Goal: Task Accomplishment & Management: Use online tool/utility

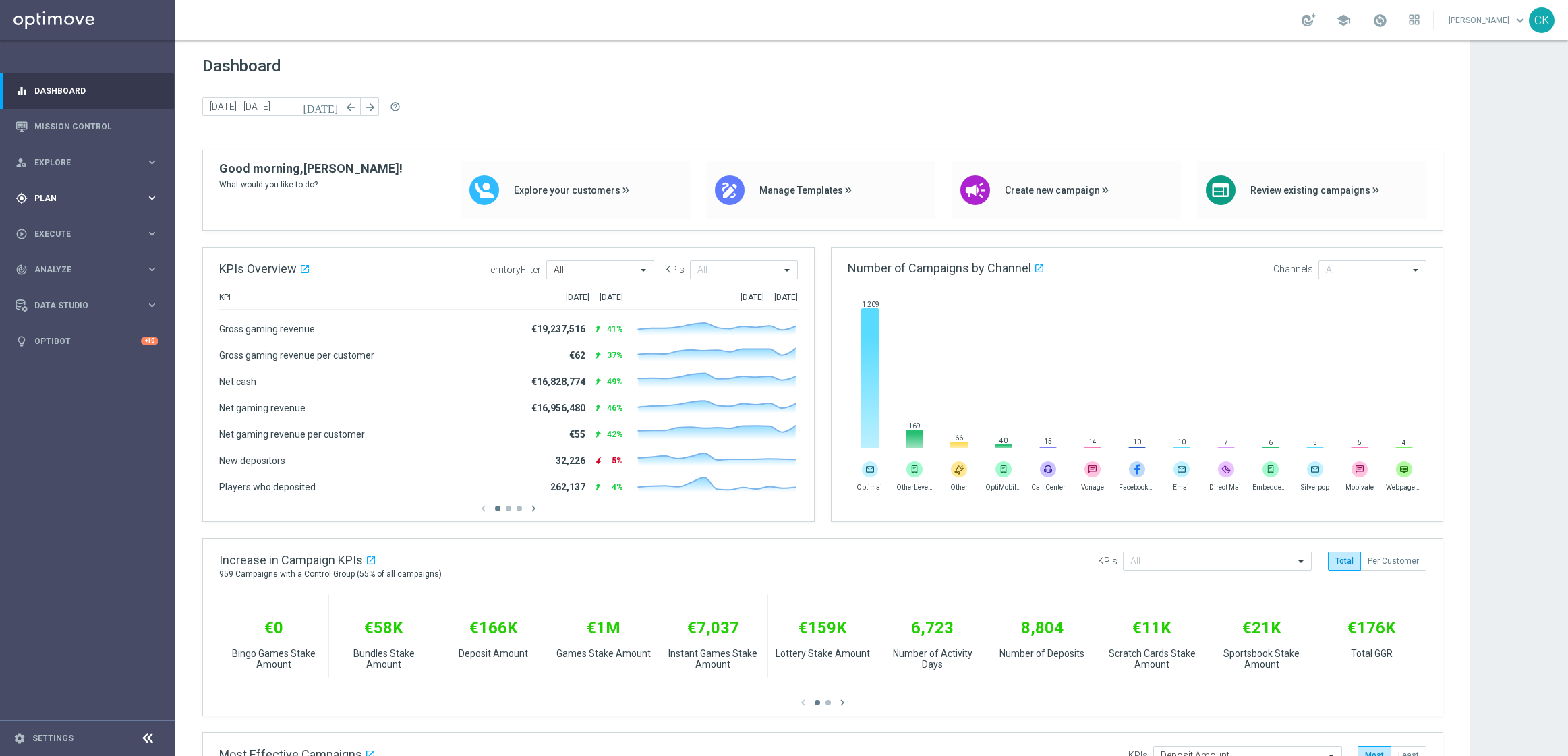
click at [74, 194] on span "Plan" at bounding box center [90, 198] width 111 height 8
click at [62, 265] on span "Templates" at bounding box center [84, 266] width 96 height 8
click at [62, 281] on link "Optimail" at bounding box center [90, 286] width 98 height 11
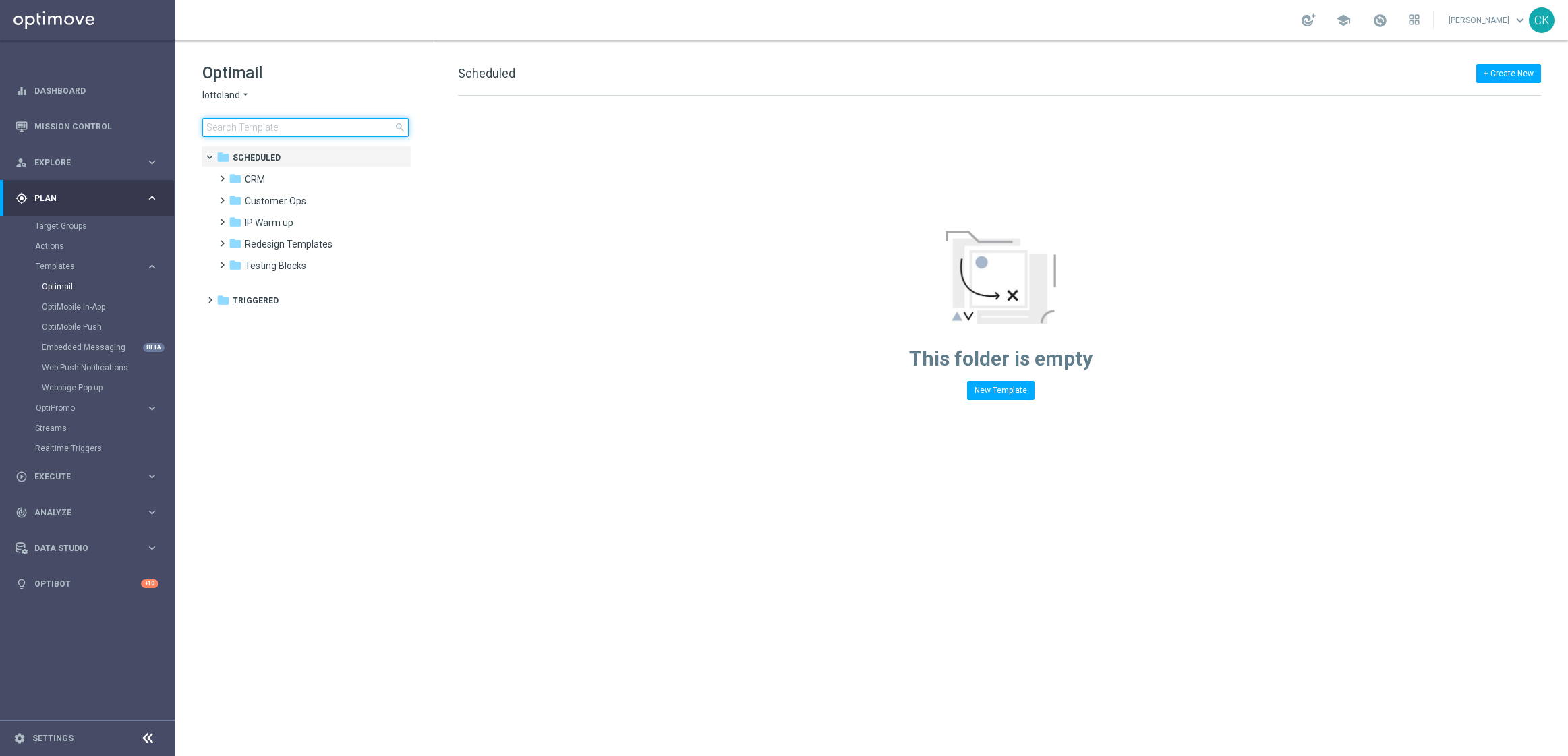
click at [293, 127] on input at bounding box center [305, 127] width 206 height 19
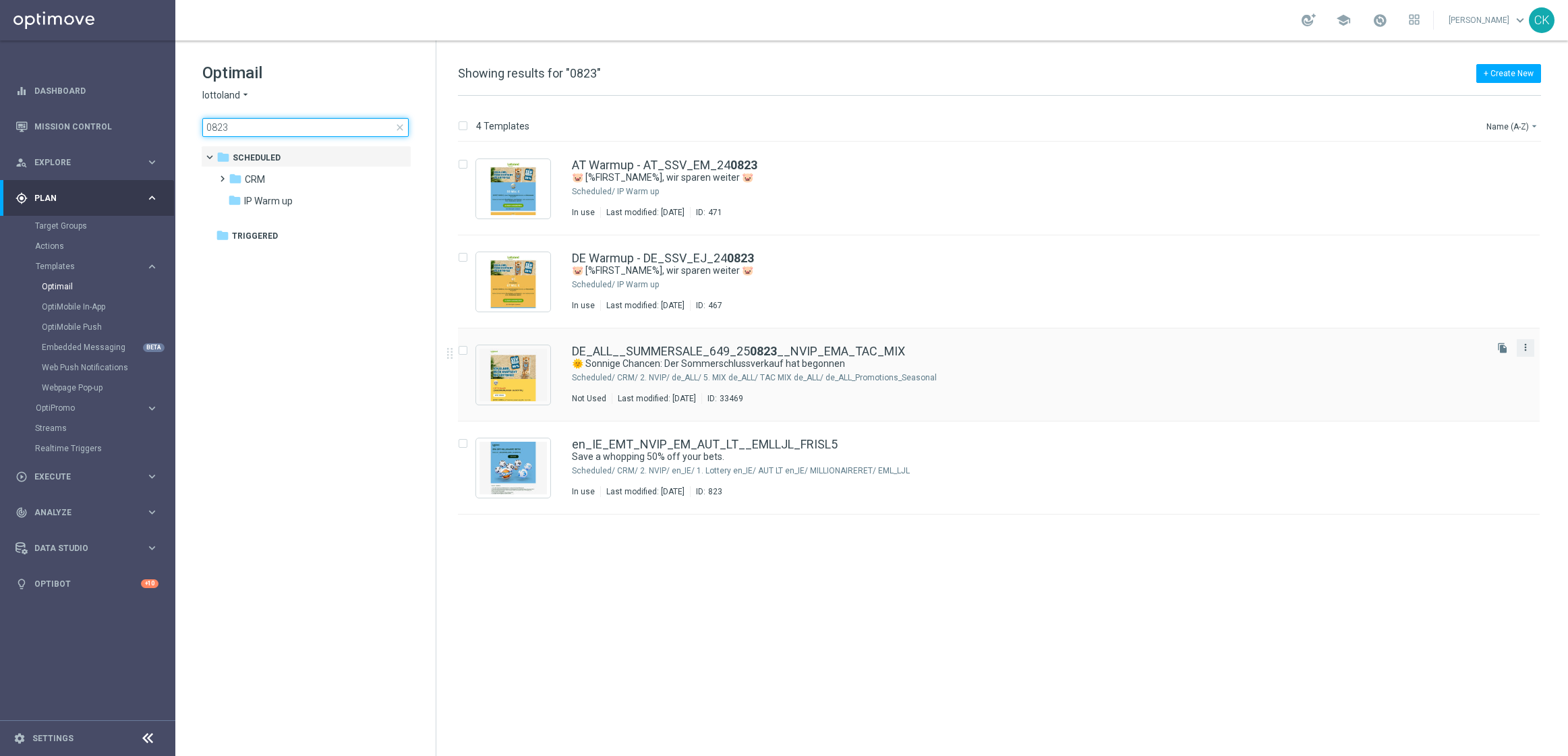
type input "0823"
click at [1527, 344] on icon "more_vert" at bounding box center [1525, 347] width 11 height 11
click at [1449, 381] on span "Copy To" at bounding box center [1446, 380] width 30 height 9
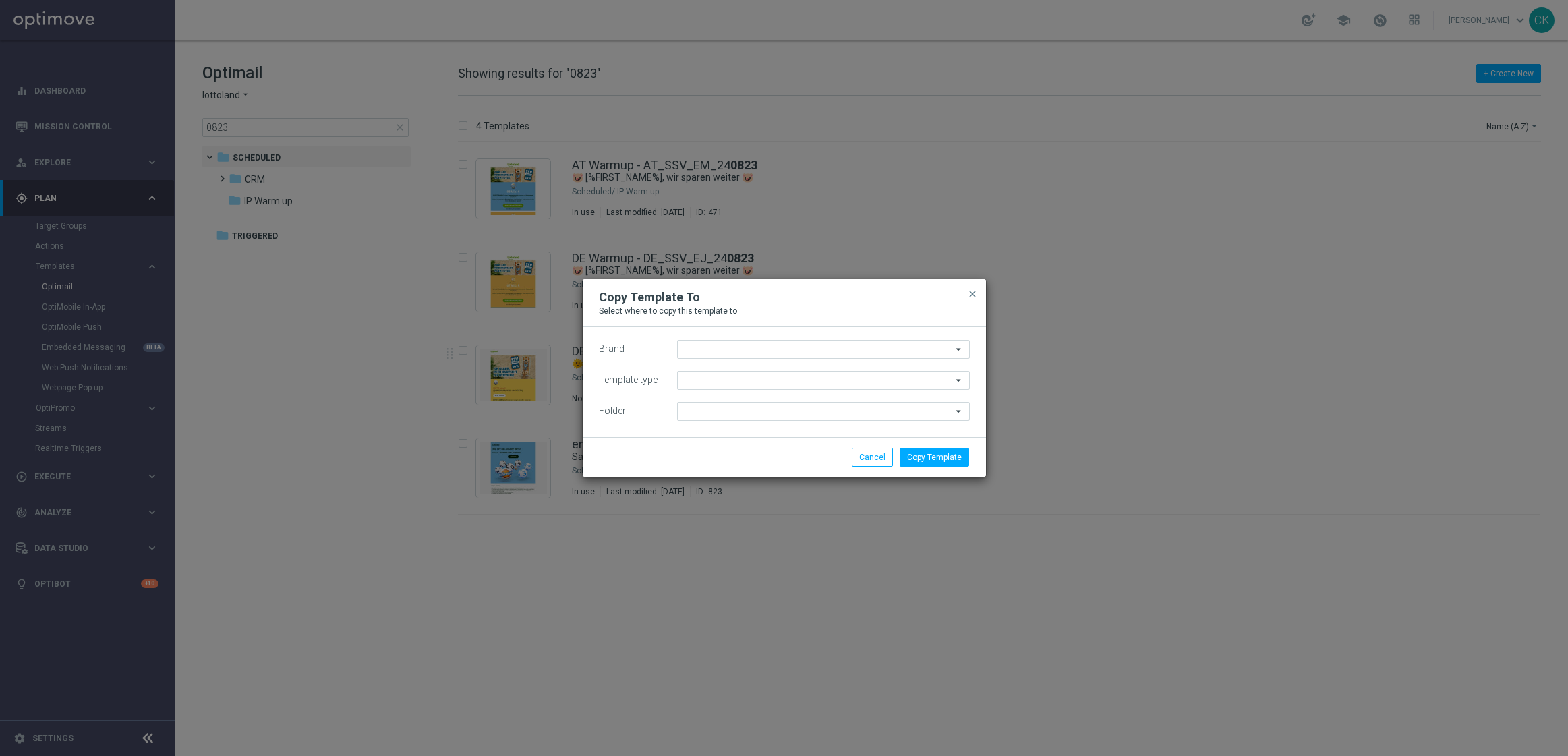
type input "lottoland"
type input "Scheduled"
click at [958, 410] on icon "arrow_drop_down" at bounding box center [959, 411] width 13 height 18
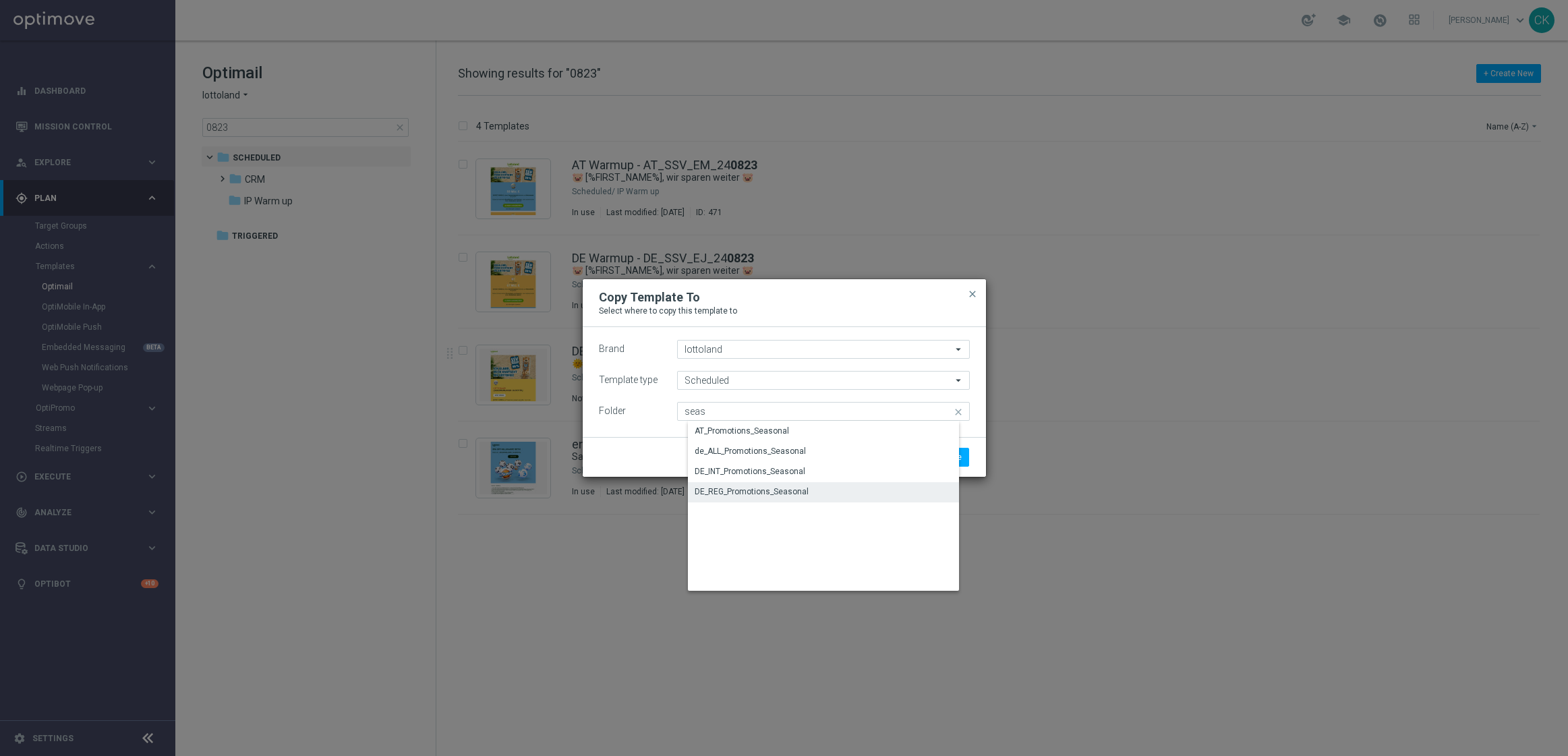
click at [768, 489] on div "DE_REG_Promotions_Seasonal" at bounding box center [751, 492] width 114 height 12
type input "DE_REG_Promotions_Seasonal"
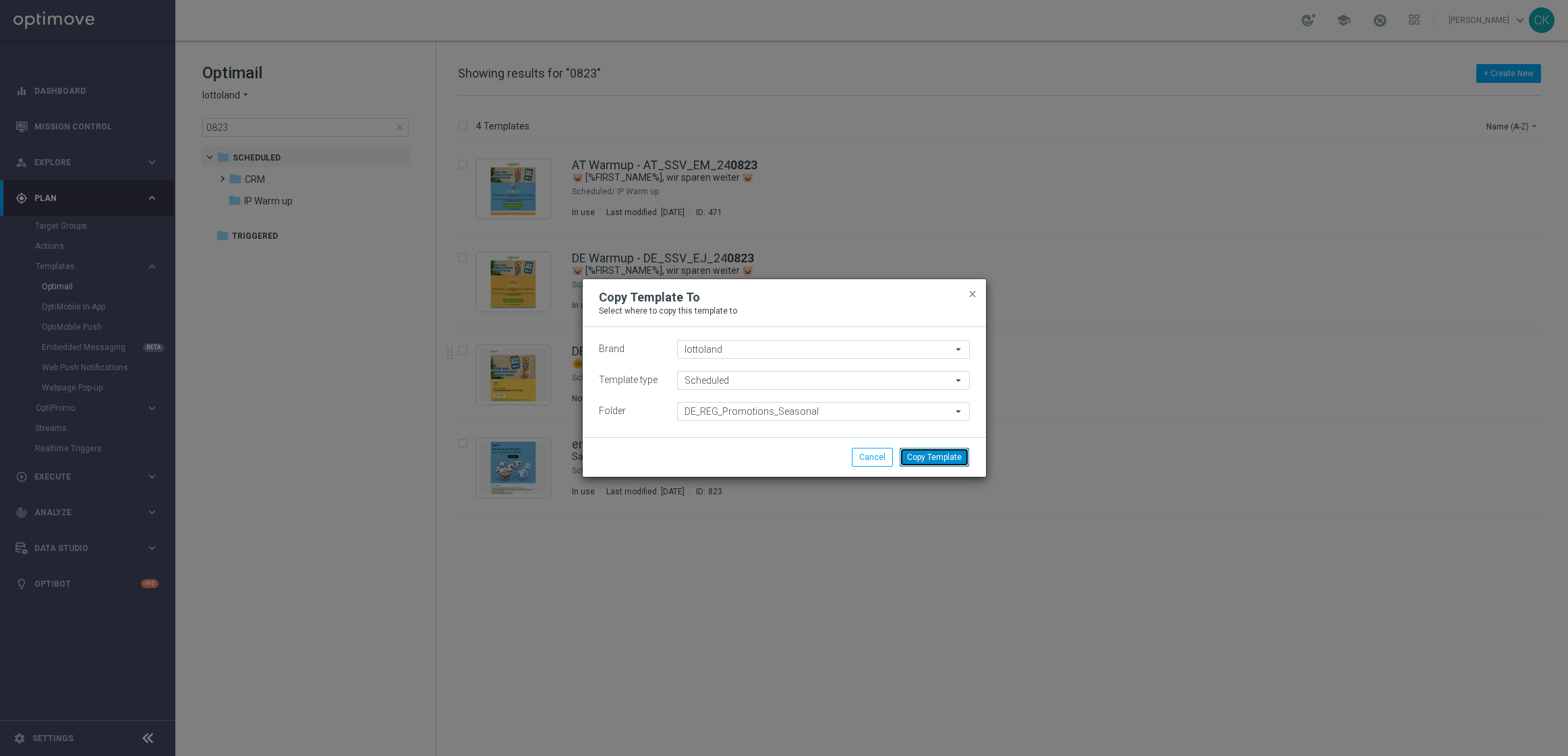
click at [950, 454] on button "Copy Template" at bounding box center [934, 457] width 69 height 19
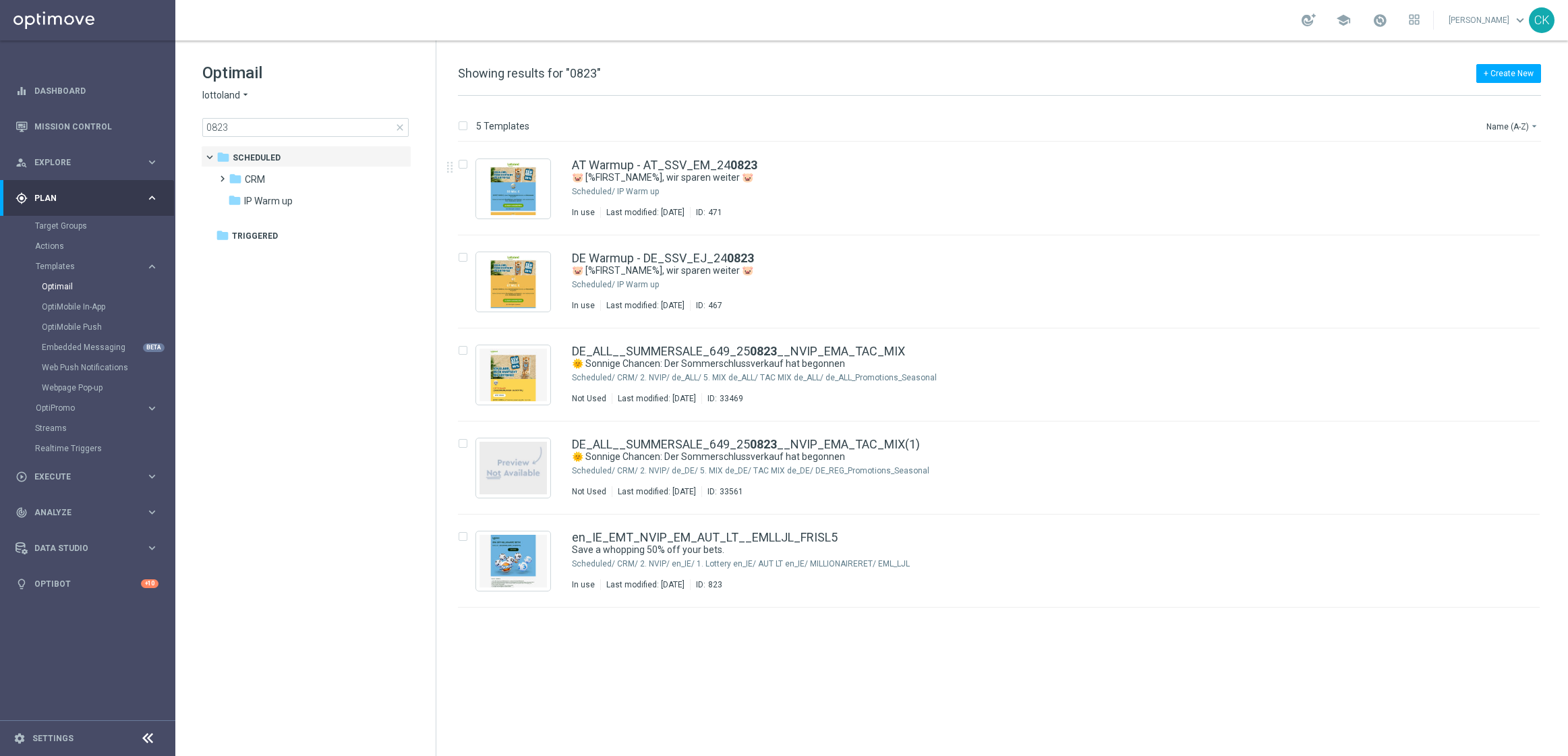
click at [400, 124] on span "close" at bounding box center [399, 127] width 11 height 11
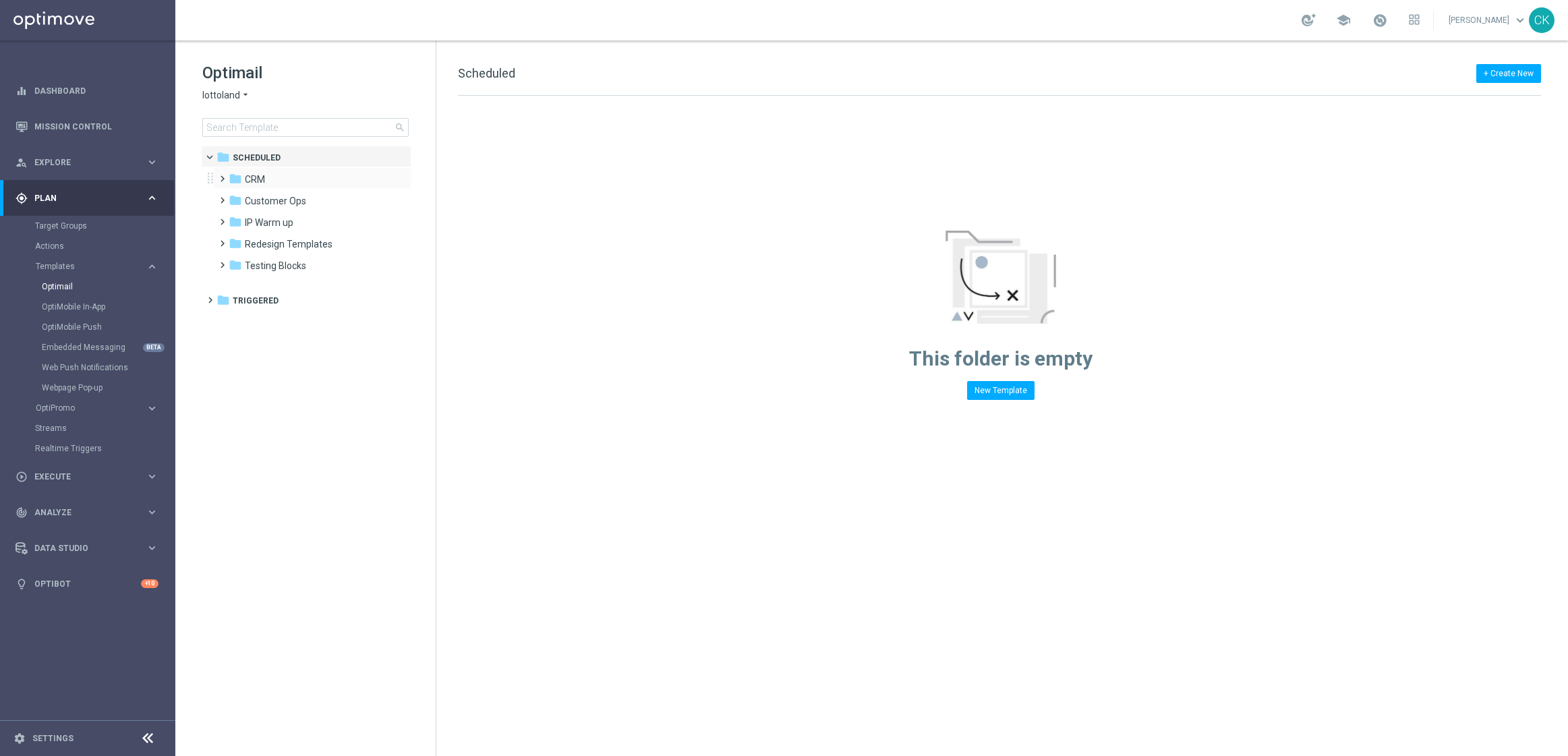
click at [216, 175] on span at bounding box center [219, 173] width 6 height 6
click at [232, 218] on span at bounding box center [233, 216] width 6 height 6
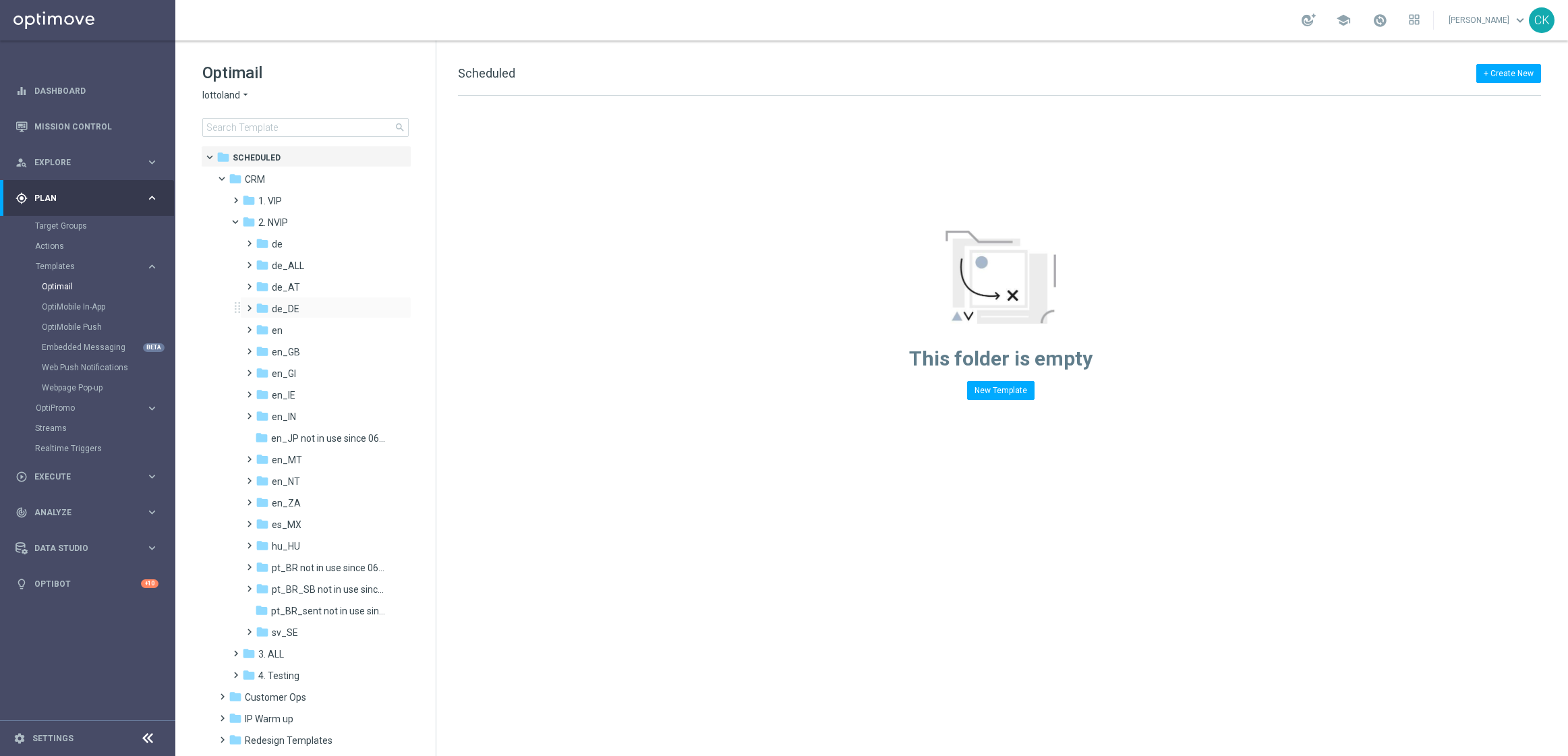
click at [249, 305] on span at bounding box center [246, 303] width 6 height 6
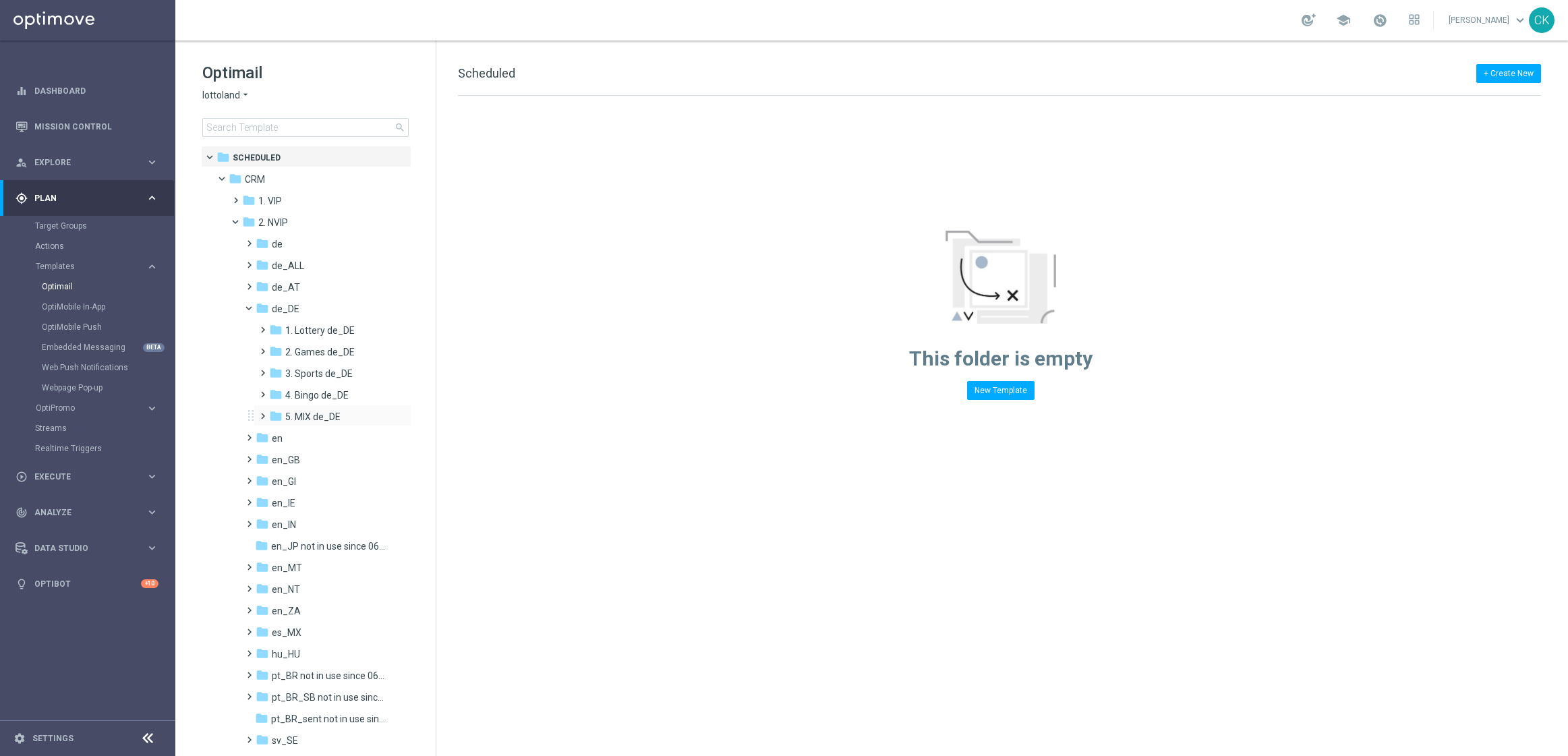
click at [263, 412] on span at bounding box center [259, 410] width 6 height 6
click at [276, 456] on span at bounding box center [274, 453] width 6 height 6
click at [345, 499] on span "DE_REG_Promotions_Seasonal" at bounding box center [350, 503] width 78 height 12
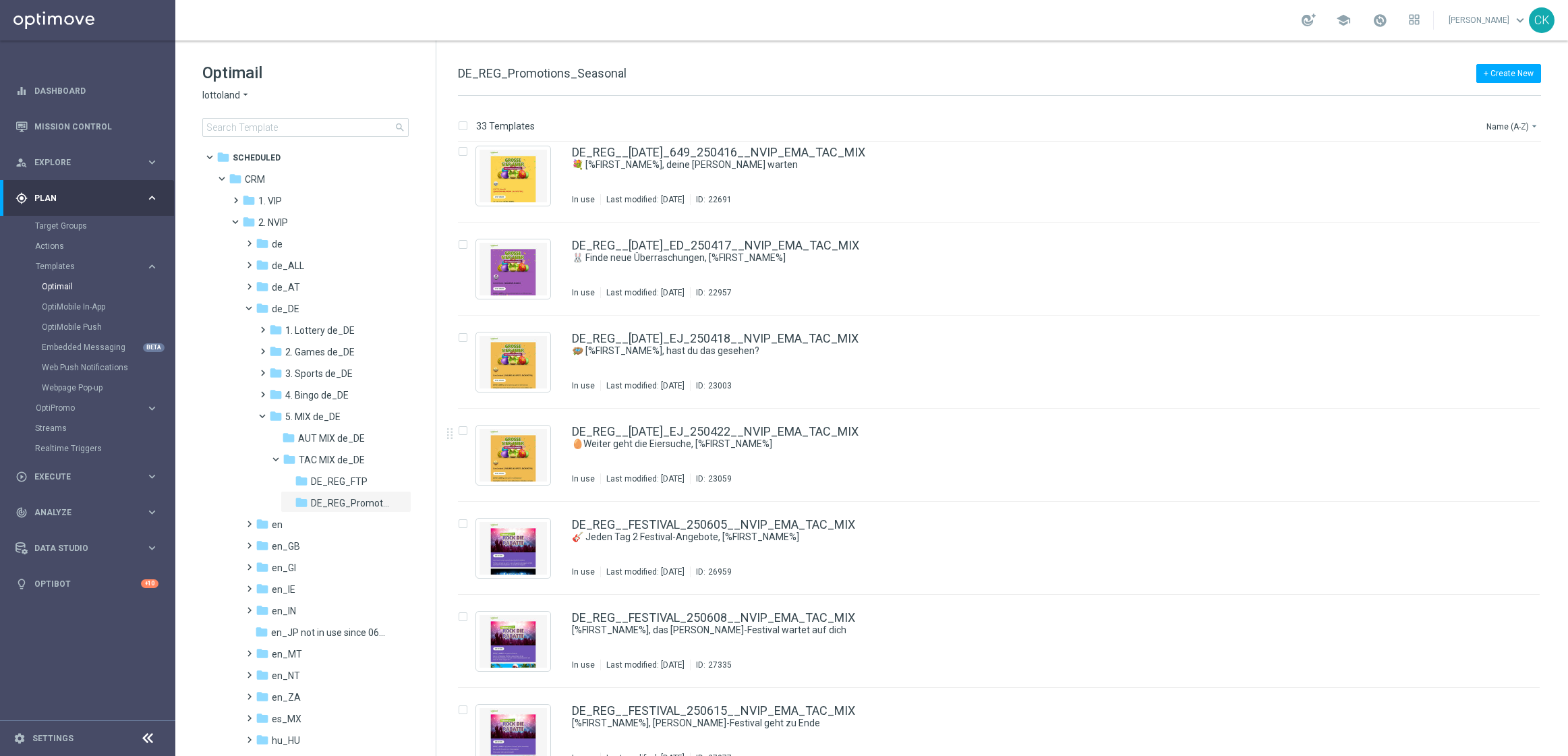
scroll to position [1224, 0]
click at [722, 332] on link "DE_REG__EASTER_EJ_250418__NVIP_EMA_TAC_MIX" at bounding box center [715, 337] width 286 height 12
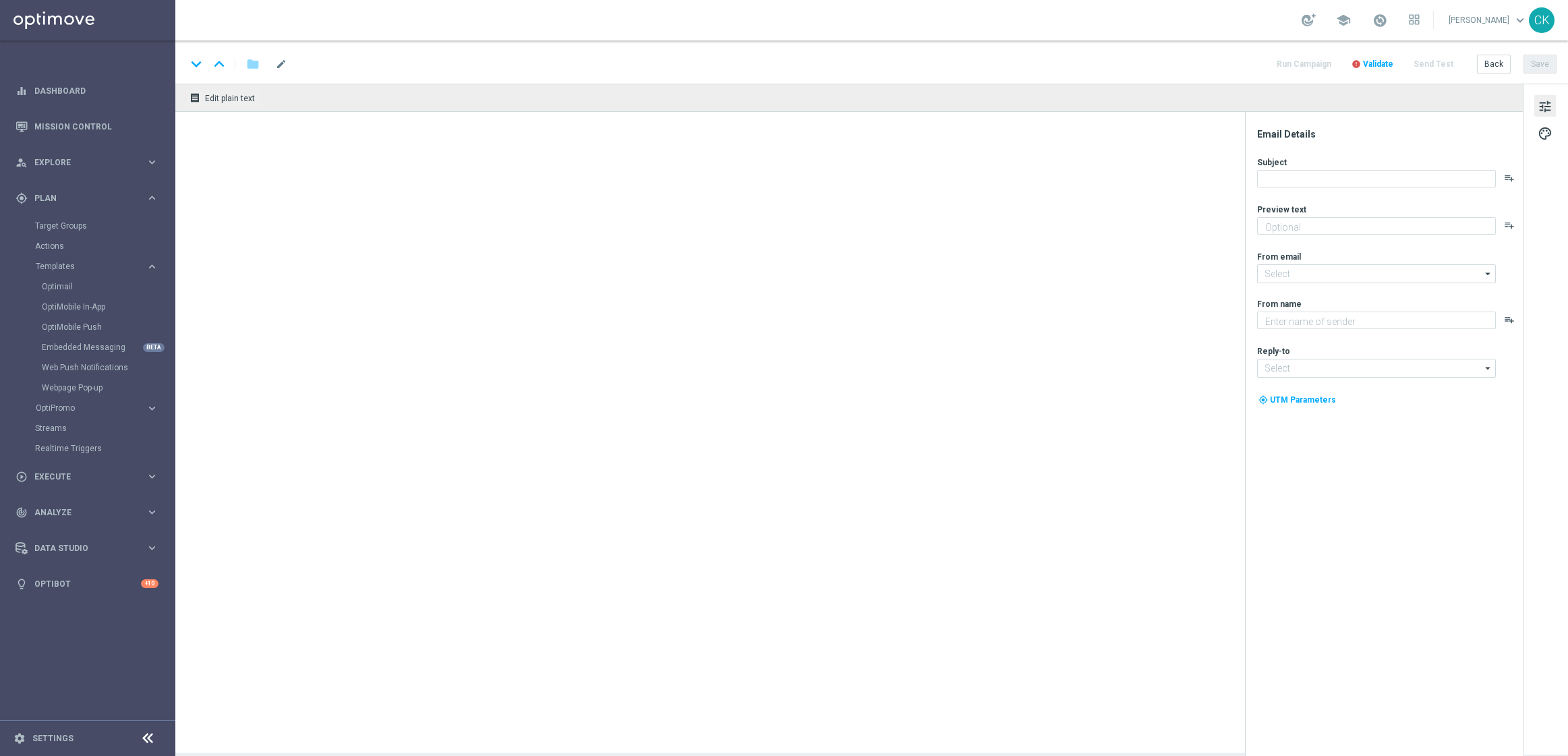
type textarea "Deine Geschenke im Osternest."
type input "mail@crm.lottoland.com"
type textarea "Lottoland"
type input "service@lottoland.com"
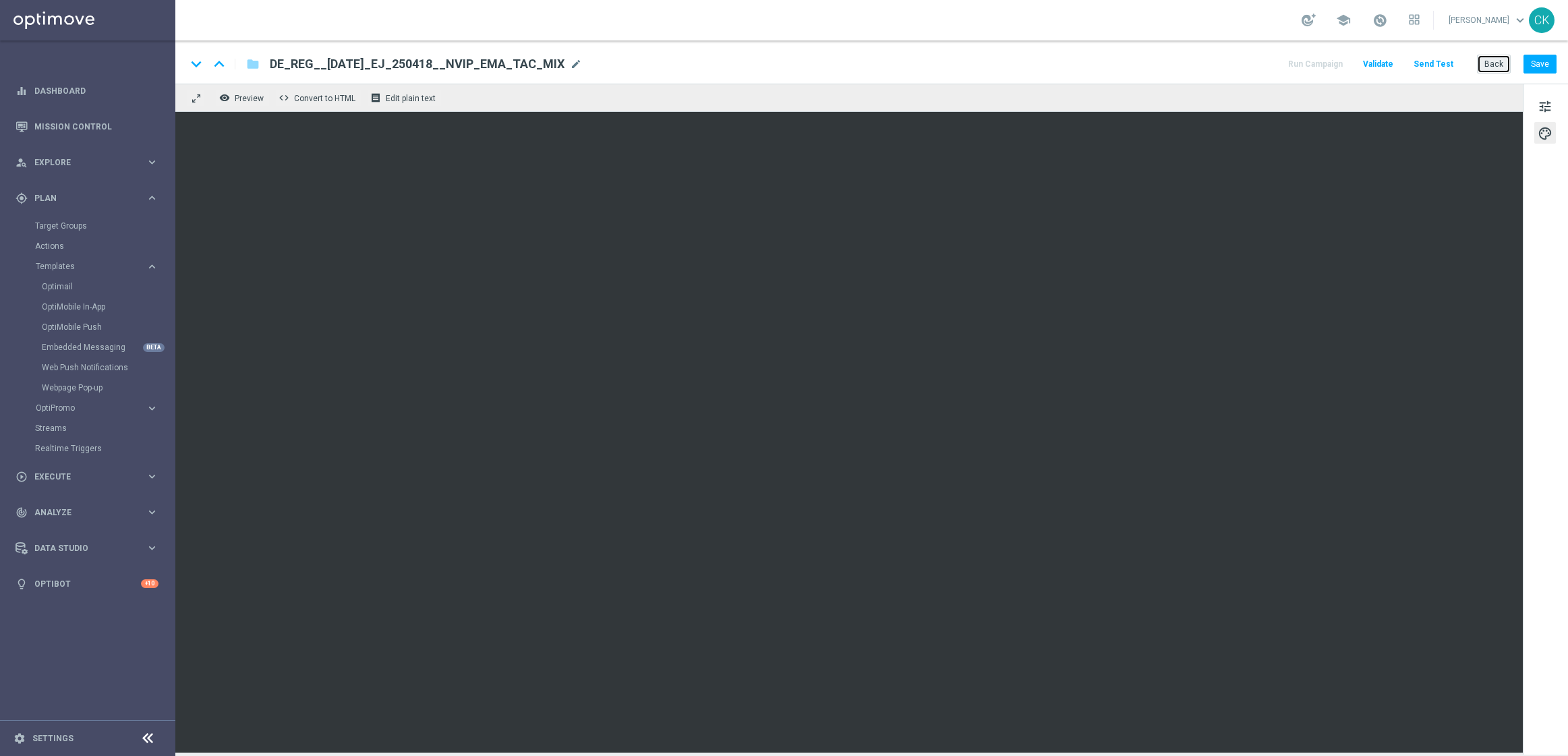
click at [1497, 66] on button "Back" at bounding box center [1494, 64] width 34 height 19
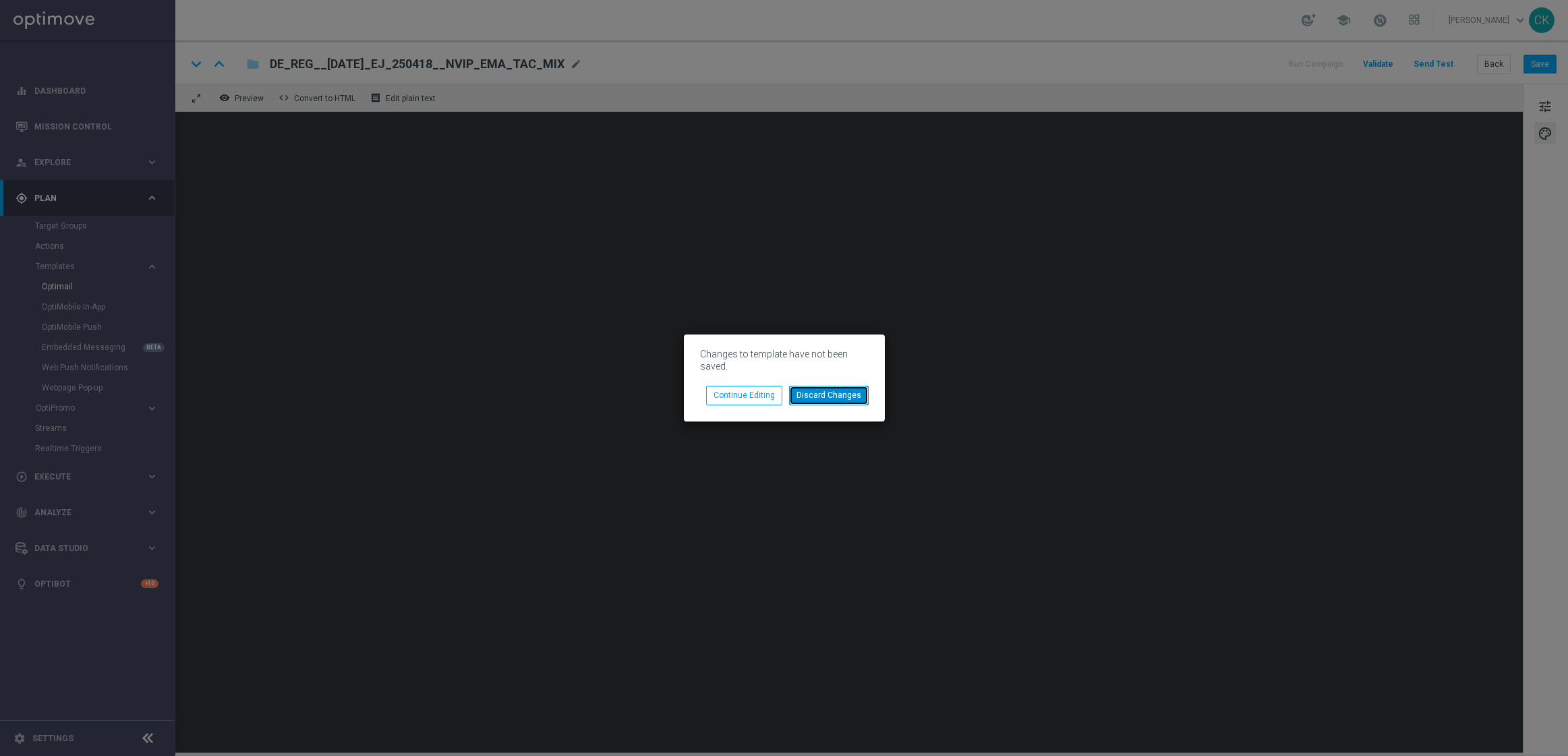
click at [842, 397] on button "Discard Changes" at bounding box center [829, 395] width 80 height 19
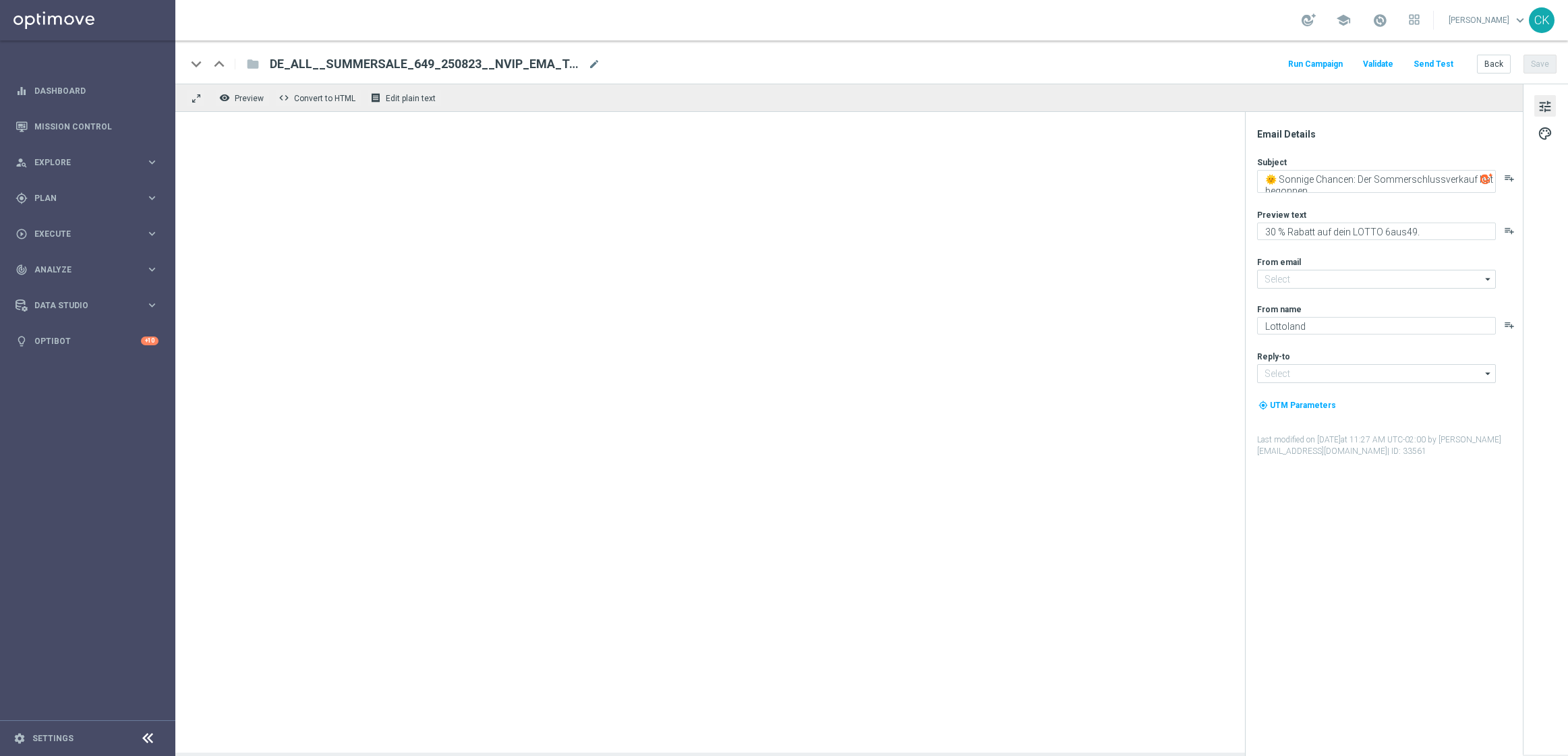
type input "[EMAIL_ADDRESS][DOMAIN_NAME]"
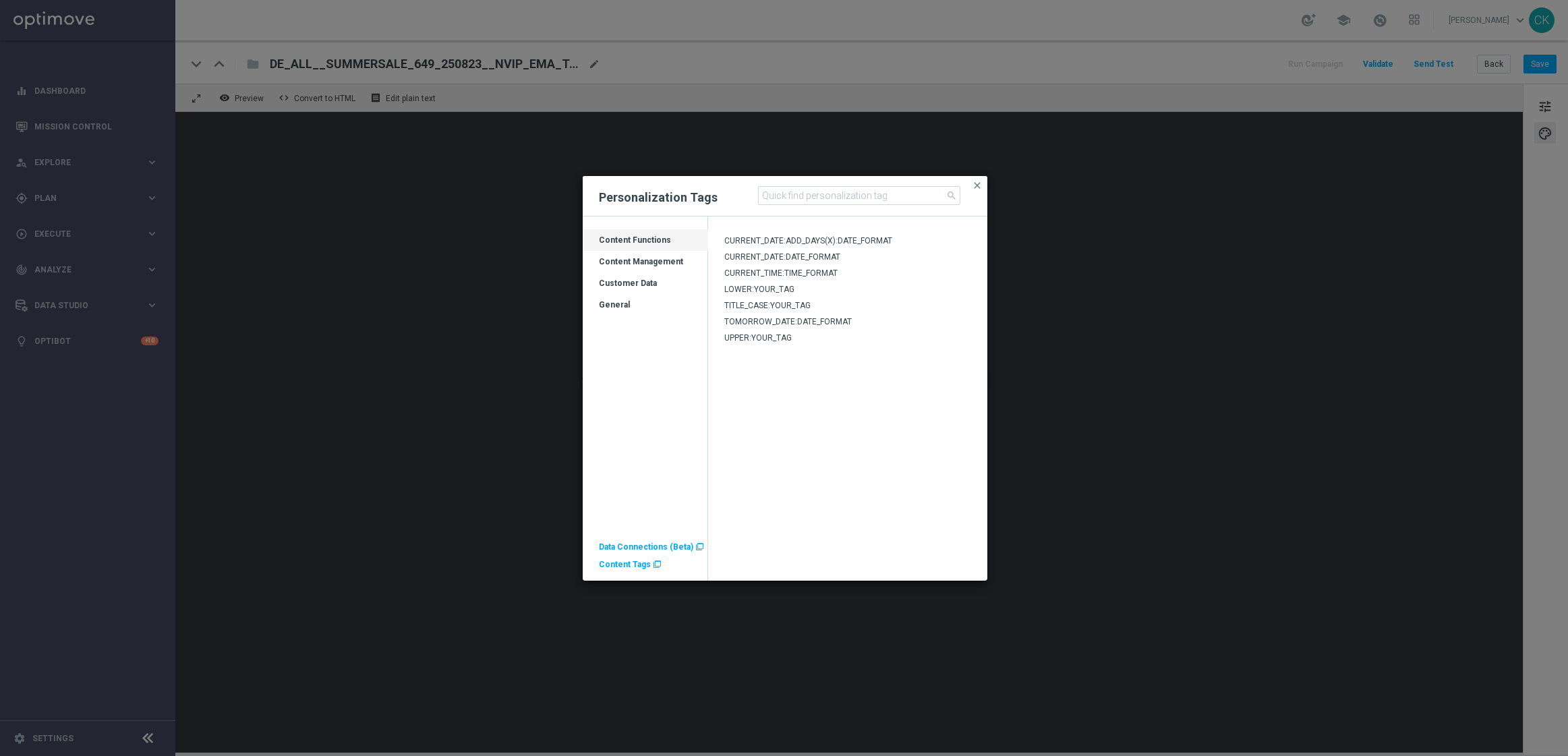
click at [622, 285] on div "Customer Data" at bounding box center [645, 289] width 125 height 22
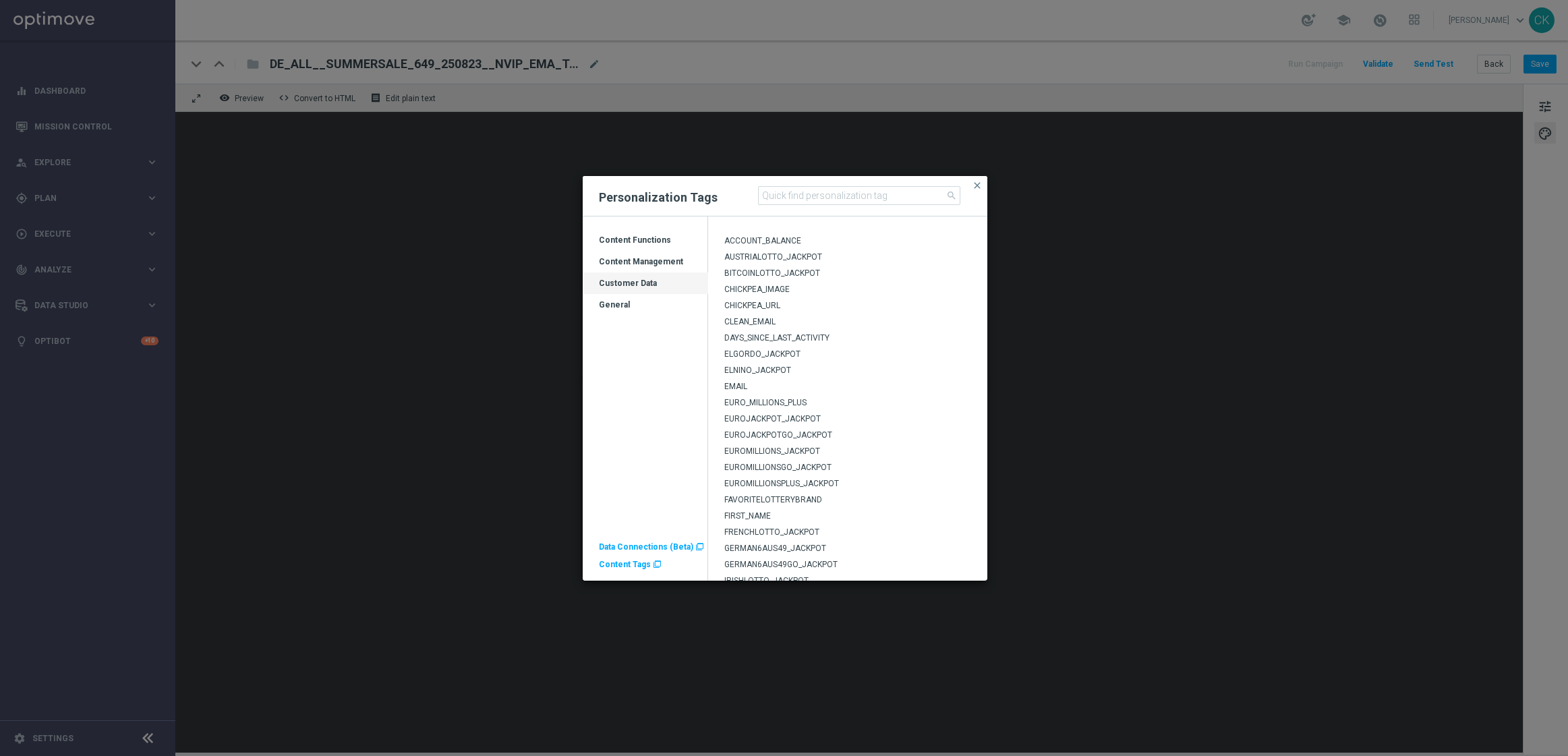
click at [771, 416] on span "EUROJACKPOT_JACKPOT" at bounding box center [772, 419] width 96 height 9
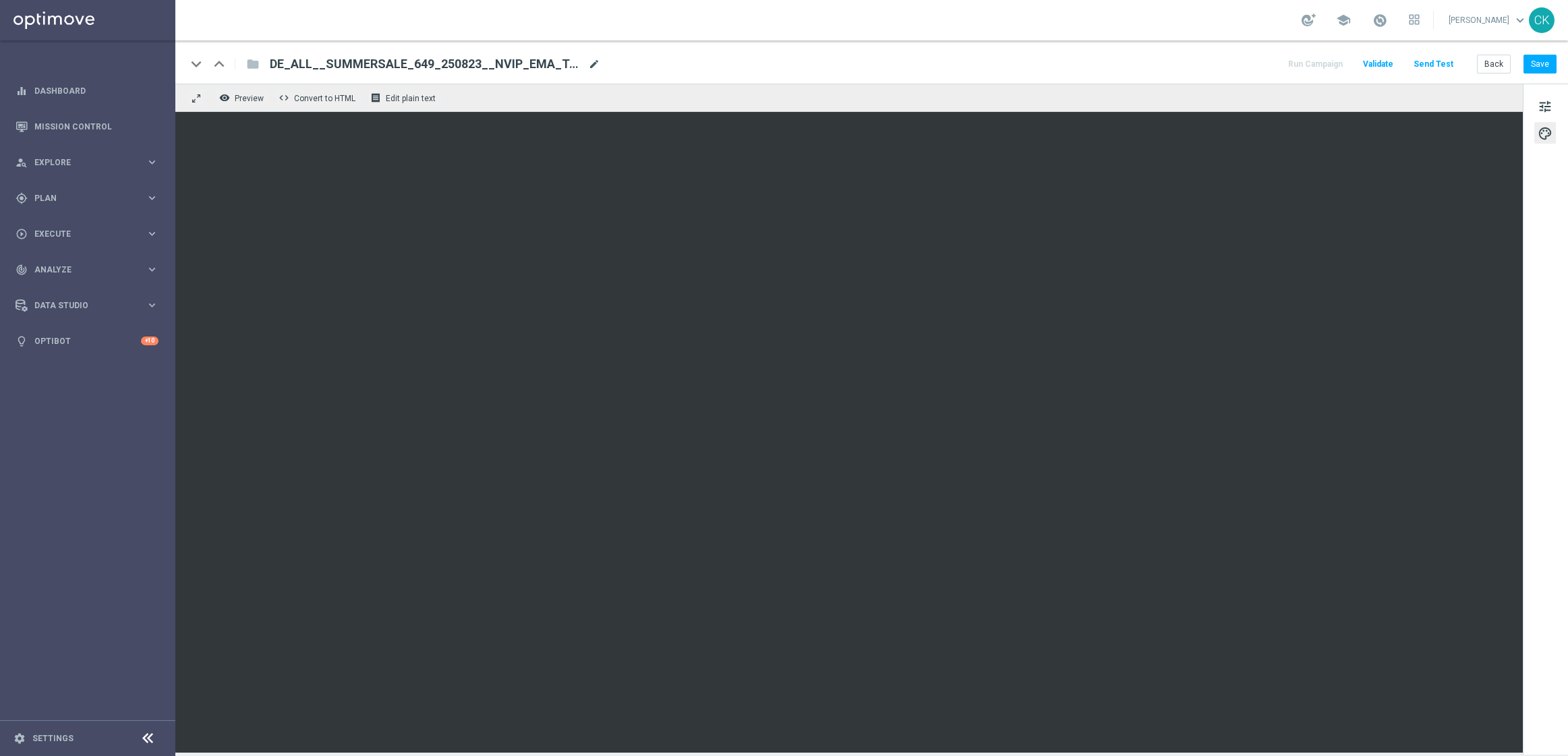
click at [590, 67] on span "mode_edit" at bounding box center [594, 64] width 12 height 12
click at [593, 61] on span "mode_edit" at bounding box center [594, 64] width 12 height 12
click at [579, 61] on input "DE_ALL__SUMMERSALE_649_250823__NVIP_EMA_TAC_MIX(1)" at bounding box center [437, 64] width 334 height 18
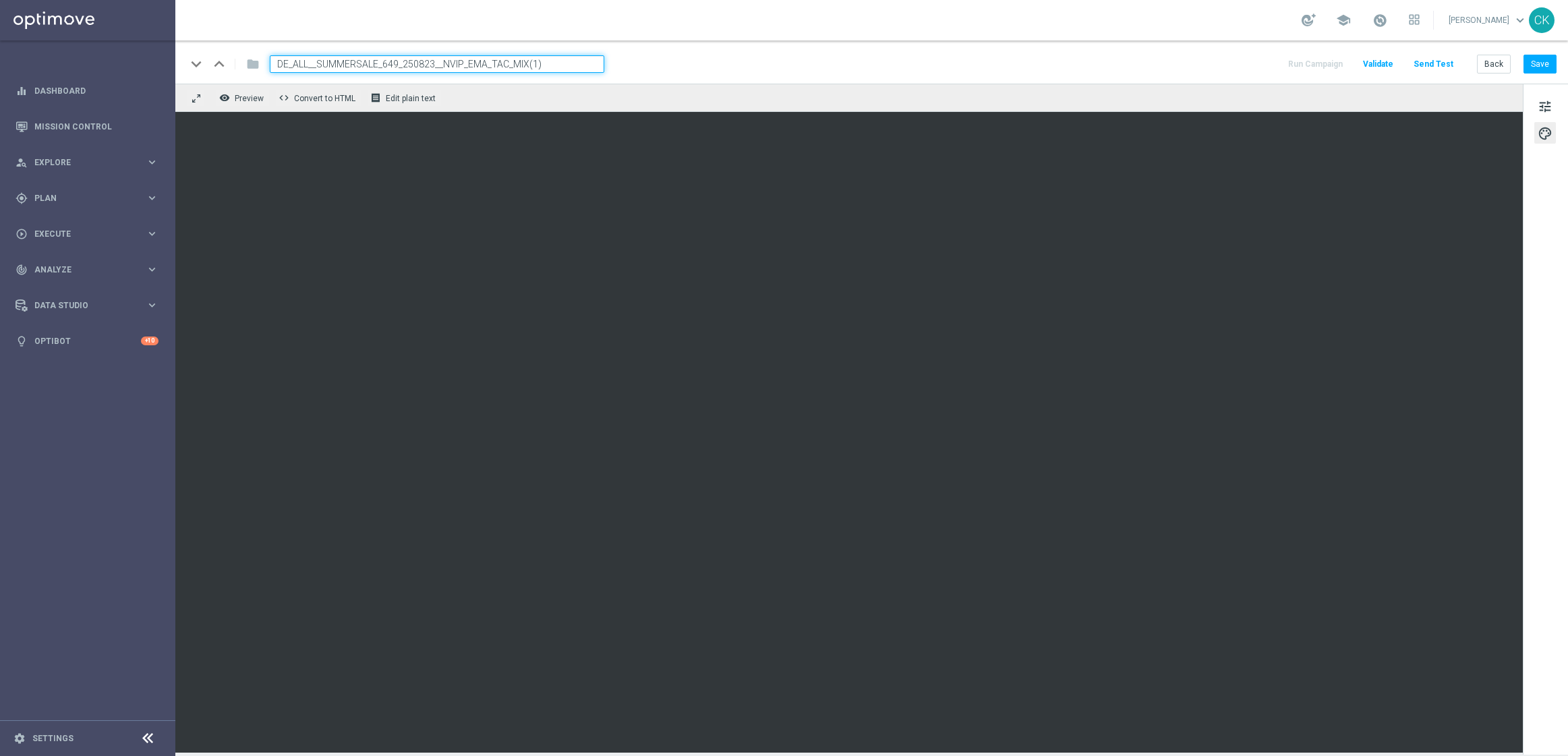
paste input "REG__SUMMERSALE_EJ_250826__NVIP_EMA_TAC_MIX"
type input "DE_REG__SUMMERSALE_EJ_250826__NVIP_EMA_TAC_MIX"
click at [661, 69] on div "keyboard_arrow_down keyboard_arrow_up folder DE_REG__SUMMERSALE_EJ_250826__NVIP…" at bounding box center [871, 64] width 1370 height 18
click at [1545, 60] on button "Save" at bounding box center [1540, 64] width 33 height 19
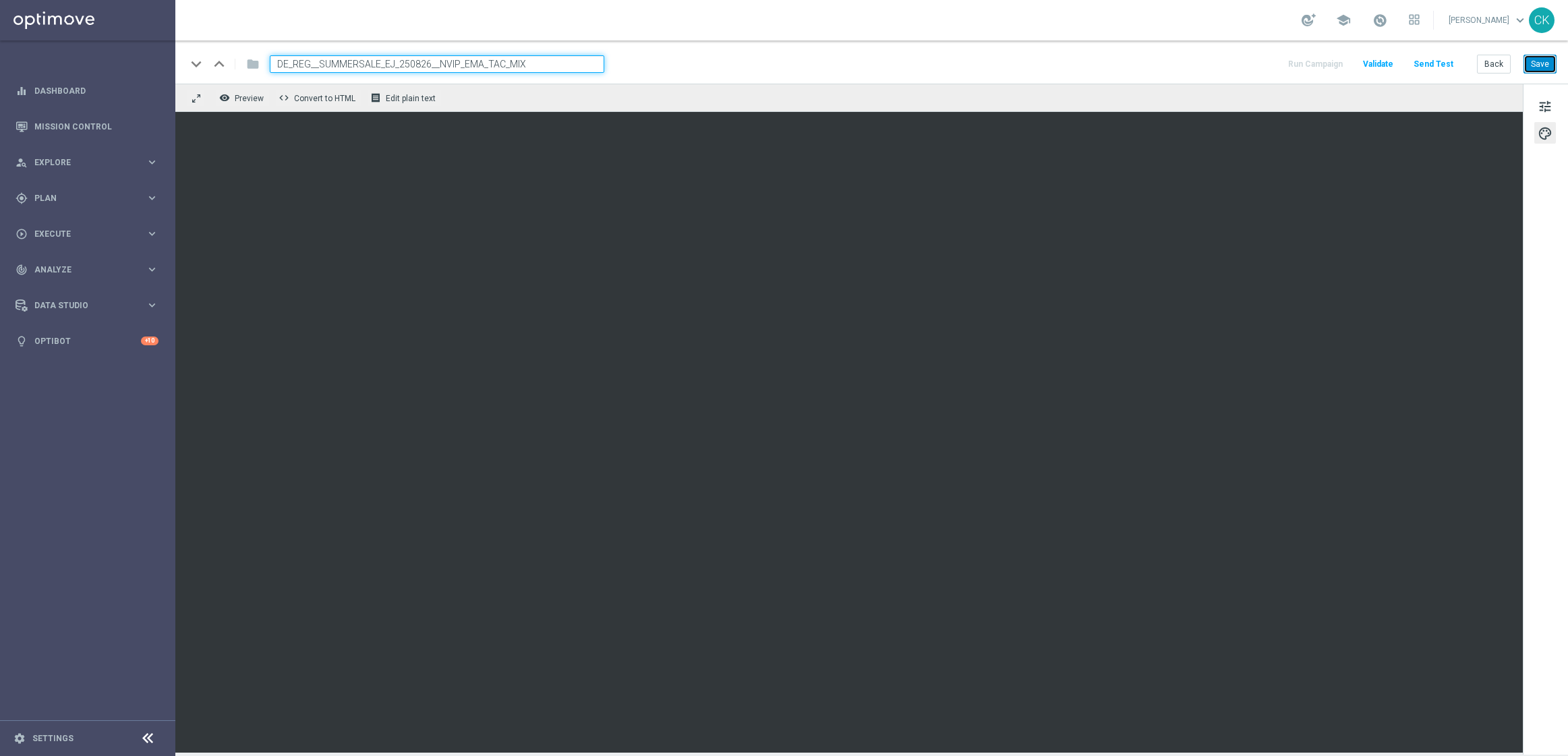
click at [1545, 61] on button "Save" at bounding box center [1540, 64] width 33 height 19
click at [1549, 65] on button "Save" at bounding box center [1540, 64] width 33 height 19
click at [1546, 103] on span "tune" at bounding box center [1545, 106] width 15 height 18
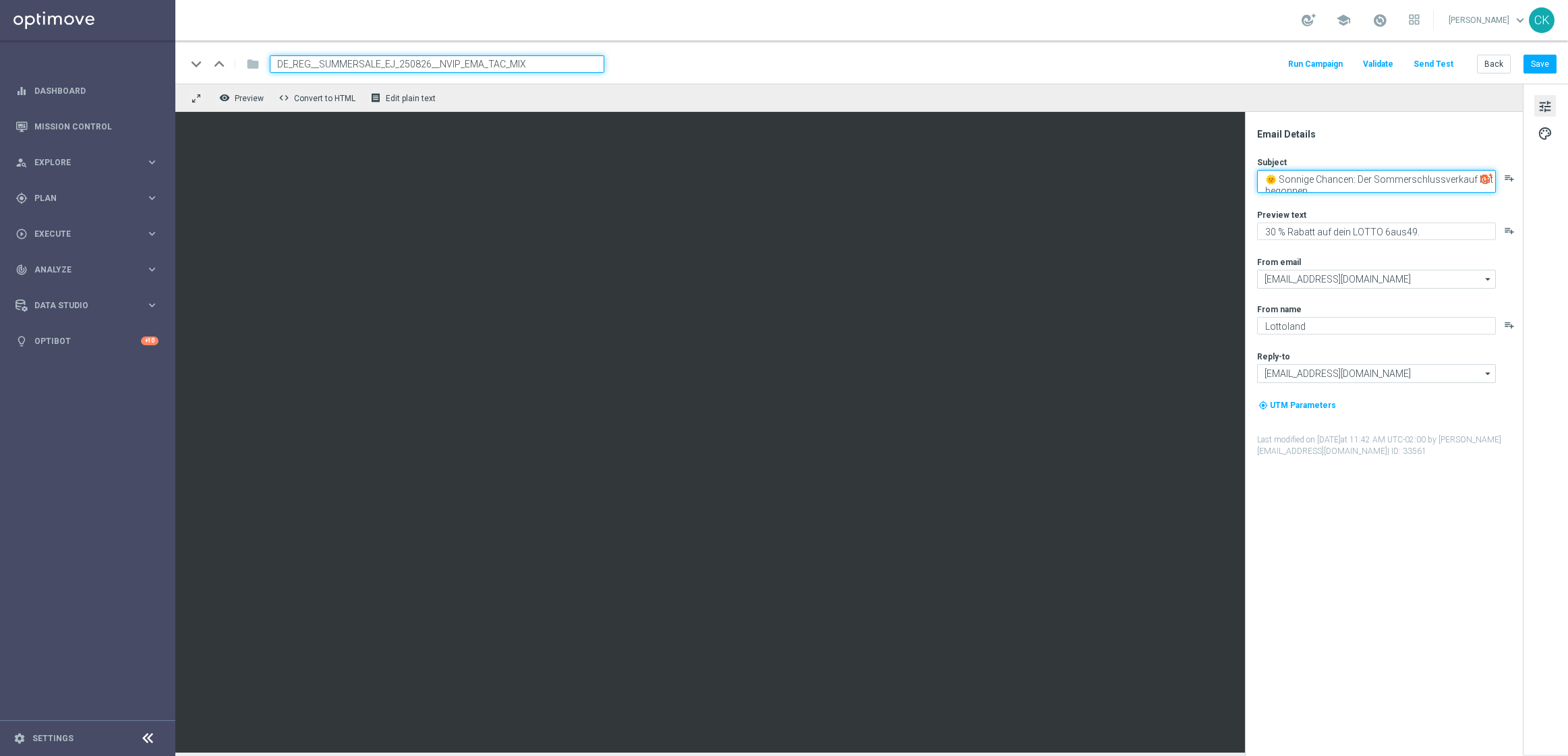
click at [1347, 180] on textarea "🌞 Sonnige Chancen: Der Sommerschlussverkauf hat begonnen" at bounding box center [1376, 181] width 239 height 23
paste textarea "️ 2 SSV-Schnäppchen. Täglich,"
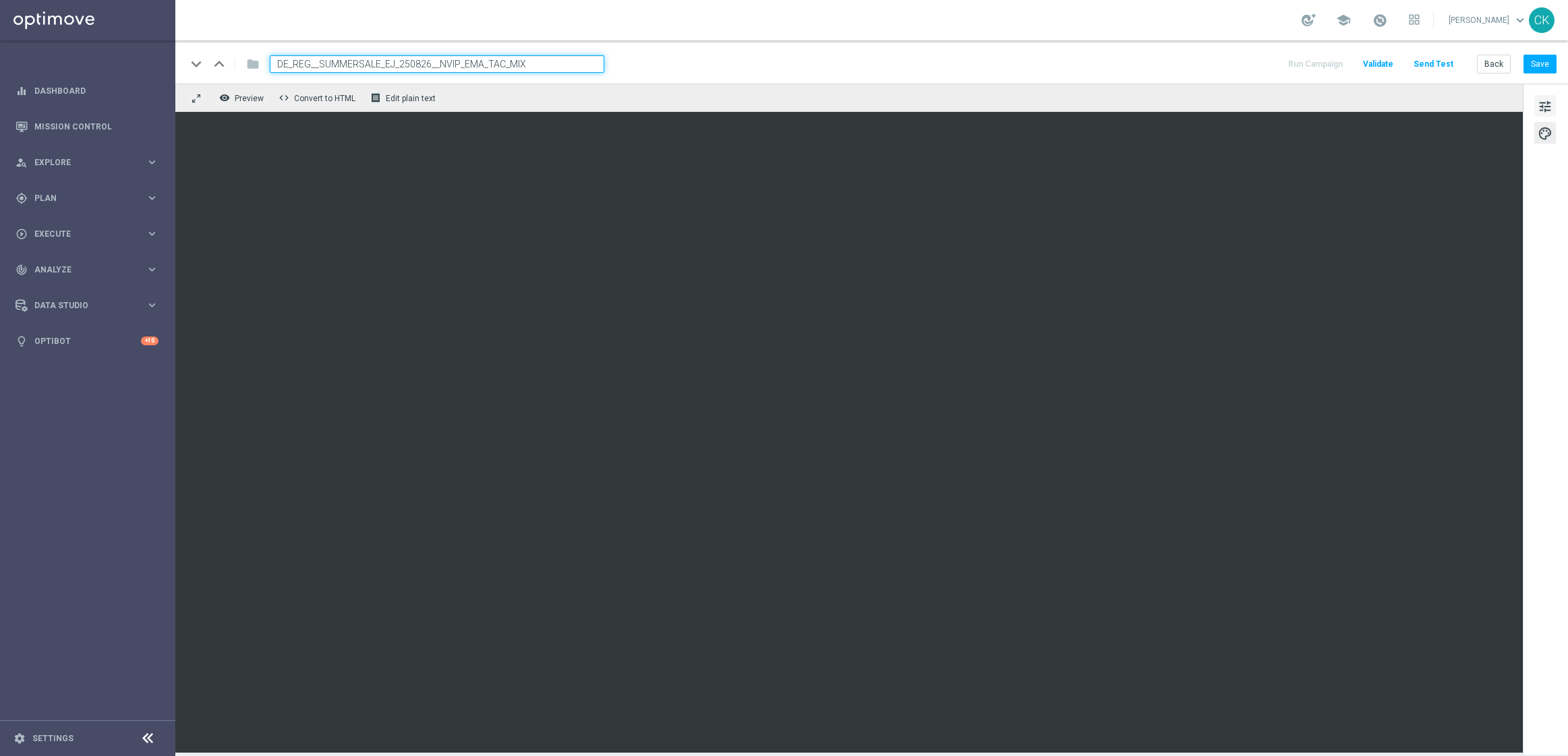
click at [1540, 96] on button "tune" at bounding box center [1545, 105] width 22 height 22
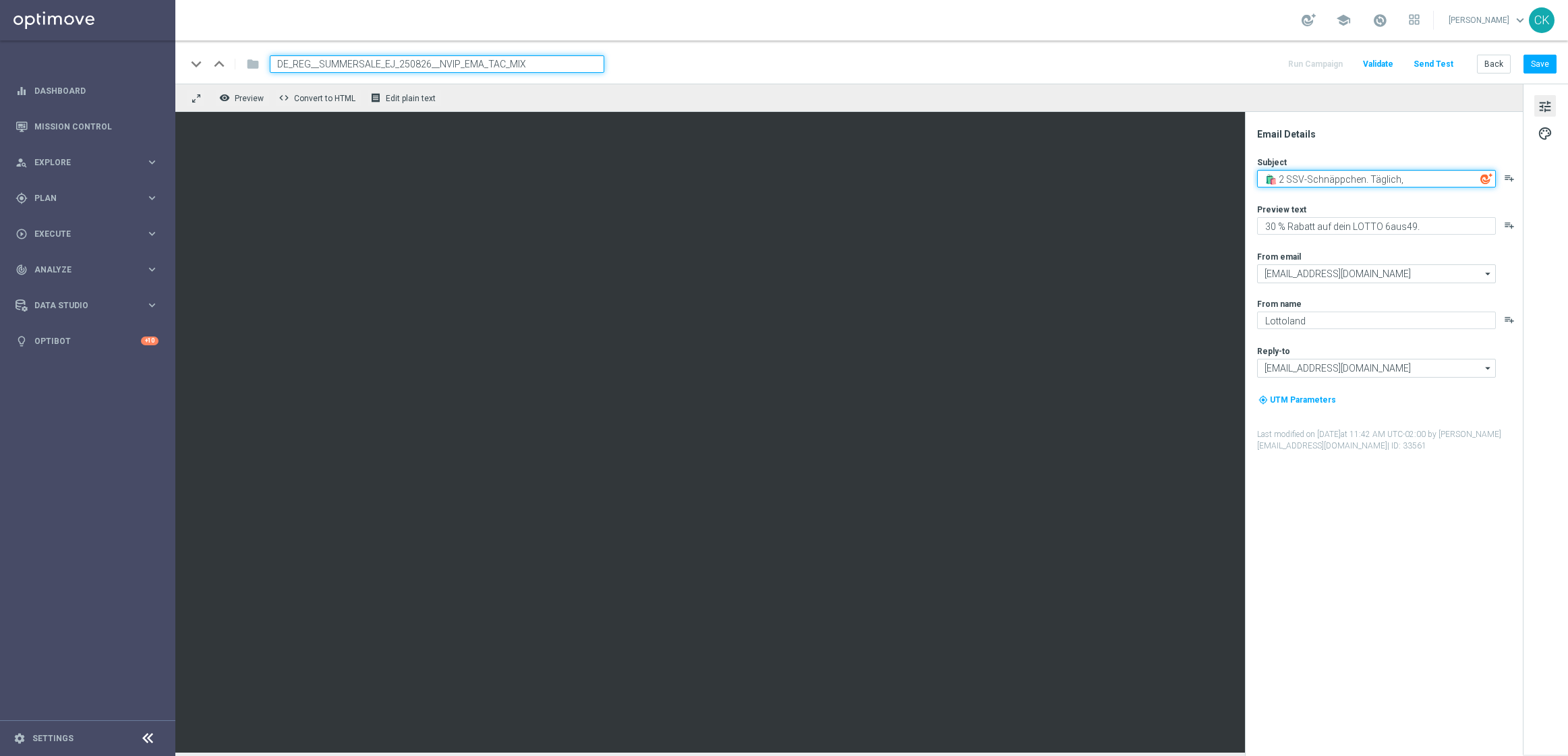
click at [1431, 180] on textarea "🛍️ 2 SSV-Schnäppchen. Täglich," at bounding box center [1376, 178] width 239 height 18
paste textarea "[%FIRST_NAME%]"
type textarea "🛍️ 2 SSV-Schnäppchen. Täglich, [%FIRST_NAME%]"
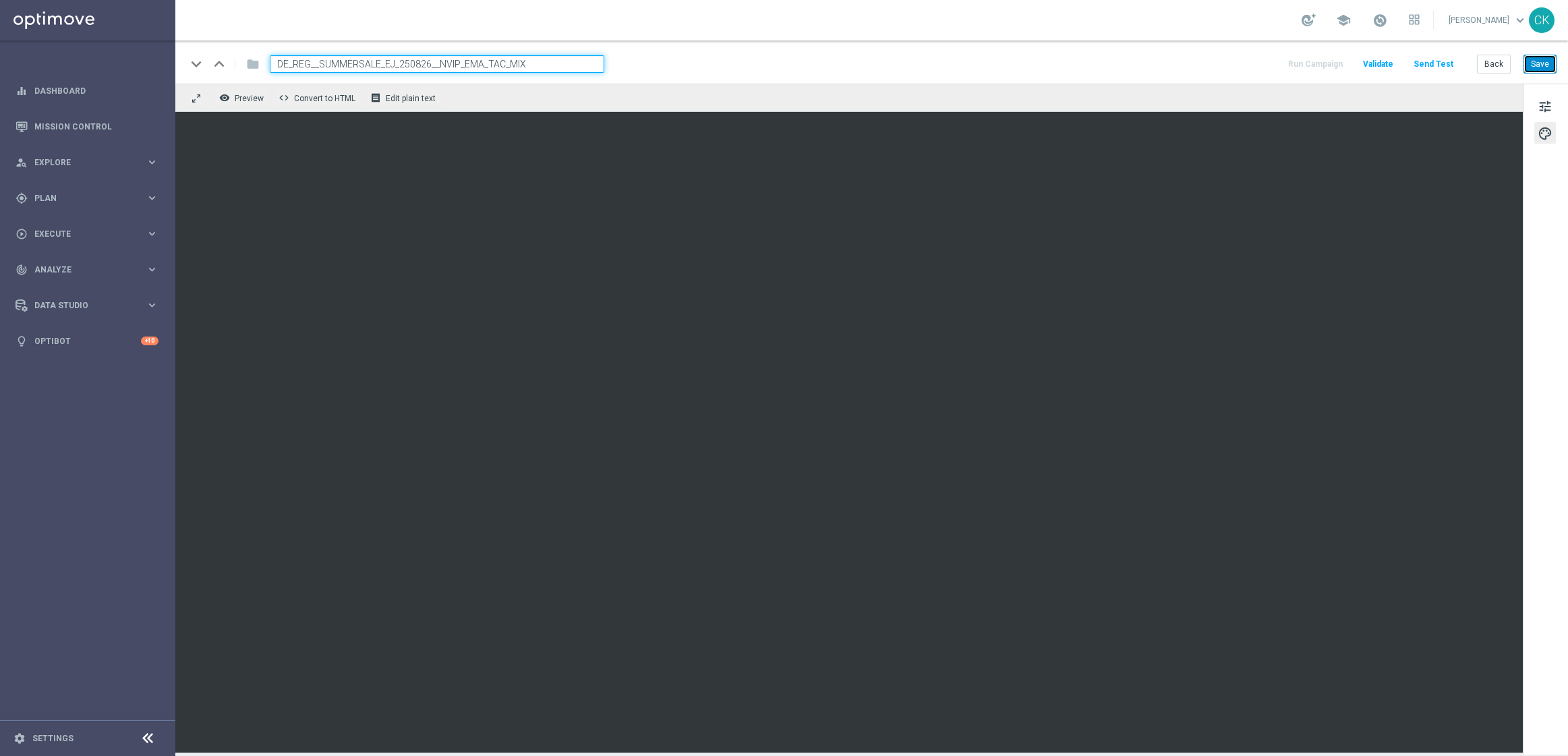
click at [1543, 62] on button "Save" at bounding box center [1540, 64] width 33 height 19
click at [1547, 104] on span "tune" at bounding box center [1545, 106] width 15 height 18
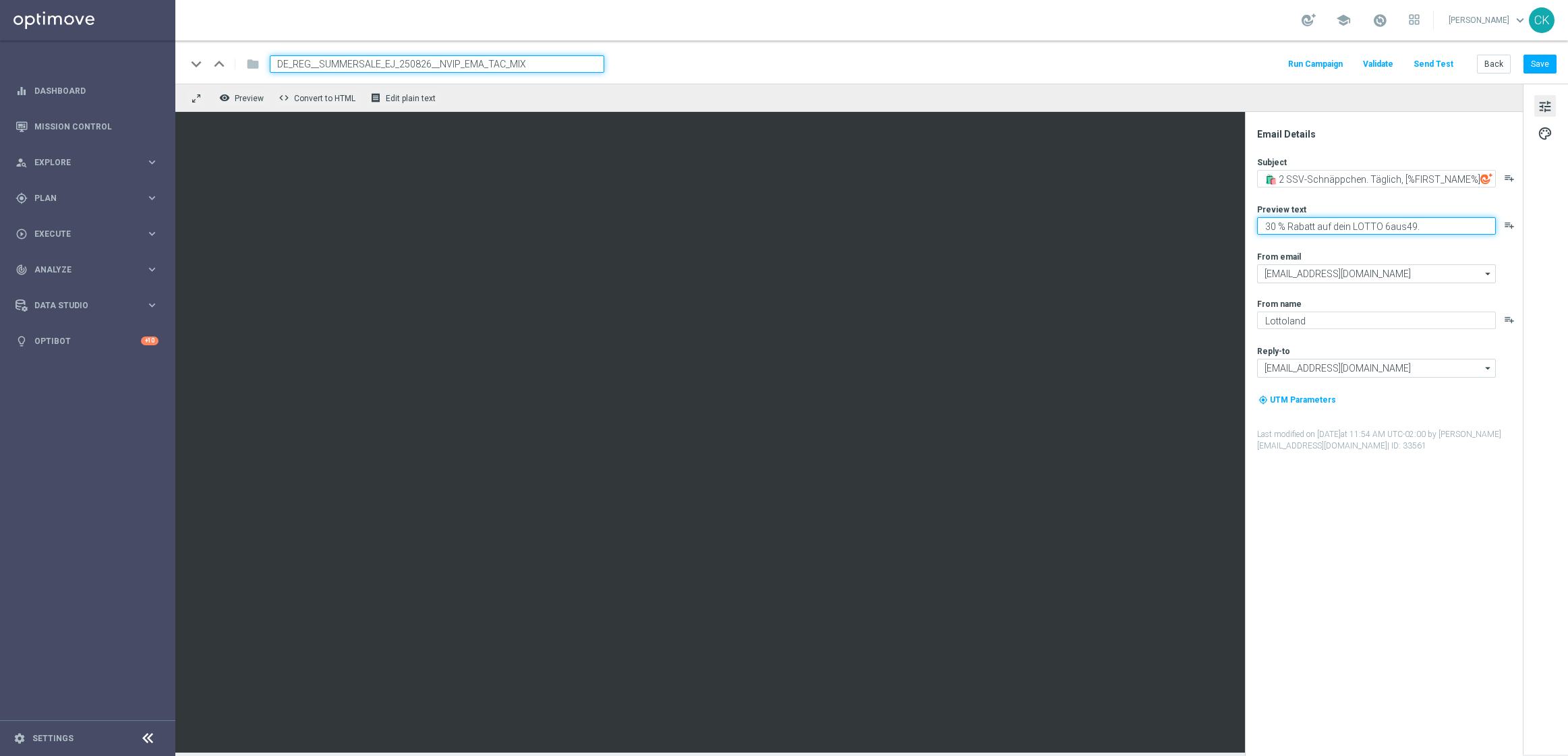
drag, startPoint x: 1287, startPoint y: 223, endPoint x: 1248, endPoint y: 225, distance: 39.1
click at [1248, 225] on div "Email Details Subject 🛍️ 2 SSV-Schnäppchen. Täglich, [%FIRST_NAME%] playlist_ad…" at bounding box center [1383, 434] width 278 height 644
drag, startPoint x: 1429, startPoint y: 221, endPoint x: 1326, endPoint y: 222, distance: 103.0
click at [1326, 222] on textarea "Deine Rabatt auf dein LOTTO 6aus49." at bounding box center [1376, 226] width 239 height 18
click at [1499, 217] on div "Deine Rabatt auf dein LOTTO 6aus49. playlist_add" at bounding box center [1389, 226] width 264 height 18
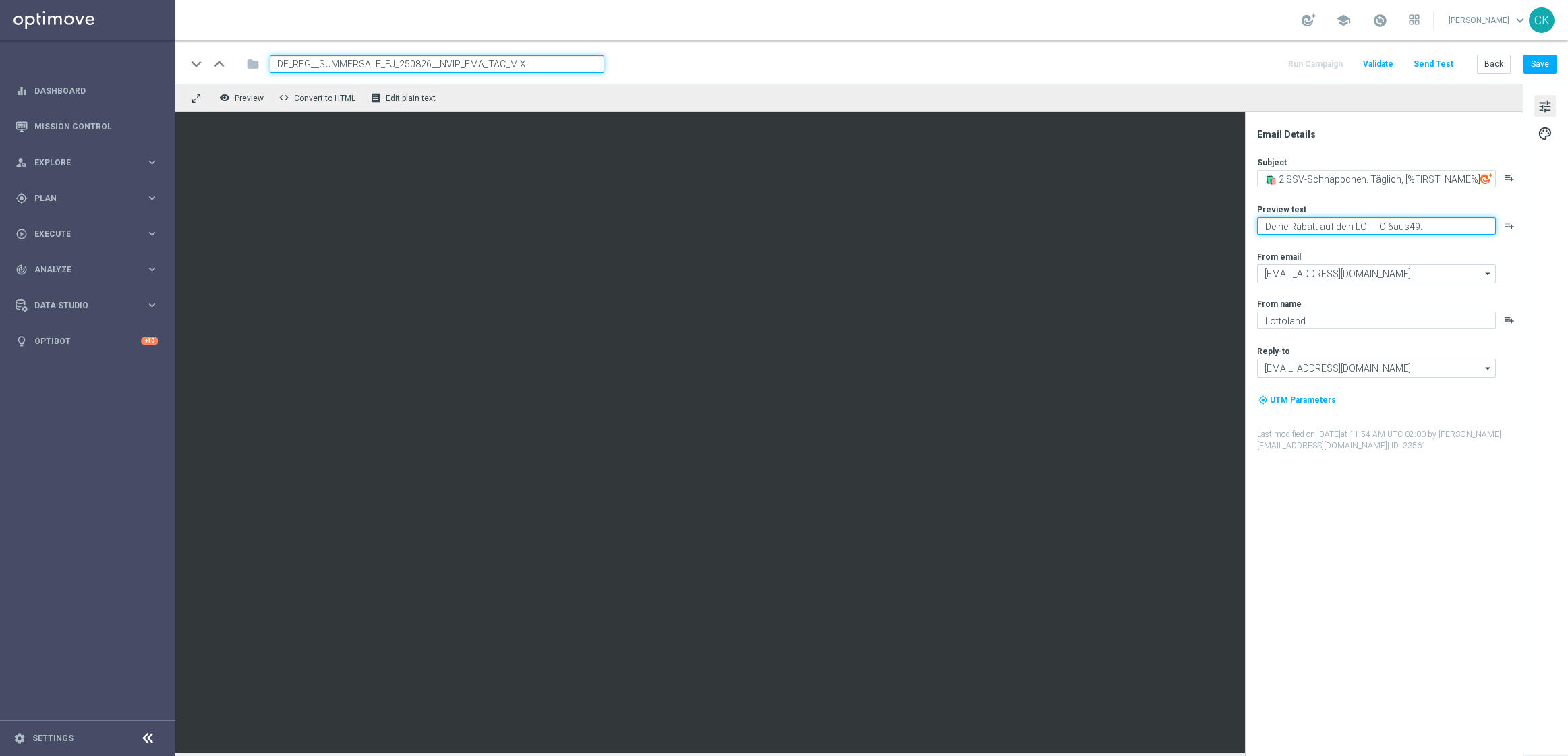
drag, startPoint x: 1437, startPoint y: 232, endPoint x: 1335, endPoint y: 227, distance: 102.1
click at [1335, 227] on textarea "Deine Rabatt auf dein LOTTO 6aus49." at bounding box center [1376, 226] width 239 height 18
type textarea "Deine Rabatte am Dienstag."
click at [1373, 180] on textarea "🛍️ 2 SSV-Schnäppchen. Täglich, [%FIRST_NAME%]" at bounding box center [1376, 178] width 239 height 18
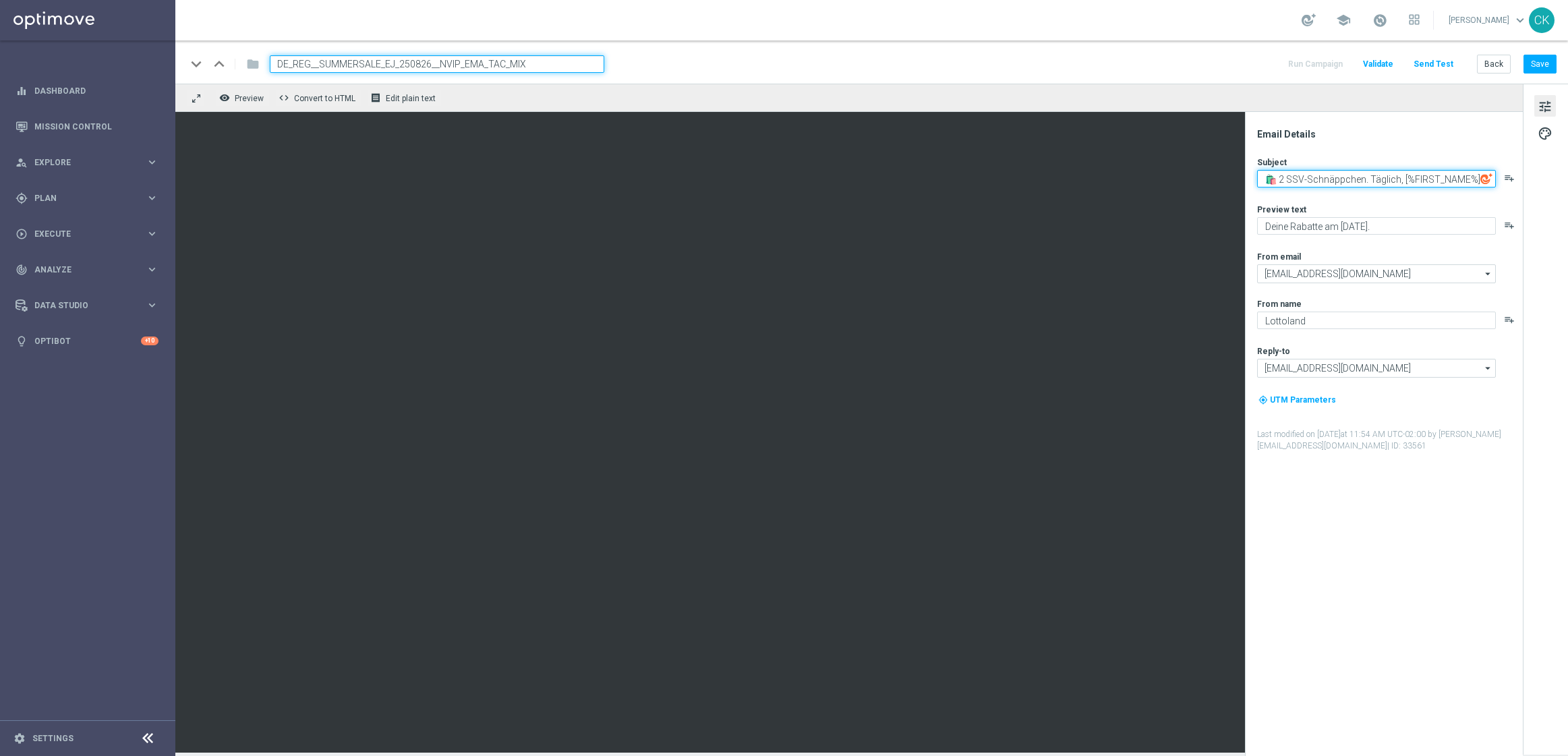
click at [1373, 180] on textarea "🛍️ 2 SSV-Schnäppchen. Täglich, [%FIRST_NAME%]" at bounding box center [1376, 178] width 239 height 18
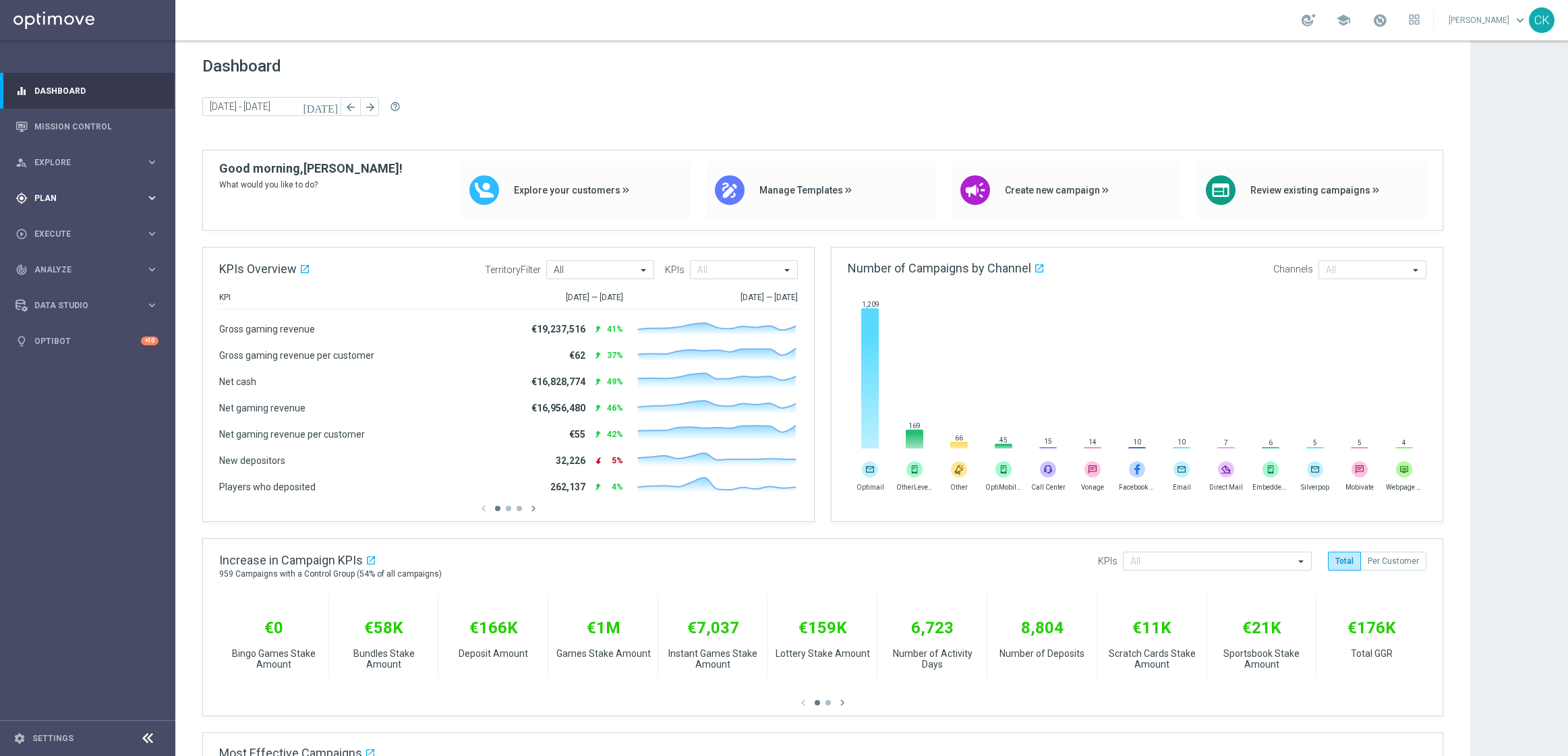
click at [56, 197] on span "Plan" at bounding box center [90, 198] width 111 height 8
click at [73, 262] on span "Templates" at bounding box center [84, 266] width 96 height 8
click at [66, 285] on link "Optimail" at bounding box center [90, 286] width 98 height 11
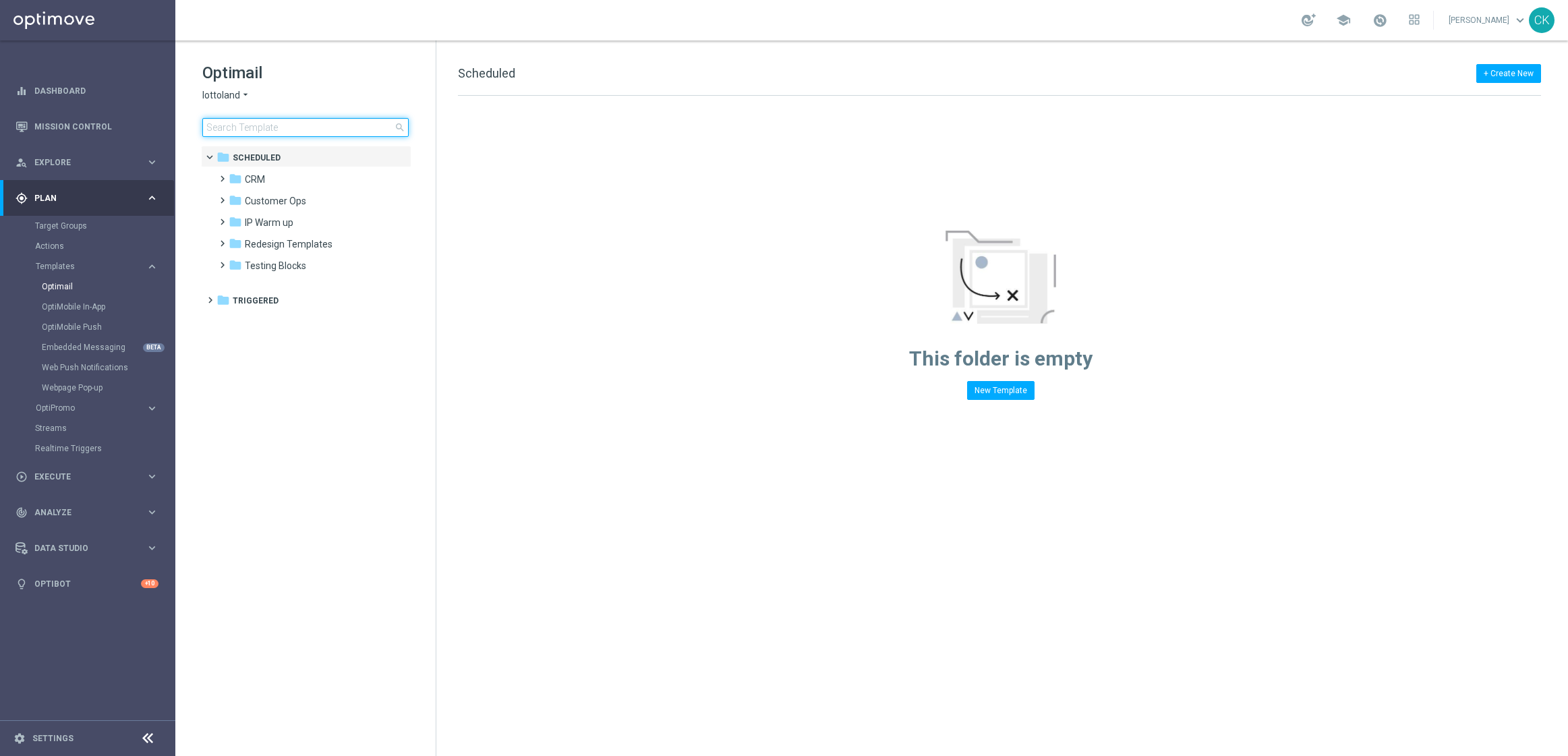
click at [283, 131] on input at bounding box center [305, 127] width 206 height 19
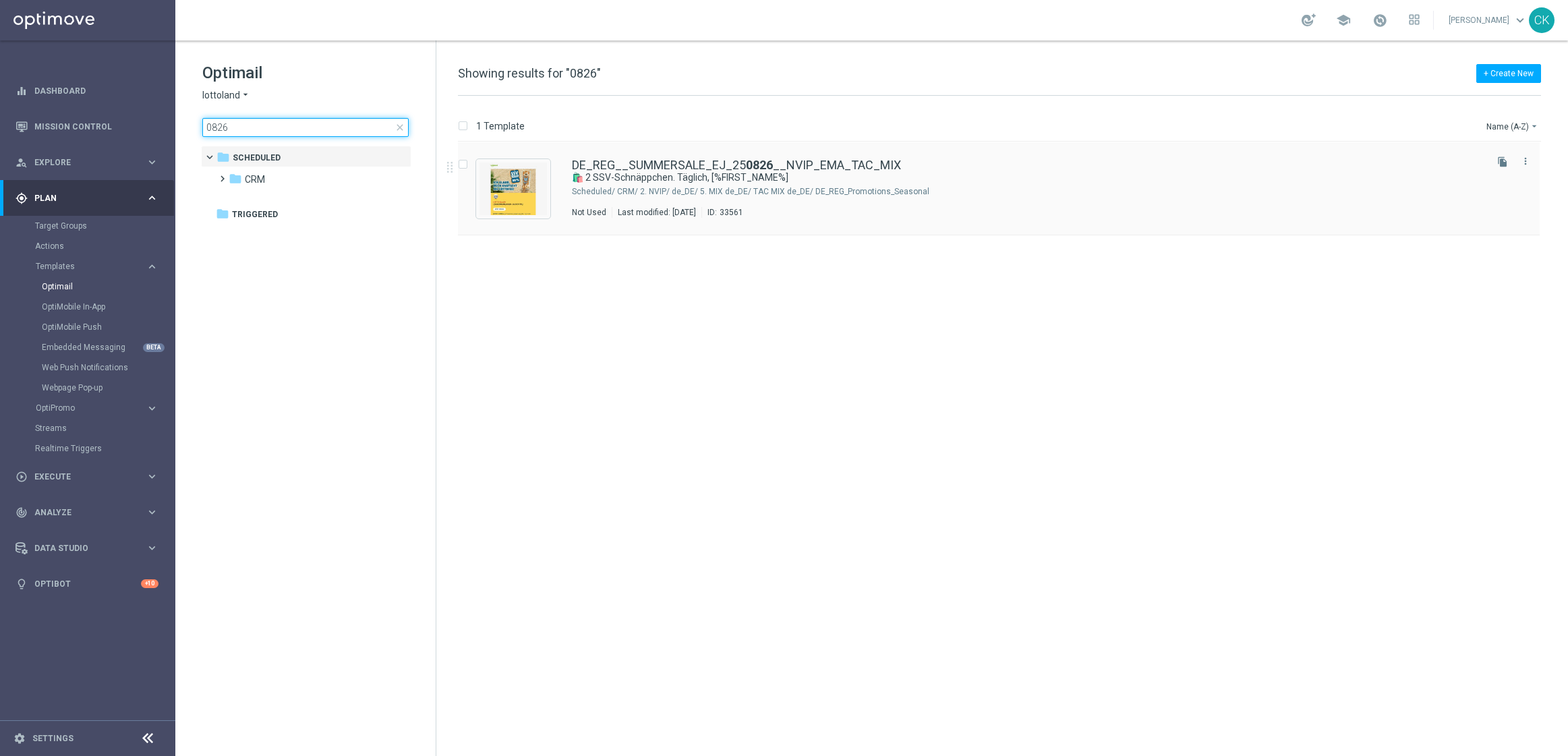
type input "0826"
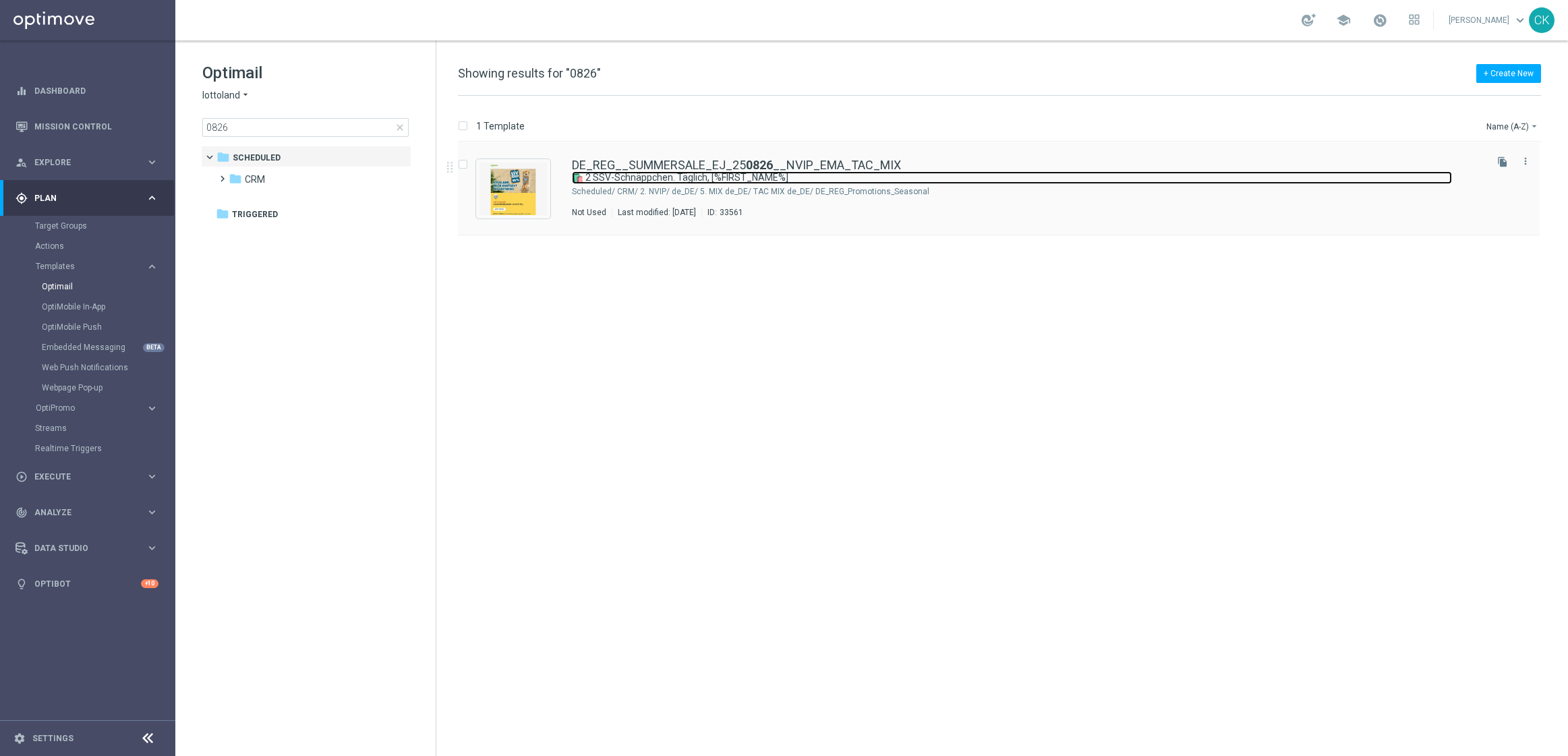
click at [642, 174] on link "🛍️ 2 SSV-Schnäppchen. Täglich, [%FIRST_NAME%]" at bounding box center [1012, 178] width 880 height 13
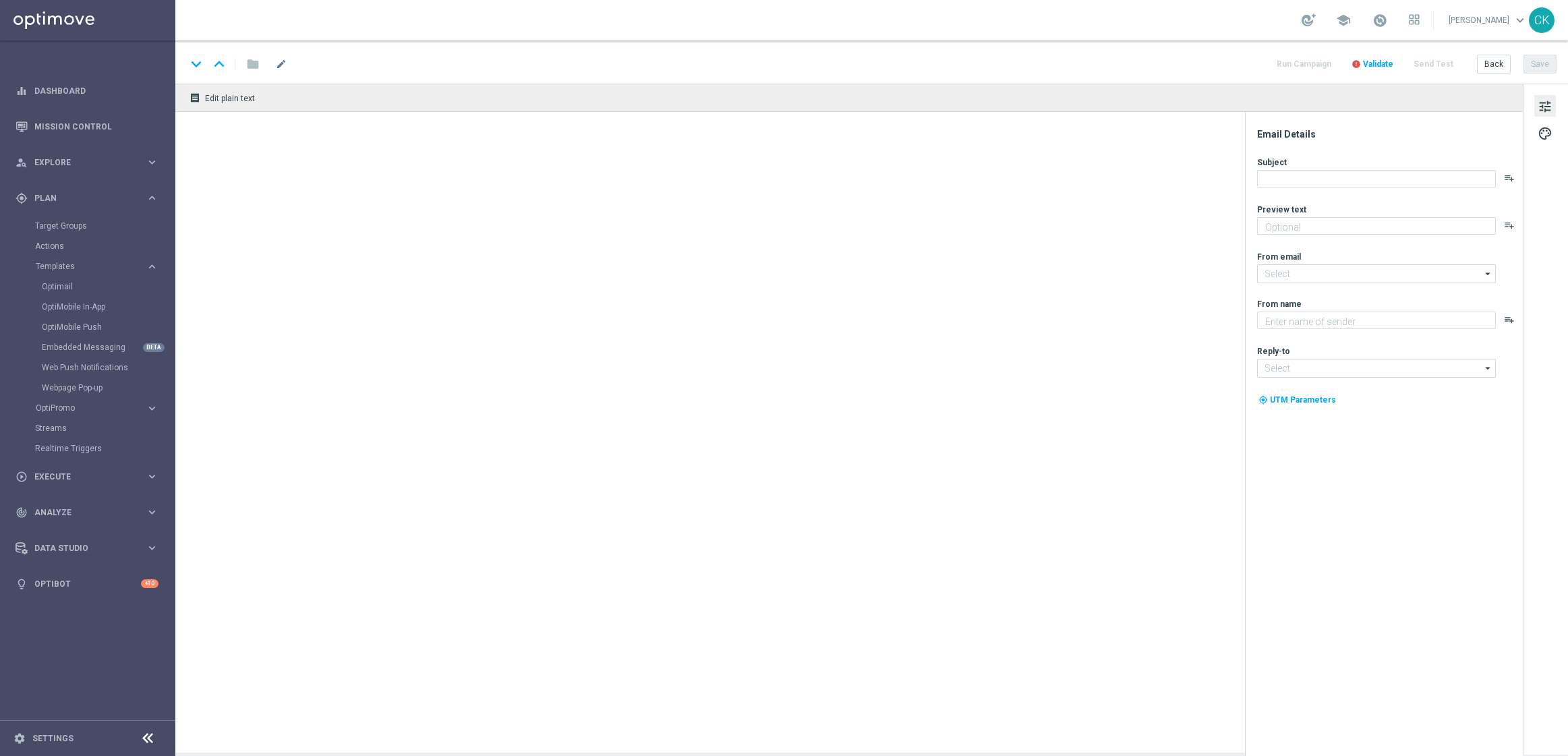
type textarea "30 % Rabatt auf dein LOTTO 6aus49."
type input "[EMAIL_ADDRESS][DOMAIN_NAME]"
type textarea "Lottoland"
type input "[EMAIL_ADDRESS][DOMAIN_NAME]"
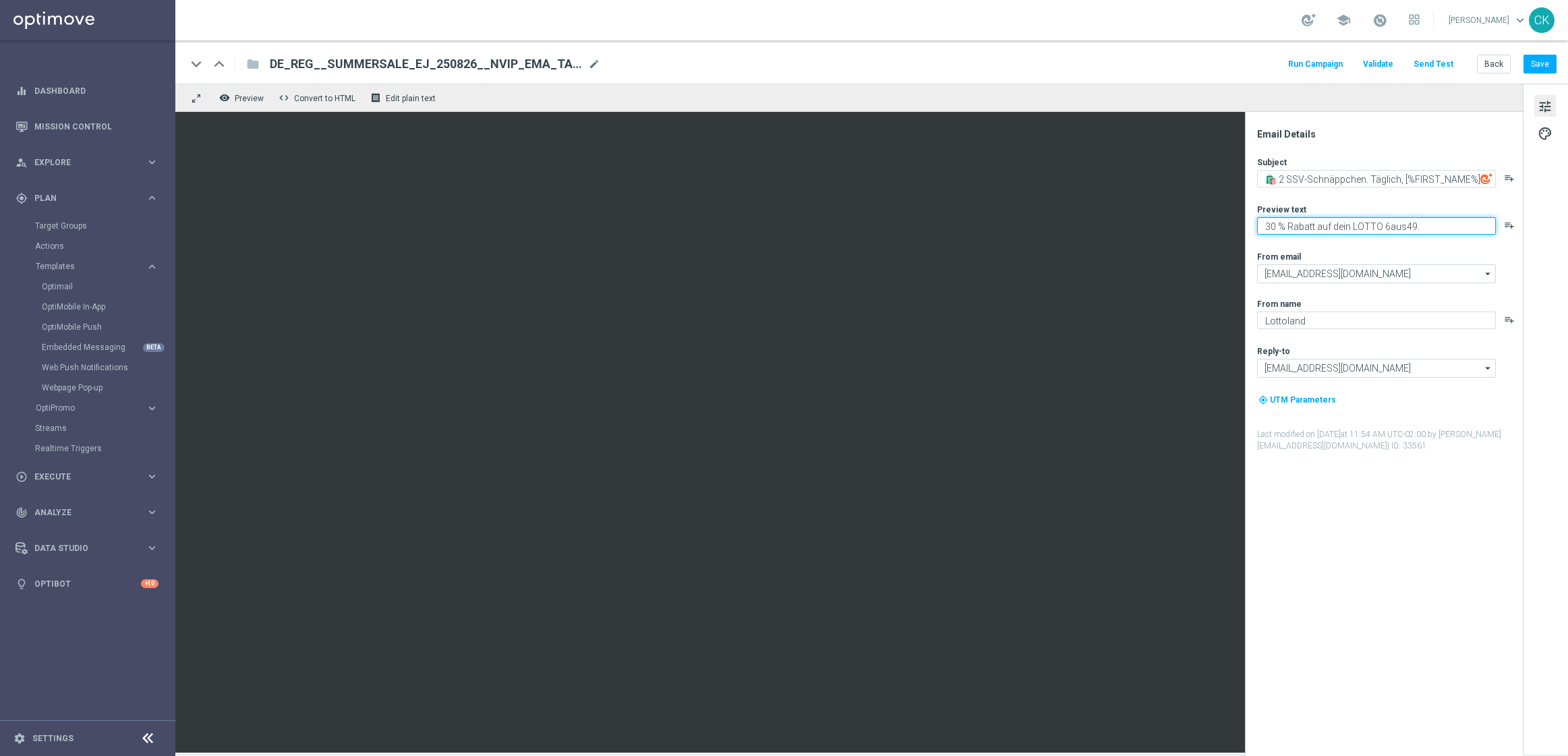
drag, startPoint x: 1287, startPoint y: 226, endPoint x: 1256, endPoint y: 225, distance: 31.0
click at [1256, 225] on div "Email Details Subject 🛍️ 2 SSV-Schnäppchen. Täglich, [%FIRST_NAME%] playlist_ad…" at bounding box center [1387, 442] width 269 height 628
drag, startPoint x: 1431, startPoint y: 223, endPoint x: 1348, endPoint y: 227, distance: 83.1
click at [1348, 227] on textarea "Deine Rabatt auf dein LOTTO 6aus49." at bounding box center [1376, 226] width 239 height 18
drag, startPoint x: 1419, startPoint y: 228, endPoint x: 1258, endPoint y: 226, distance: 161.0
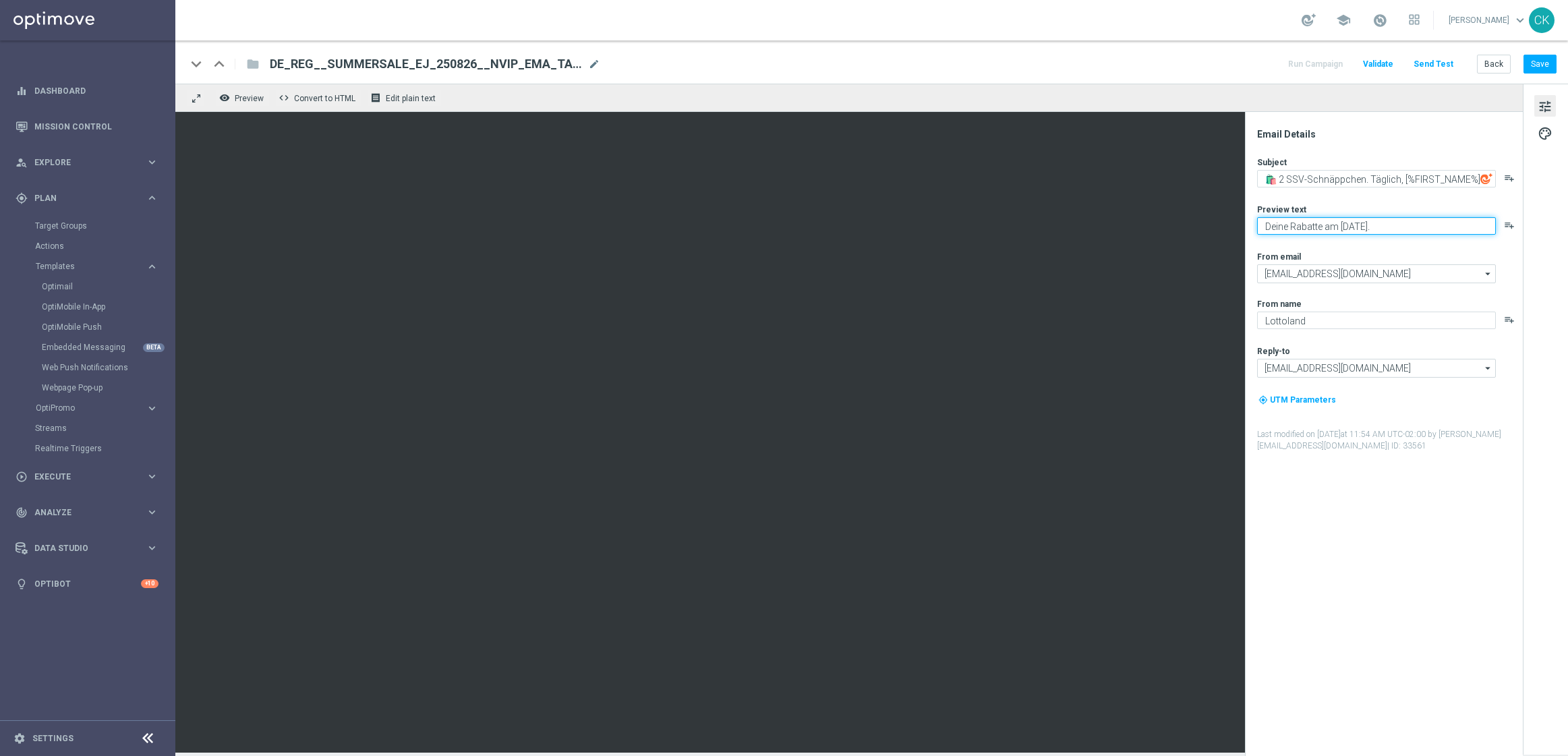
click at [1258, 226] on textarea "Deine Rabatte am Dienstag." at bounding box center [1376, 226] width 239 height 18
type textarea "Deine Rabatte am Dienstag."
click at [1541, 68] on button "Save" at bounding box center [1540, 64] width 33 height 19
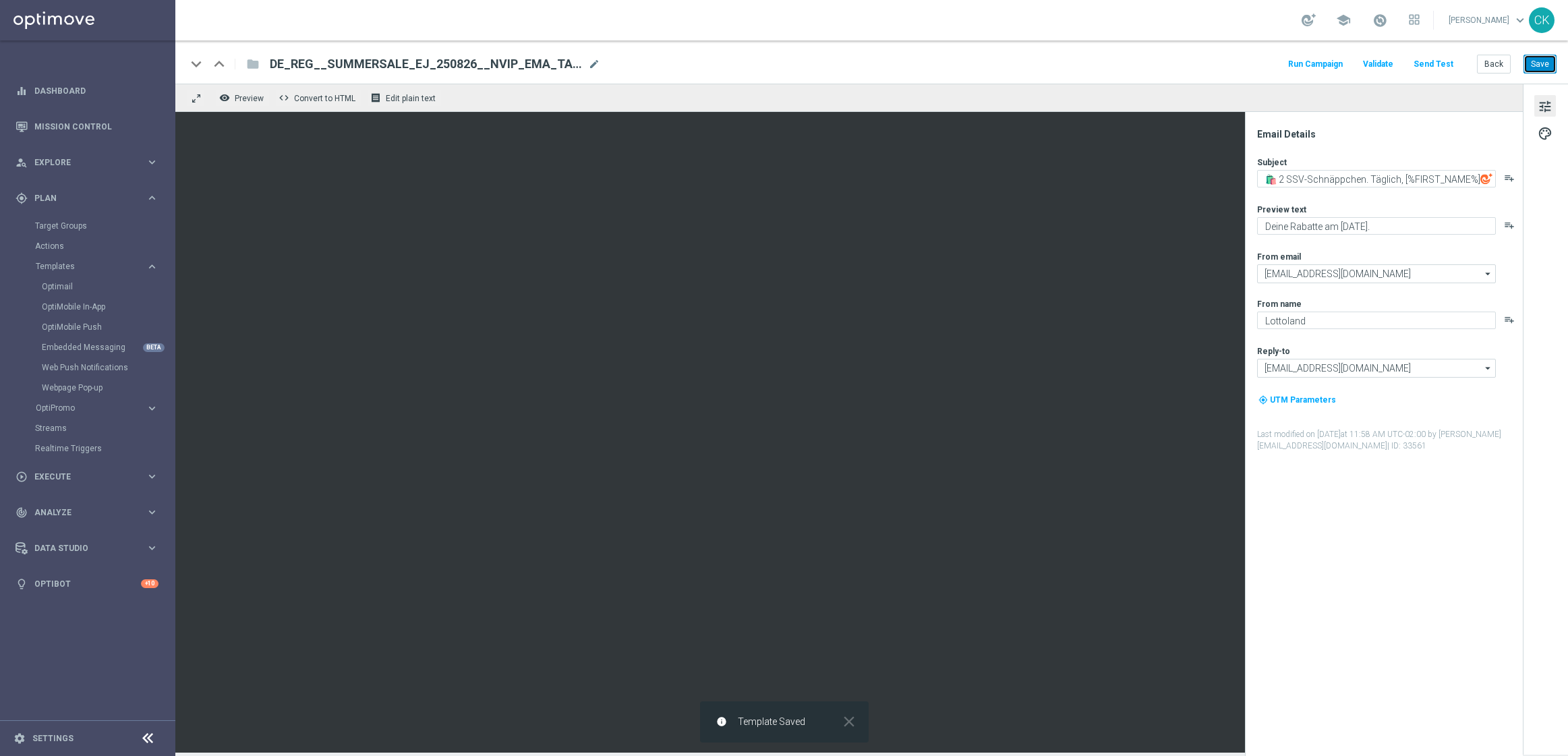
click at [1541, 68] on button "Save" at bounding box center [1540, 64] width 33 height 19
click at [1433, 58] on button "Send Test" at bounding box center [1433, 64] width 44 height 18
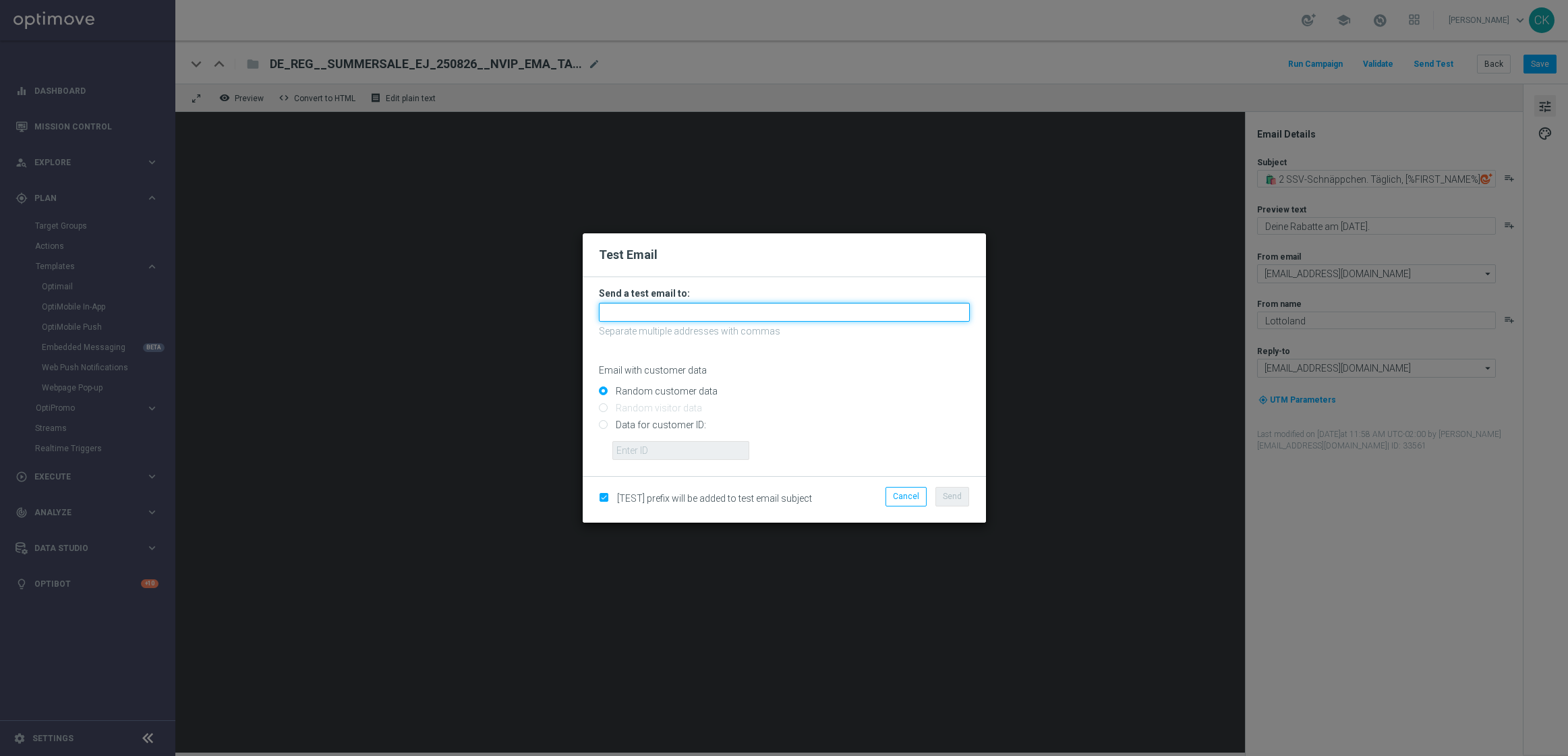
click at [809, 307] on input "text" at bounding box center [784, 312] width 371 height 19
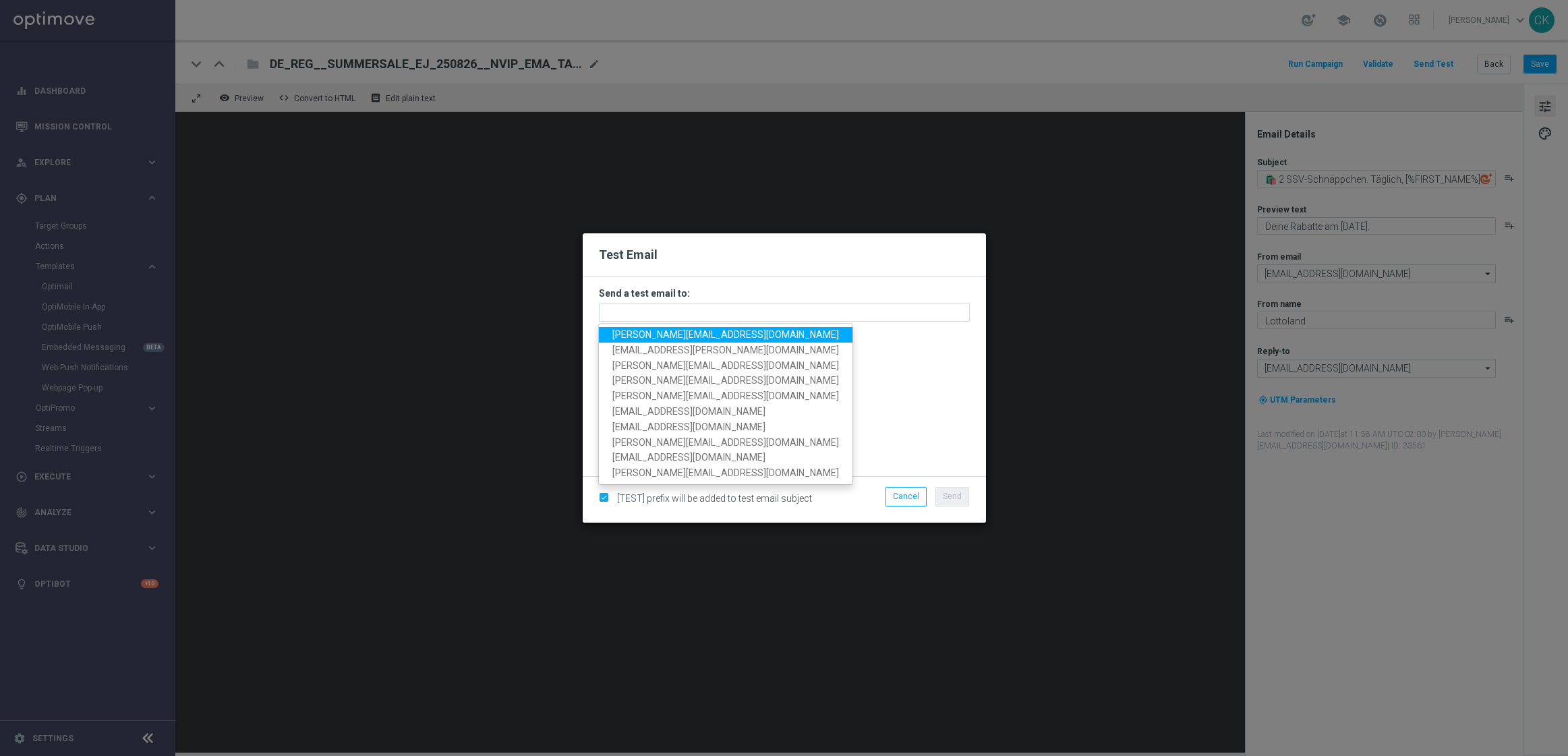
click at [698, 337] on span "[PERSON_NAME][EMAIL_ADDRESS][PERSON_NAME][DOMAIN_NAME]" at bounding box center [725, 334] width 227 height 11
type input "[PERSON_NAME][EMAIL_ADDRESS][PERSON_NAME][DOMAIN_NAME]"
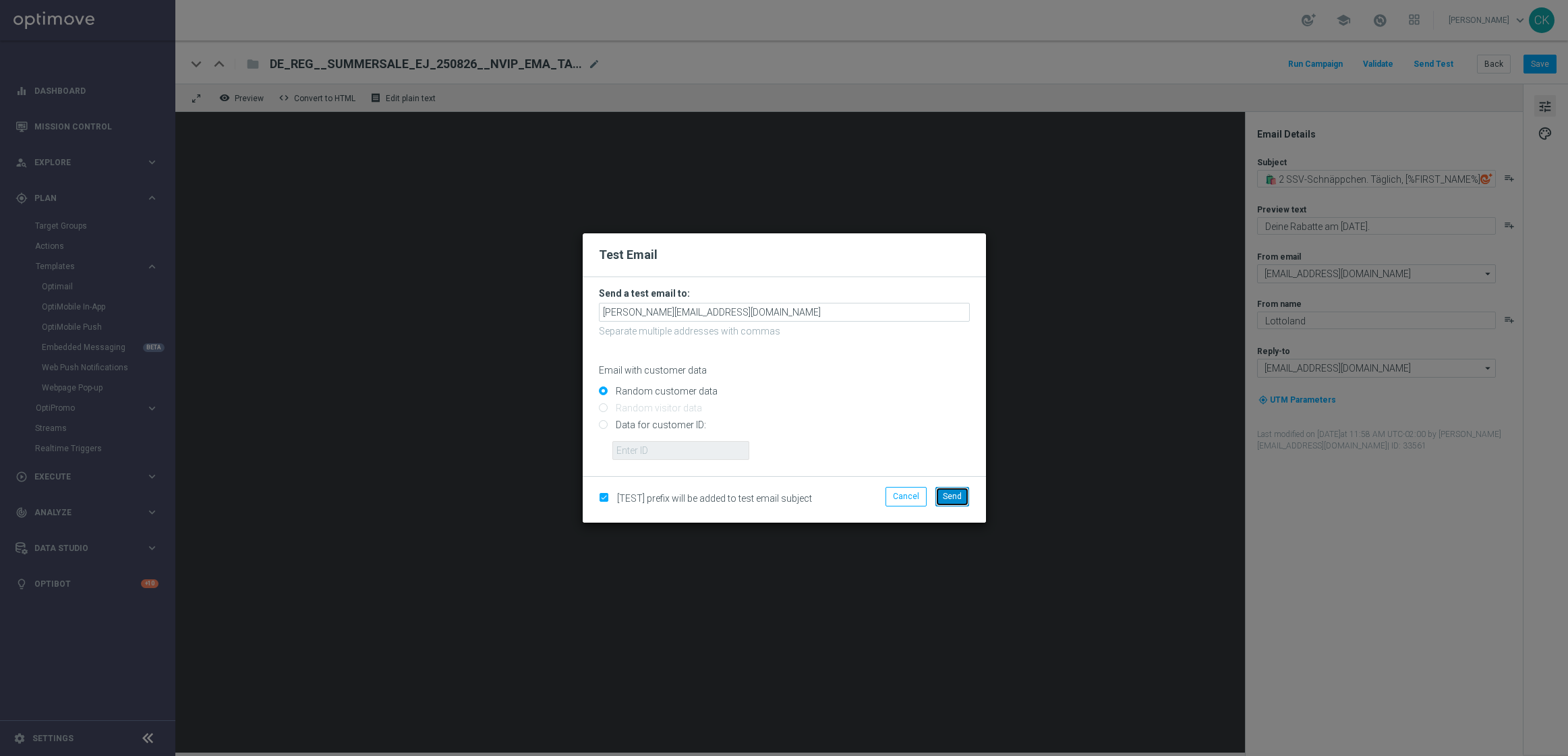
click at [954, 499] on span "Send" at bounding box center [952, 496] width 19 height 9
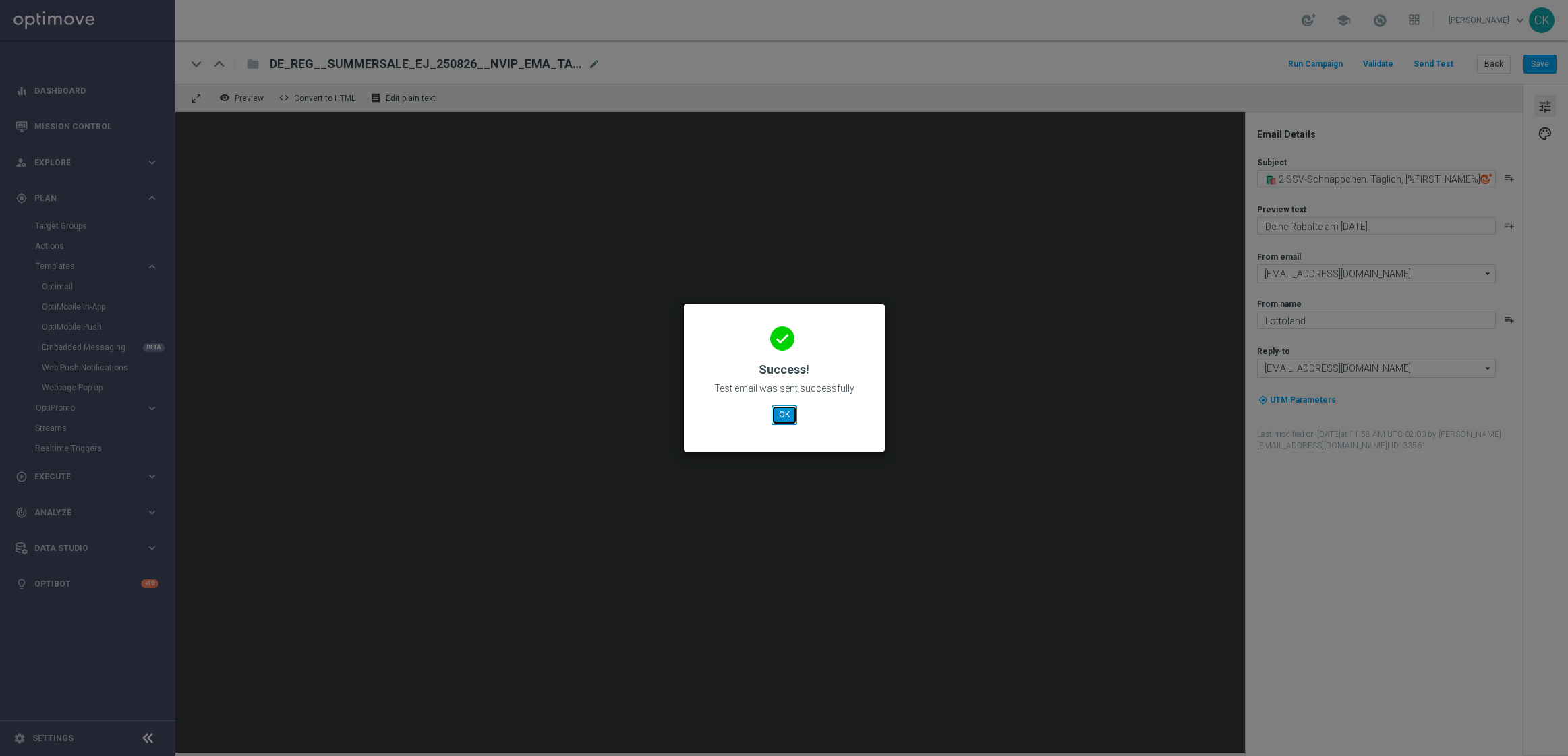
click at [782, 412] on button "OK" at bounding box center [784, 414] width 25 height 19
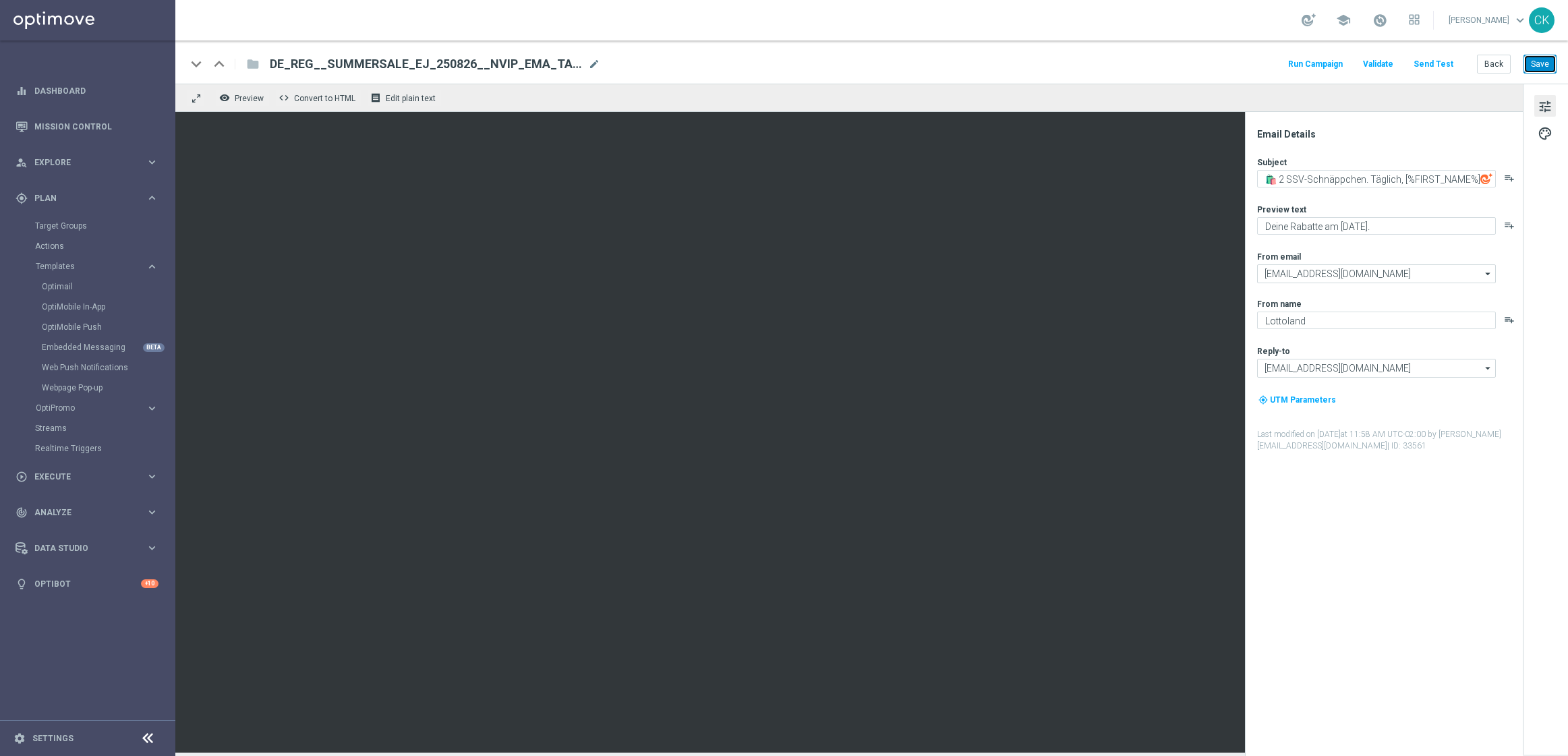
click at [1552, 59] on button "Save" at bounding box center [1540, 64] width 33 height 19
click at [1547, 67] on button "Save" at bounding box center [1540, 64] width 33 height 19
click at [1335, 178] on textarea "🛍️ 2 SSV-Schnäppchen. Täglich, [%FIRST_NAME%]" at bounding box center [1376, 178] width 239 height 18
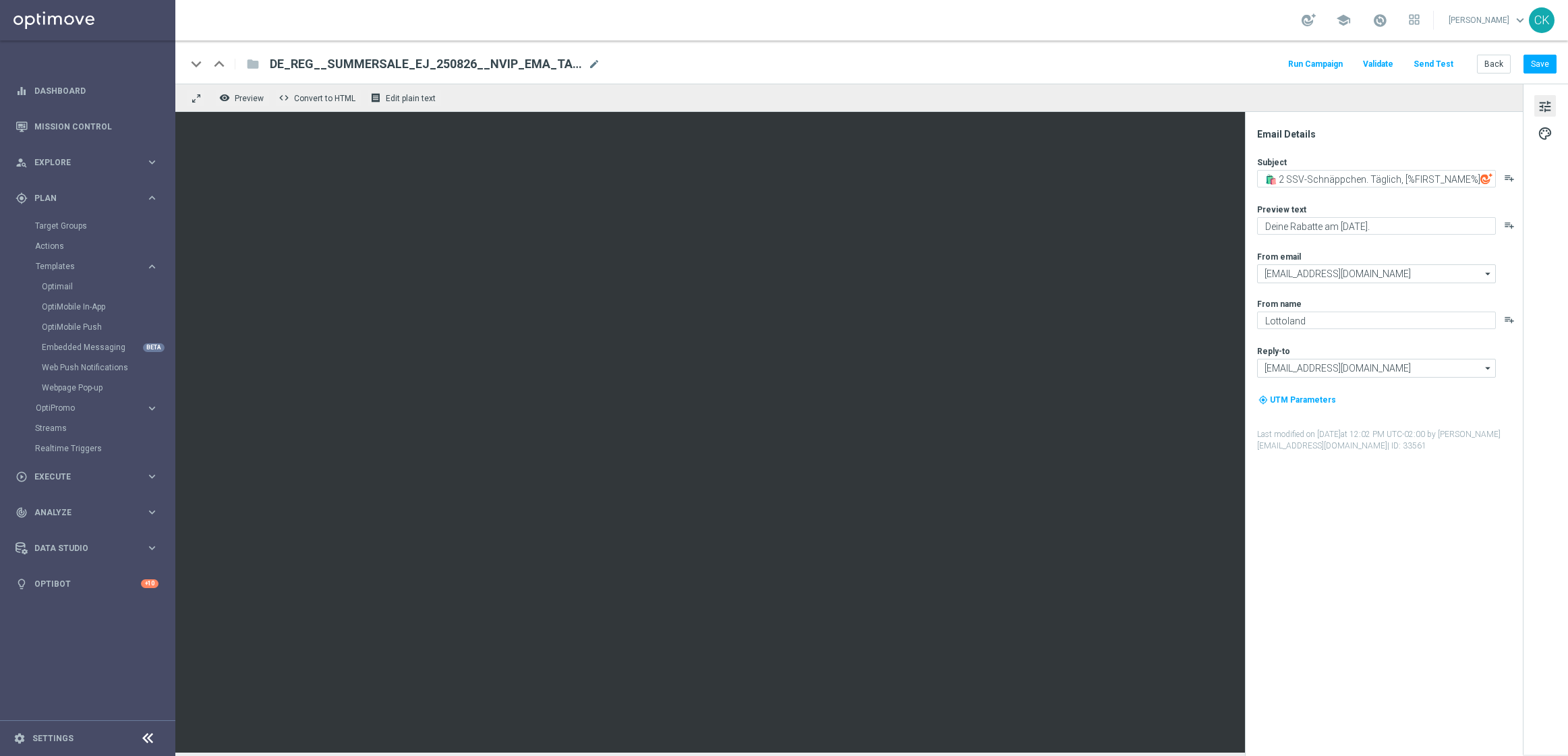
click at [1415, 245] on div "Subject 🛍️ 2 SSV-Schnäppchen. Täglich, [%FIRST_NAME%] playlist_add Preview text…" at bounding box center [1389, 304] width 264 height 296
click at [1544, 62] on button "Save" at bounding box center [1540, 64] width 33 height 19
click at [1546, 66] on button "Save" at bounding box center [1540, 64] width 33 height 19
click at [1497, 64] on button "Back" at bounding box center [1494, 64] width 34 height 19
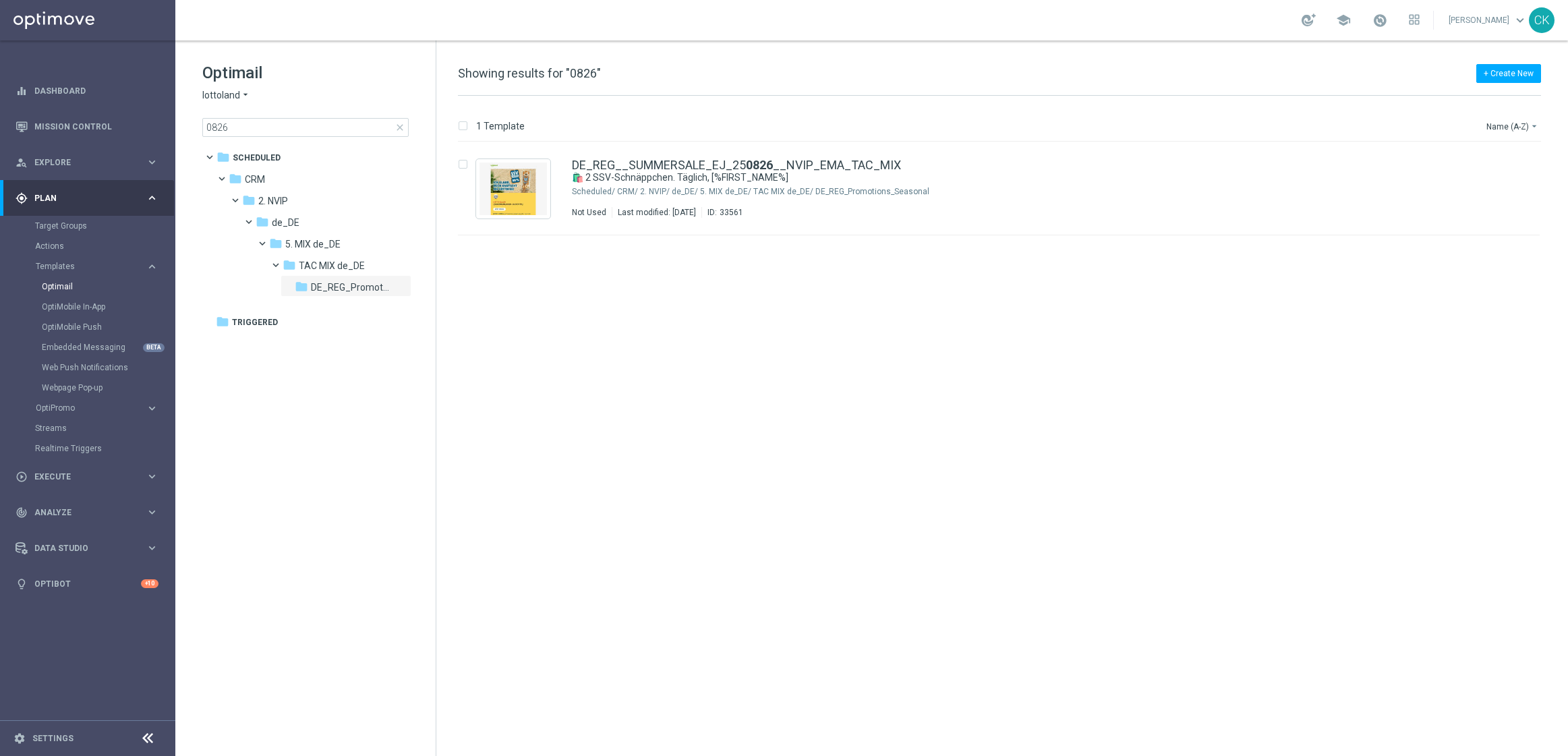
click at [402, 126] on span "close" at bounding box center [399, 127] width 11 height 11
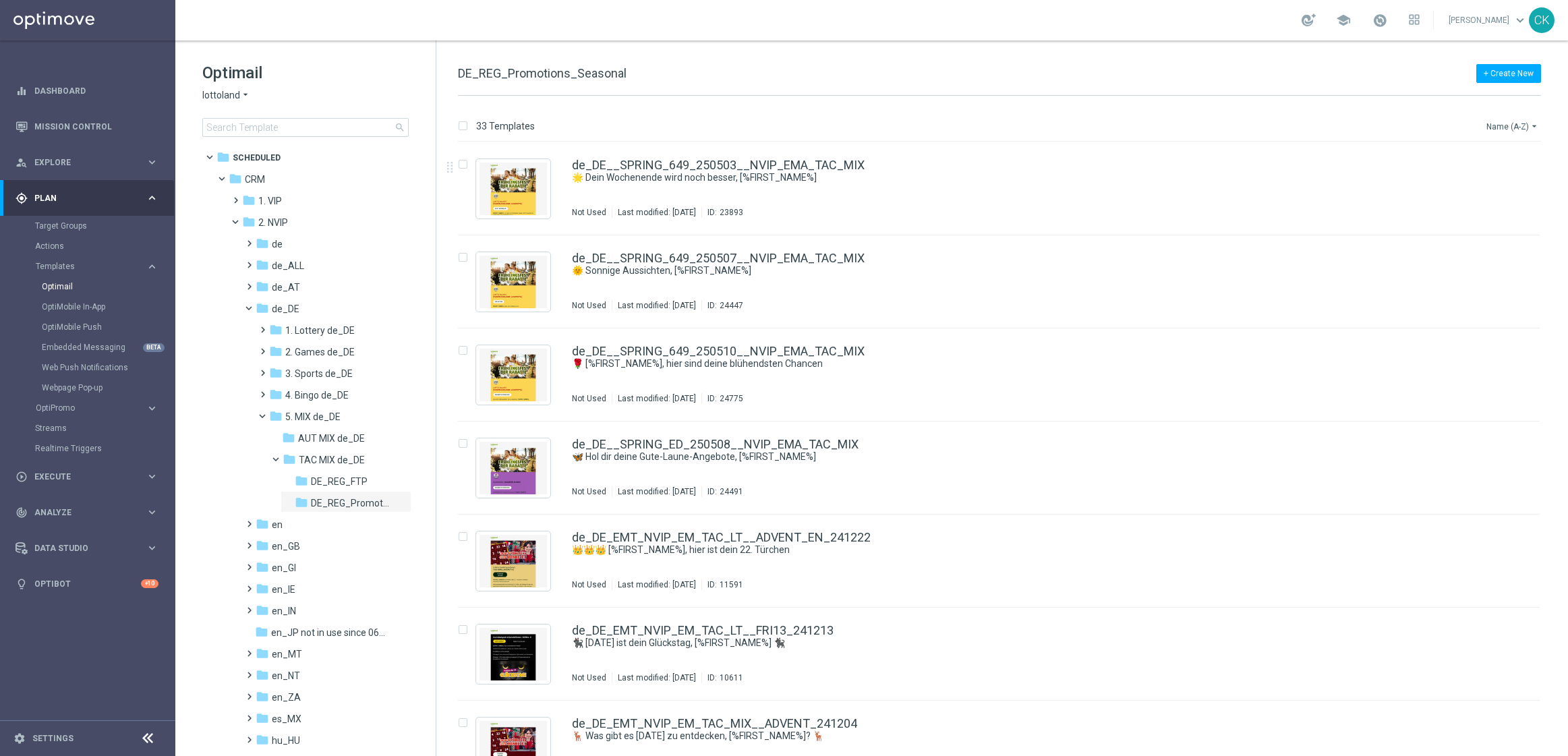
click at [1528, 121] on icon "arrow_drop_down" at bounding box center [1533, 126] width 11 height 11
click at [1483, 185] on span "Date Modified (Newest)" at bounding box center [1489, 187] width 90 height 9
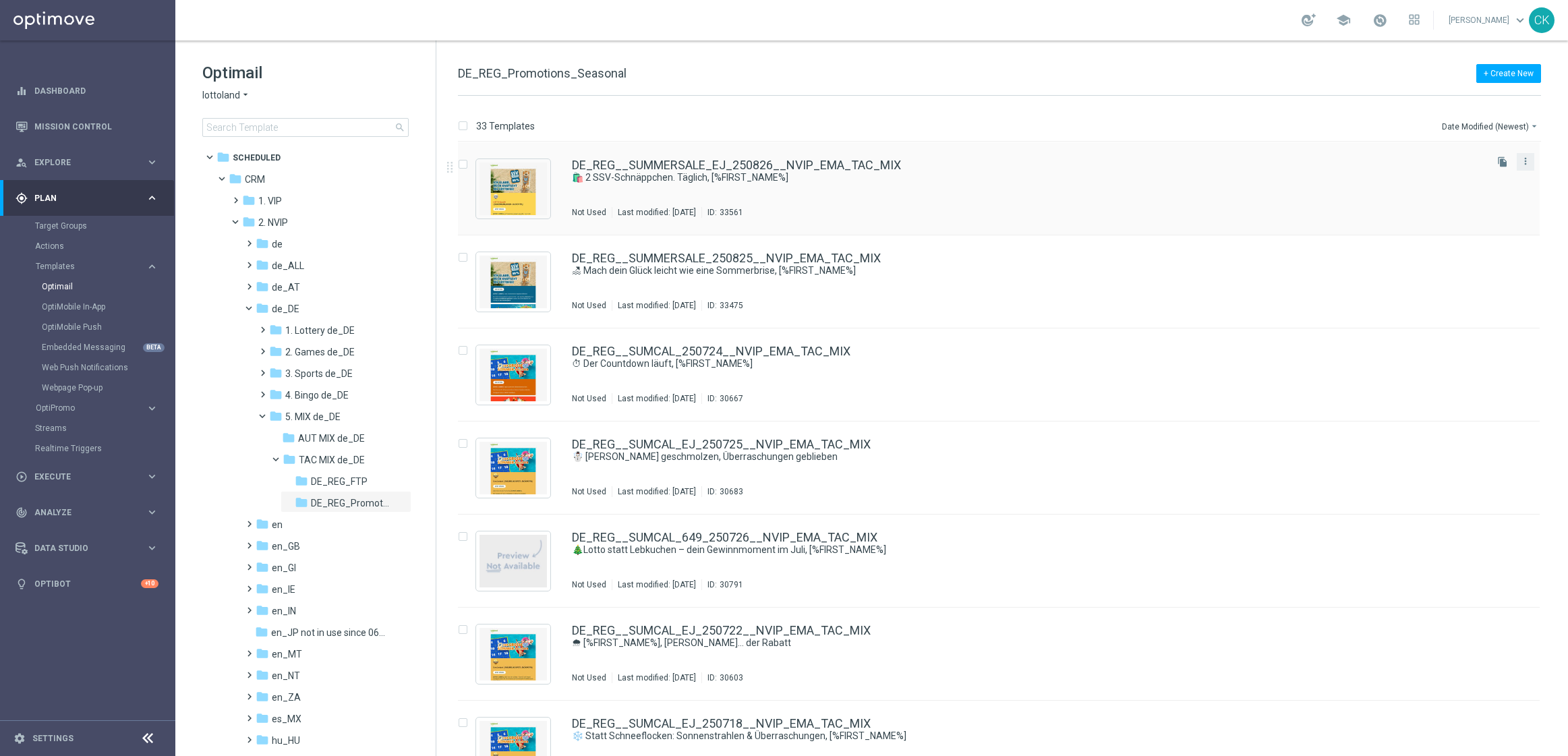
click at [1528, 160] on button "more_vert" at bounding box center [1525, 161] width 13 height 16
click at [1425, 199] on div "drive_file_move" at bounding box center [1418, 194] width 21 height 9
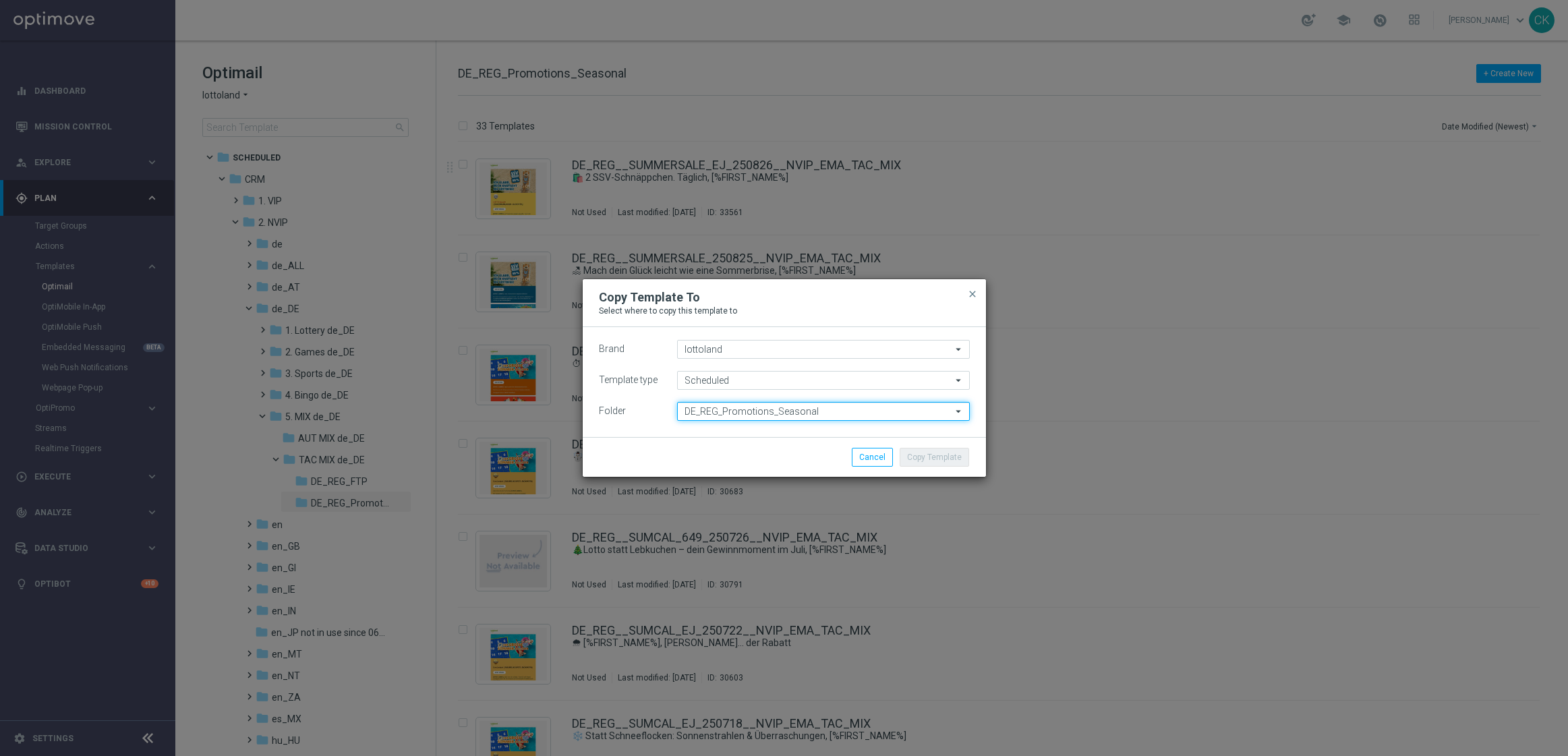
click at [831, 405] on input "DE_REG_Promotions_Seasonal" at bounding box center [824, 412] width 293 height 19
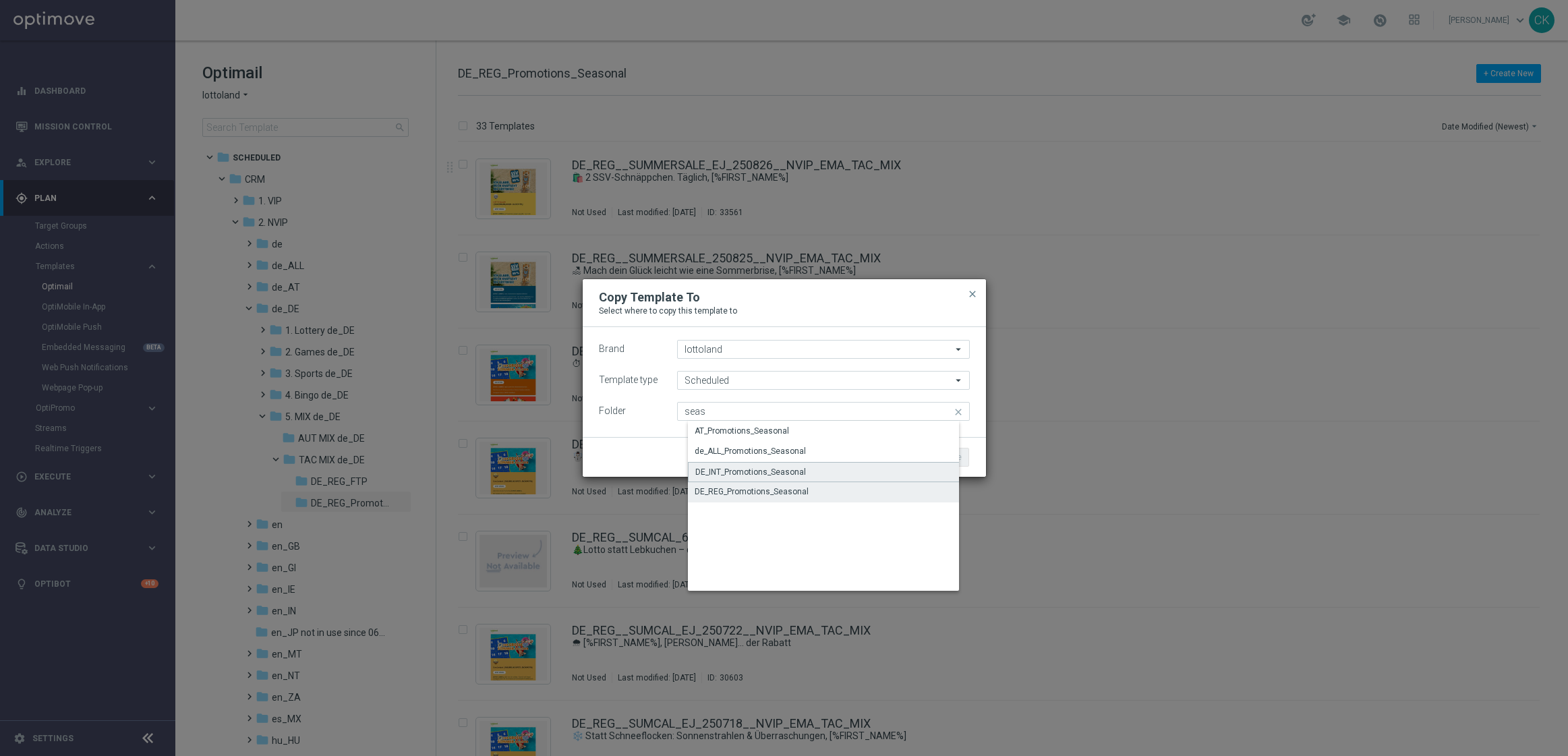
click at [770, 470] on div "DE_INT_Promotions_Seasonal" at bounding box center [750, 472] width 110 height 12
type input "DE_INT_Promotions_Seasonal"
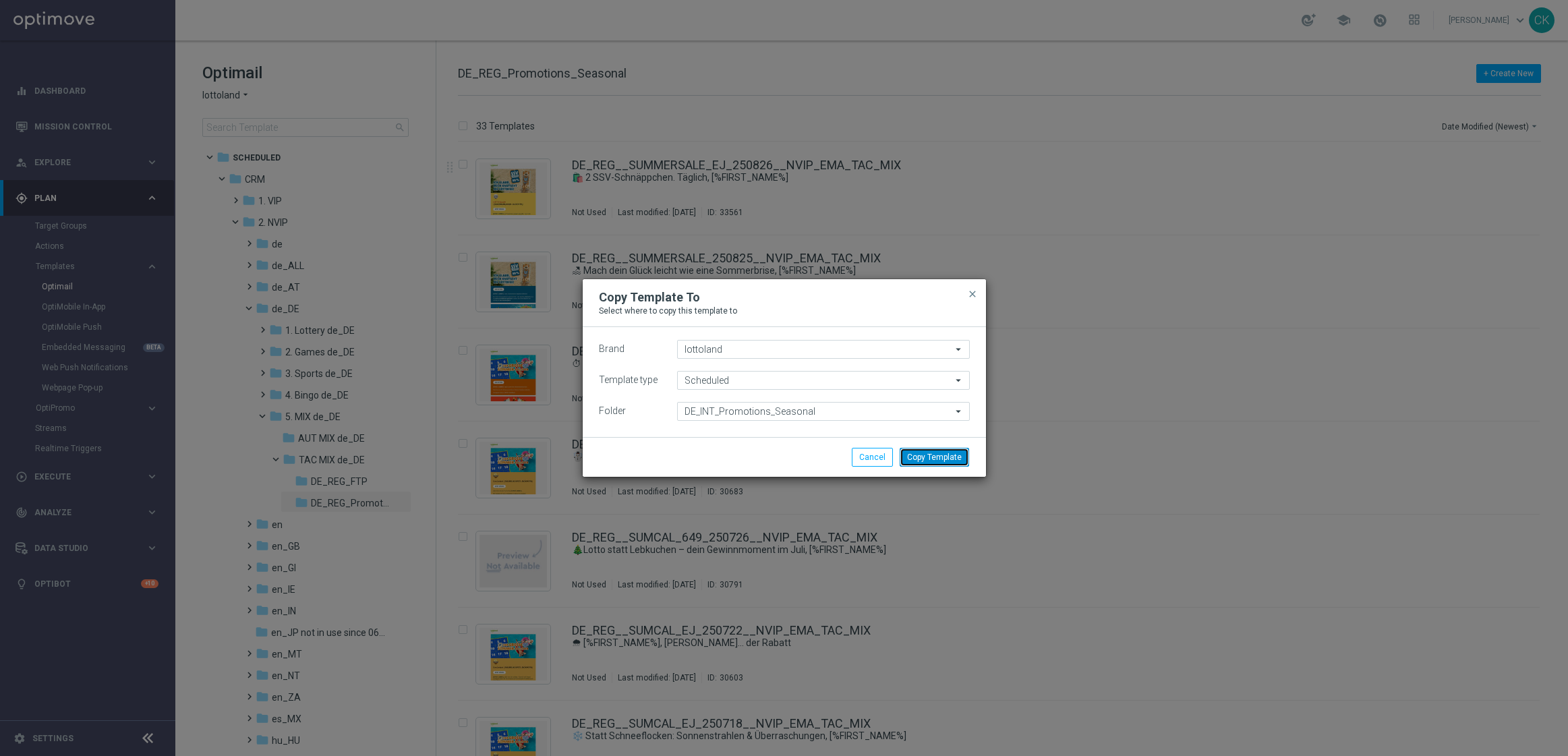
click at [946, 463] on button "Copy Template" at bounding box center [934, 457] width 69 height 19
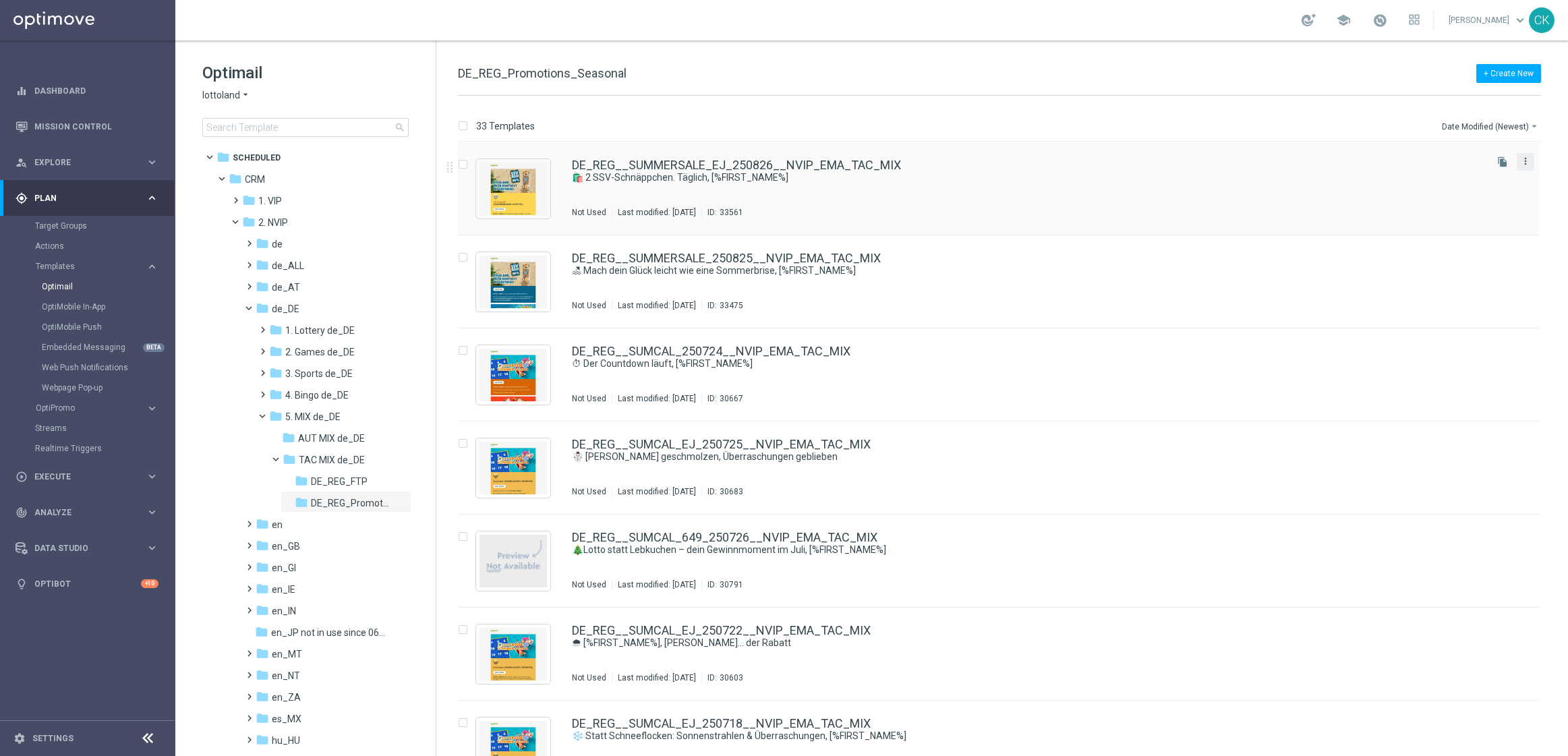
click at [1523, 164] on icon "more_vert" at bounding box center [1525, 161] width 11 height 11
click at [1443, 197] on span "Copy To" at bounding box center [1443, 194] width 30 height 9
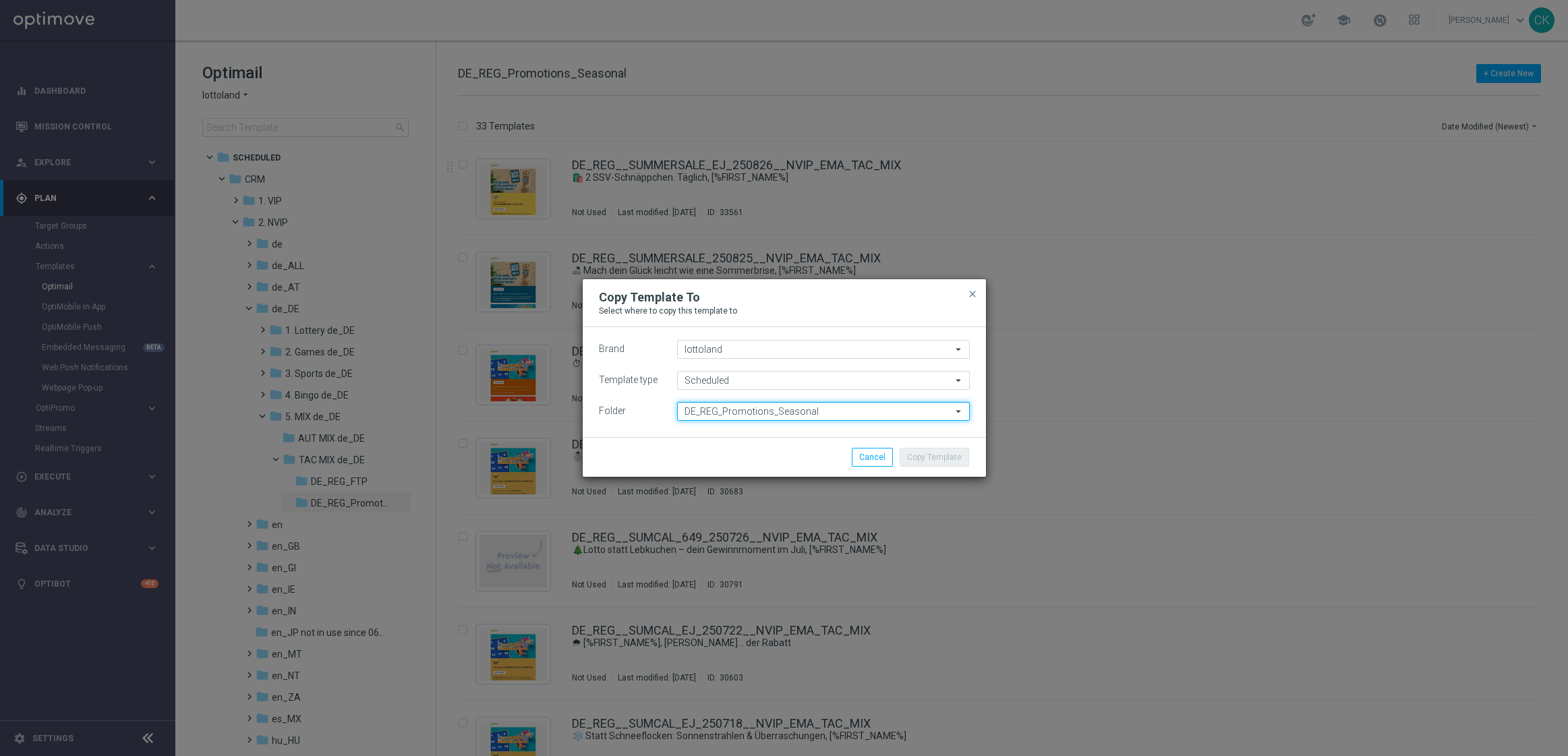
click at [827, 412] on input "DE_REG_Promotions_Seasonal" at bounding box center [824, 412] width 293 height 19
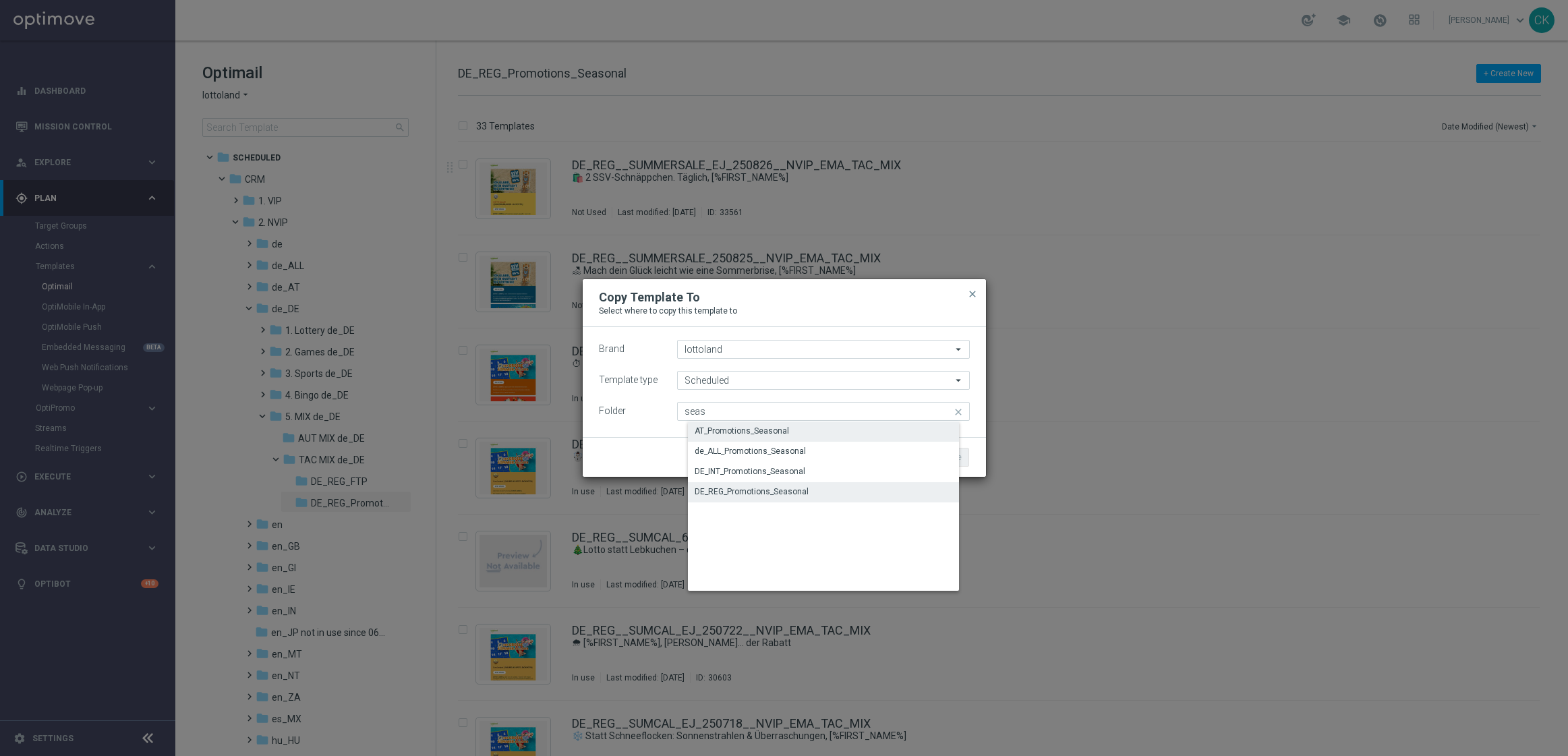
click at [777, 426] on div "AT_Promotions_Seasonal" at bounding box center [742, 431] width 95 height 12
type input "AT_Promotions_Seasonal"
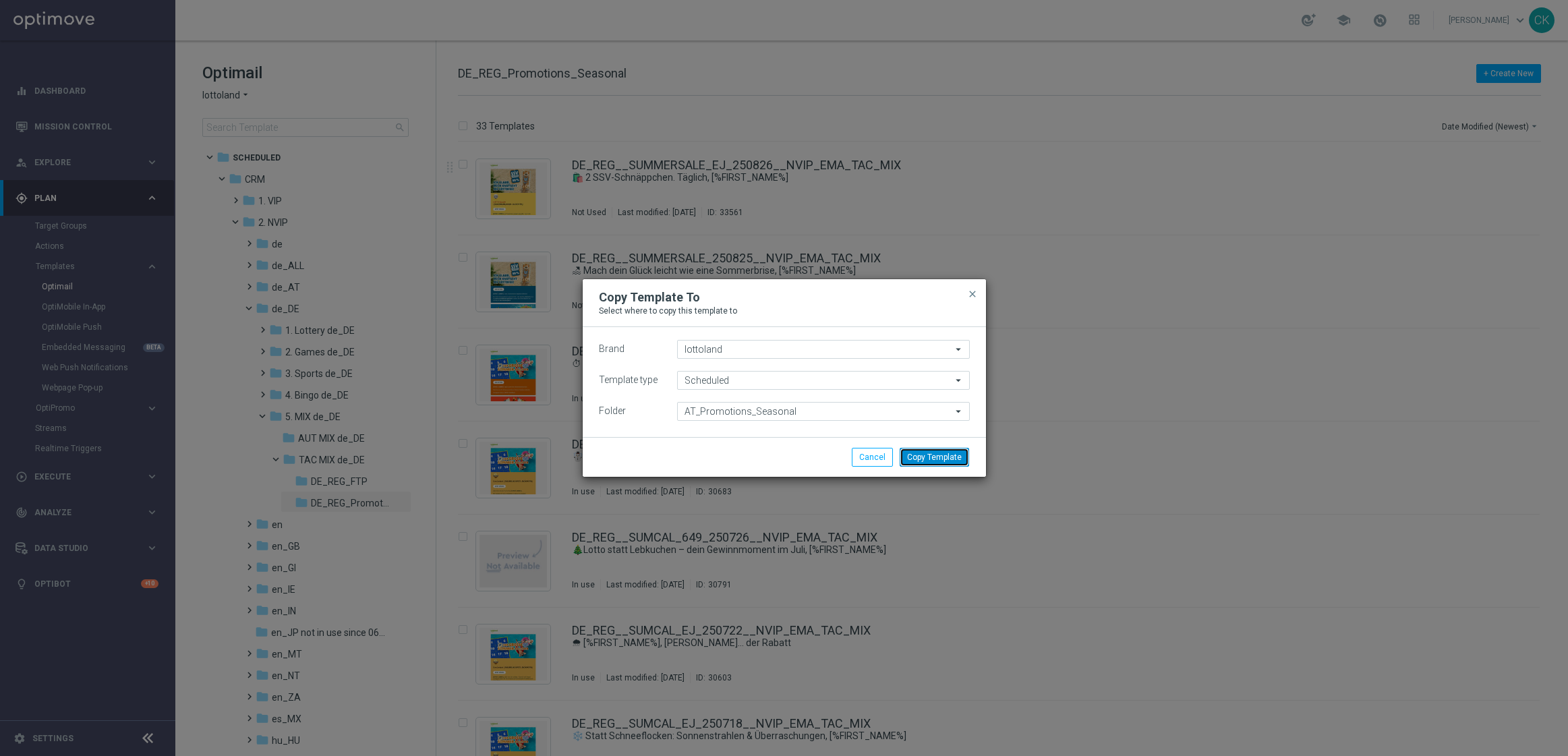
click at [932, 458] on button "Copy Template" at bounding box center [934, 457] width 69 height 19
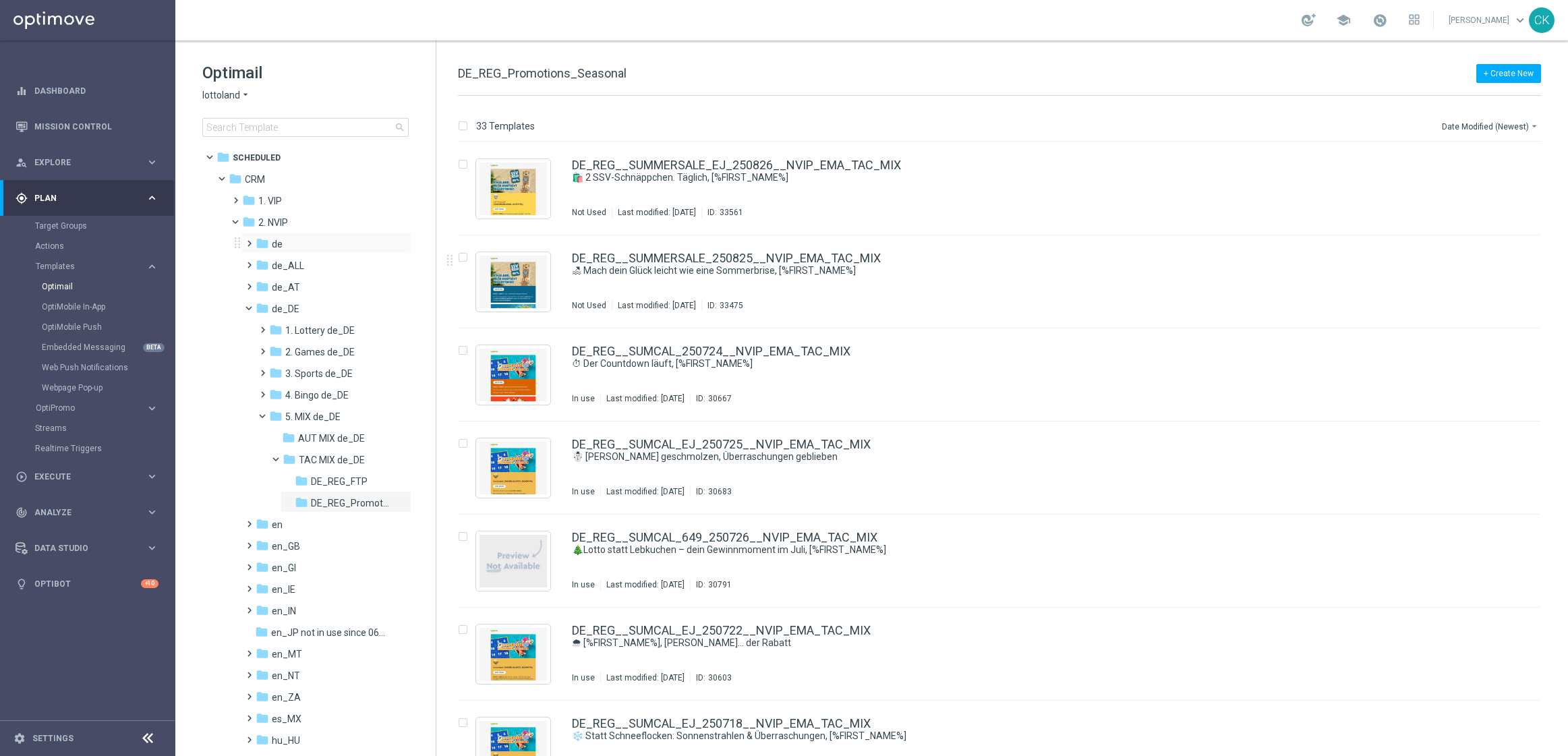
click at [247, 240] on span at bounding box center [246, 238] width 6 height 6
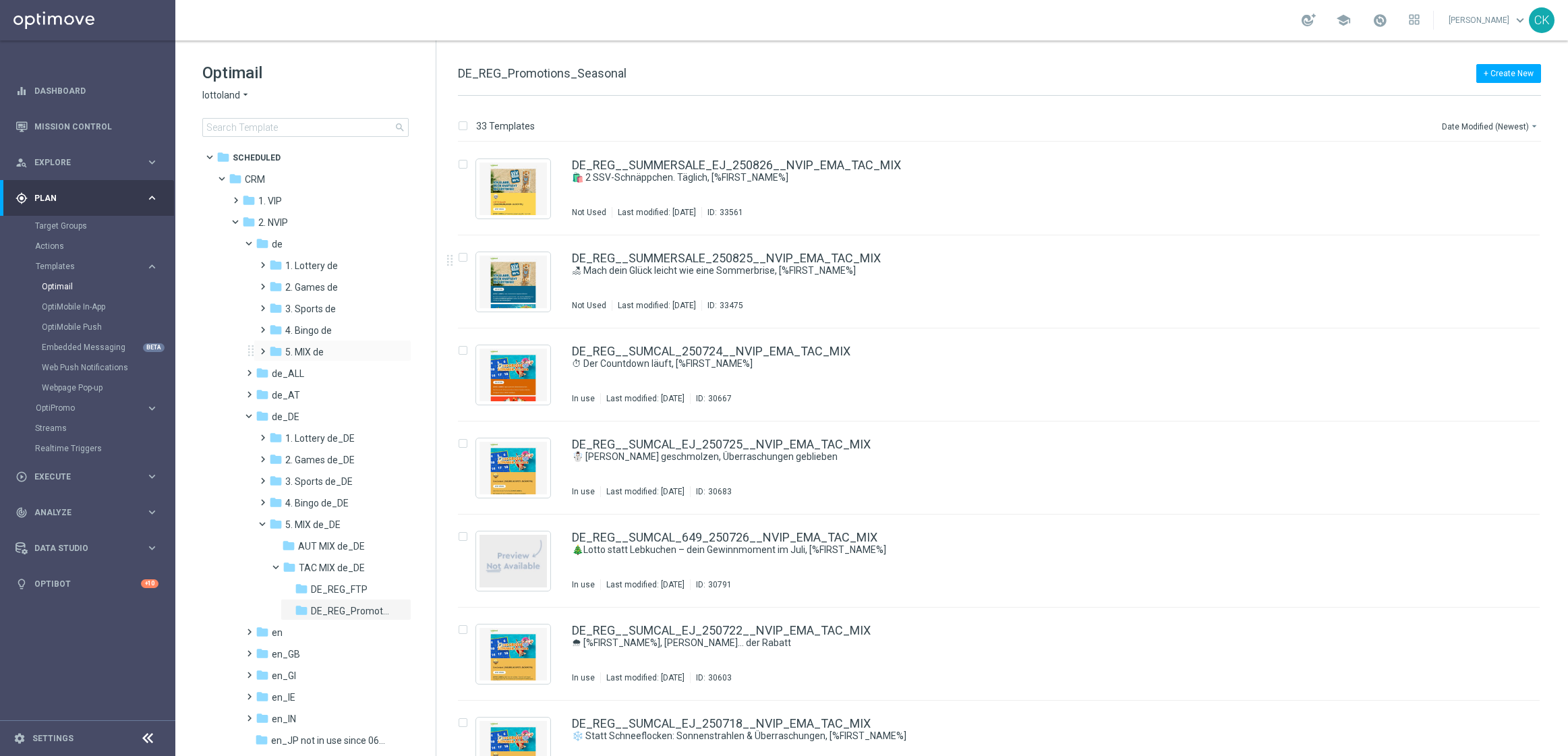
click at [262, 348] on span at bounding box center [259, 346] width 6 height 6
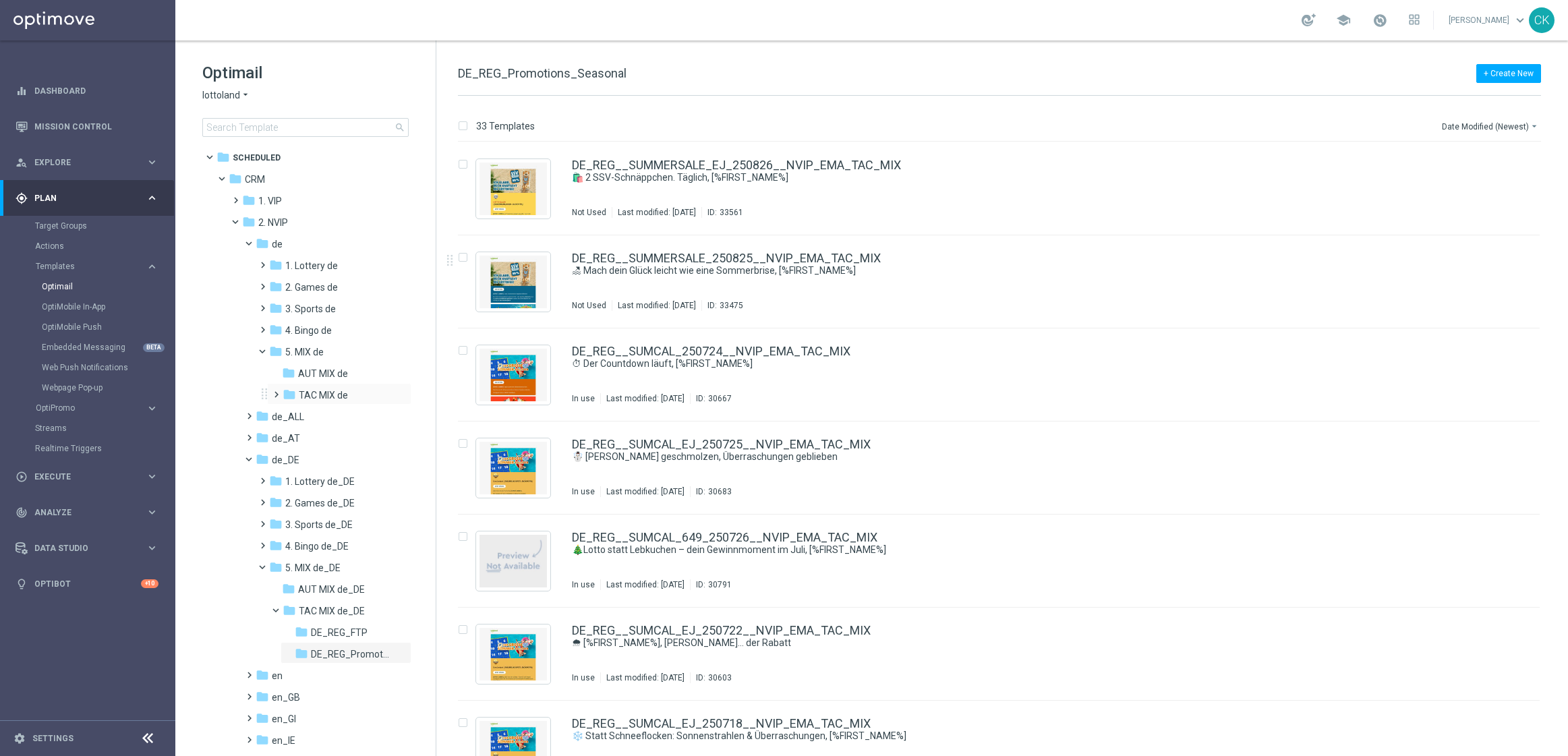
click at [276, 391] on span at bounding box center [274, 389] width 6 height 6
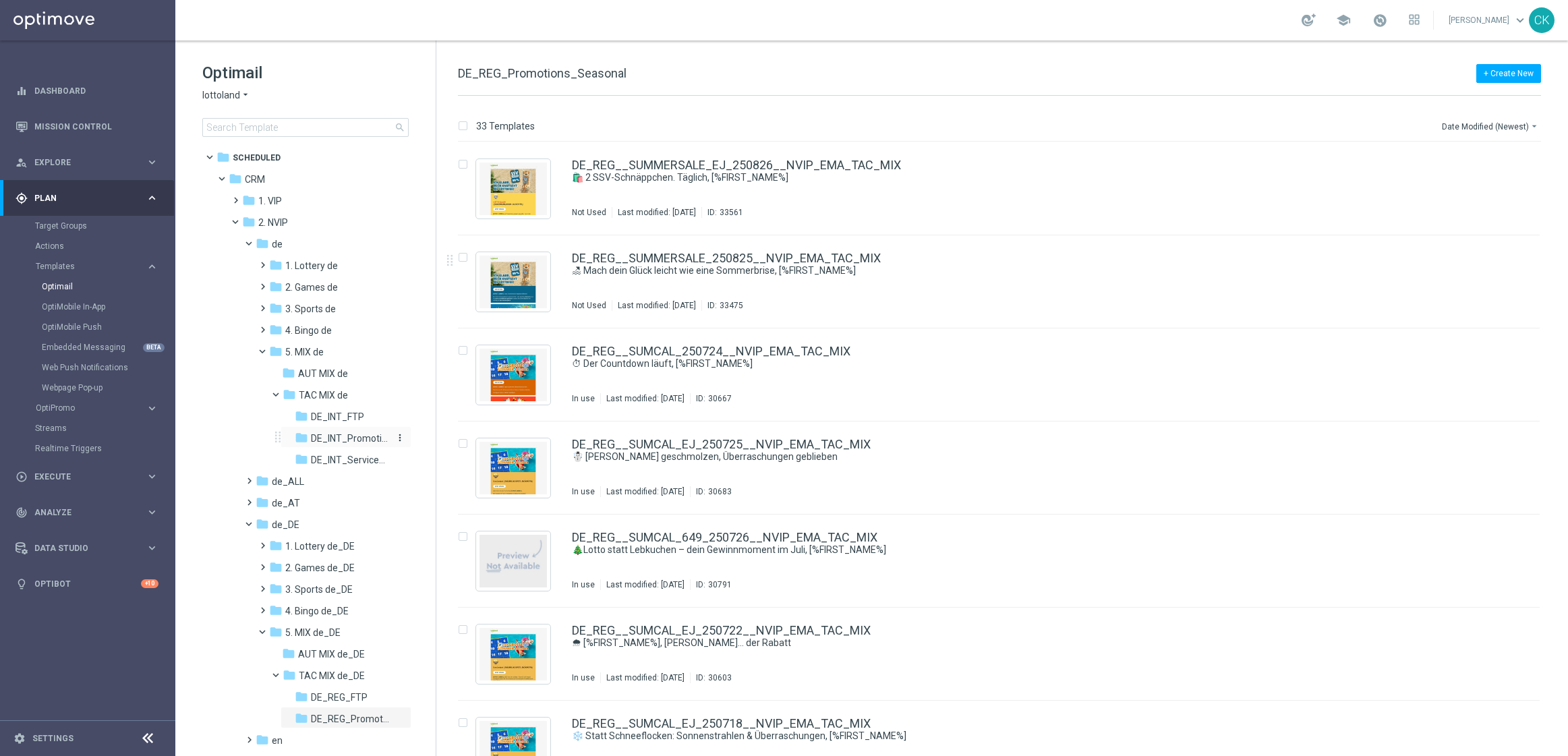
click at [341, 442] on span "DE_INT_Promotions_Seasonal" at bounding box center [350, 438] width 78 height 12
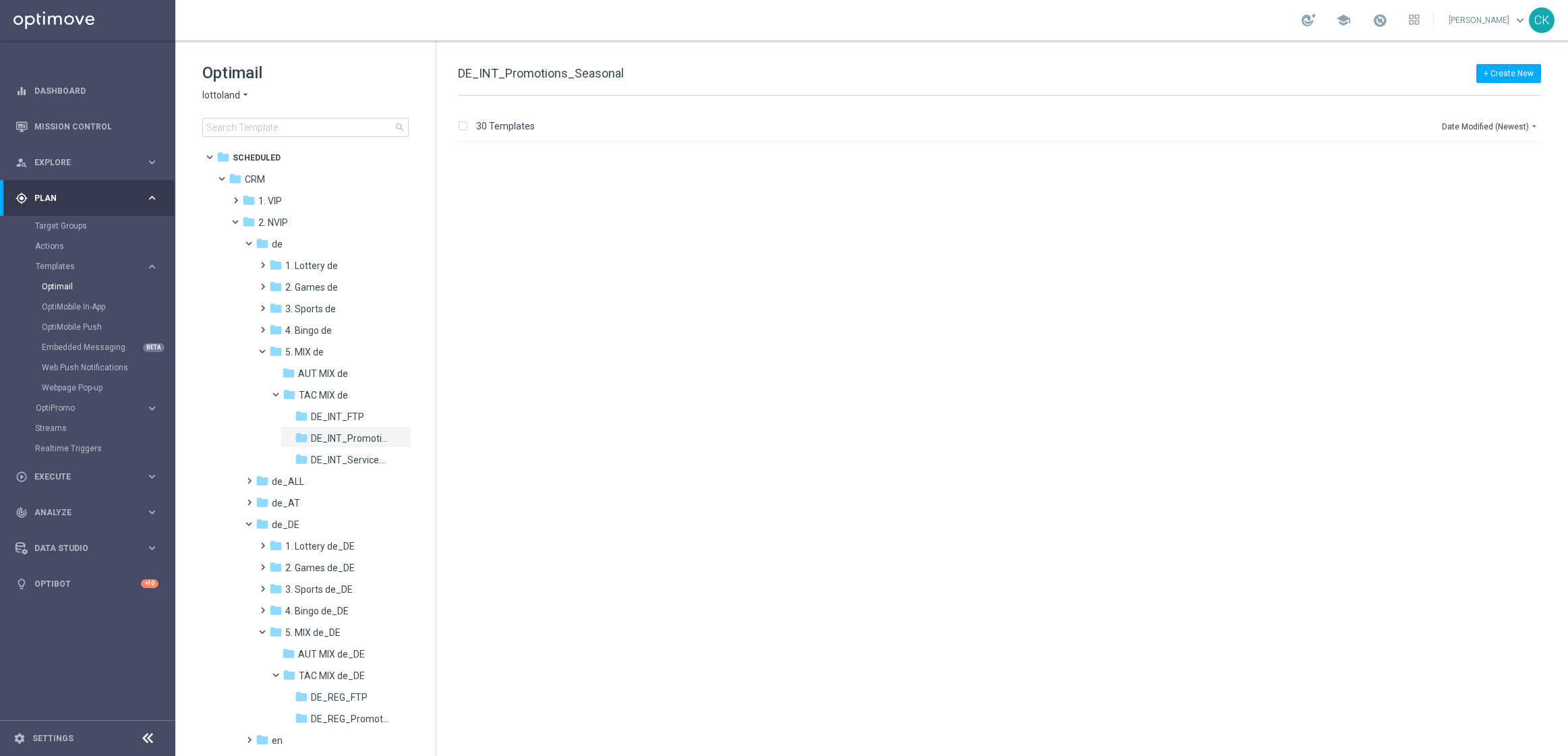
scroll to position [2179, 0]
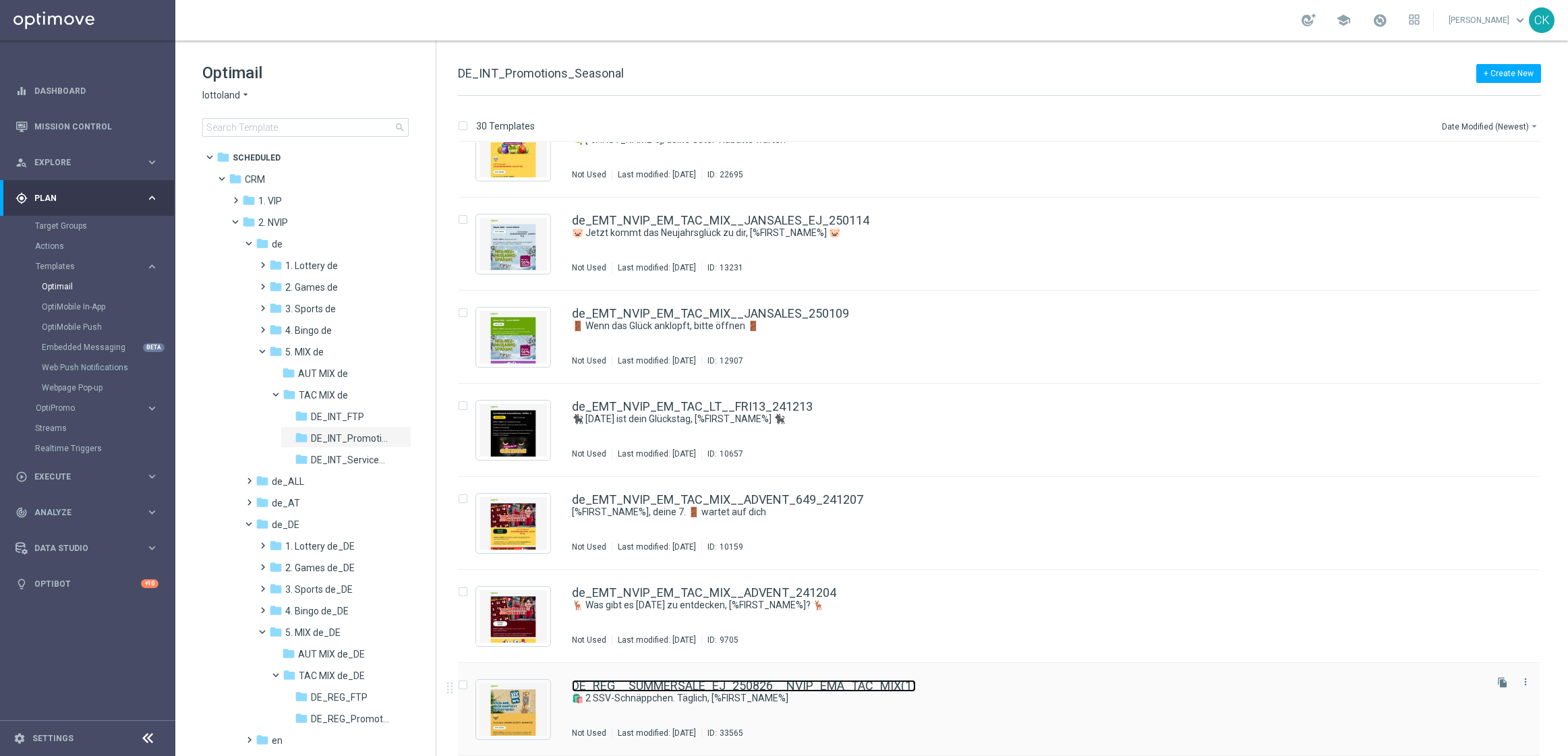
click at [735, 689] on link "DE_REG__SUMMERSALE_EJ_250826__NVIP_EMA_TAC_MIX(1)" at bounding box center [744, 686] width 344 height 12
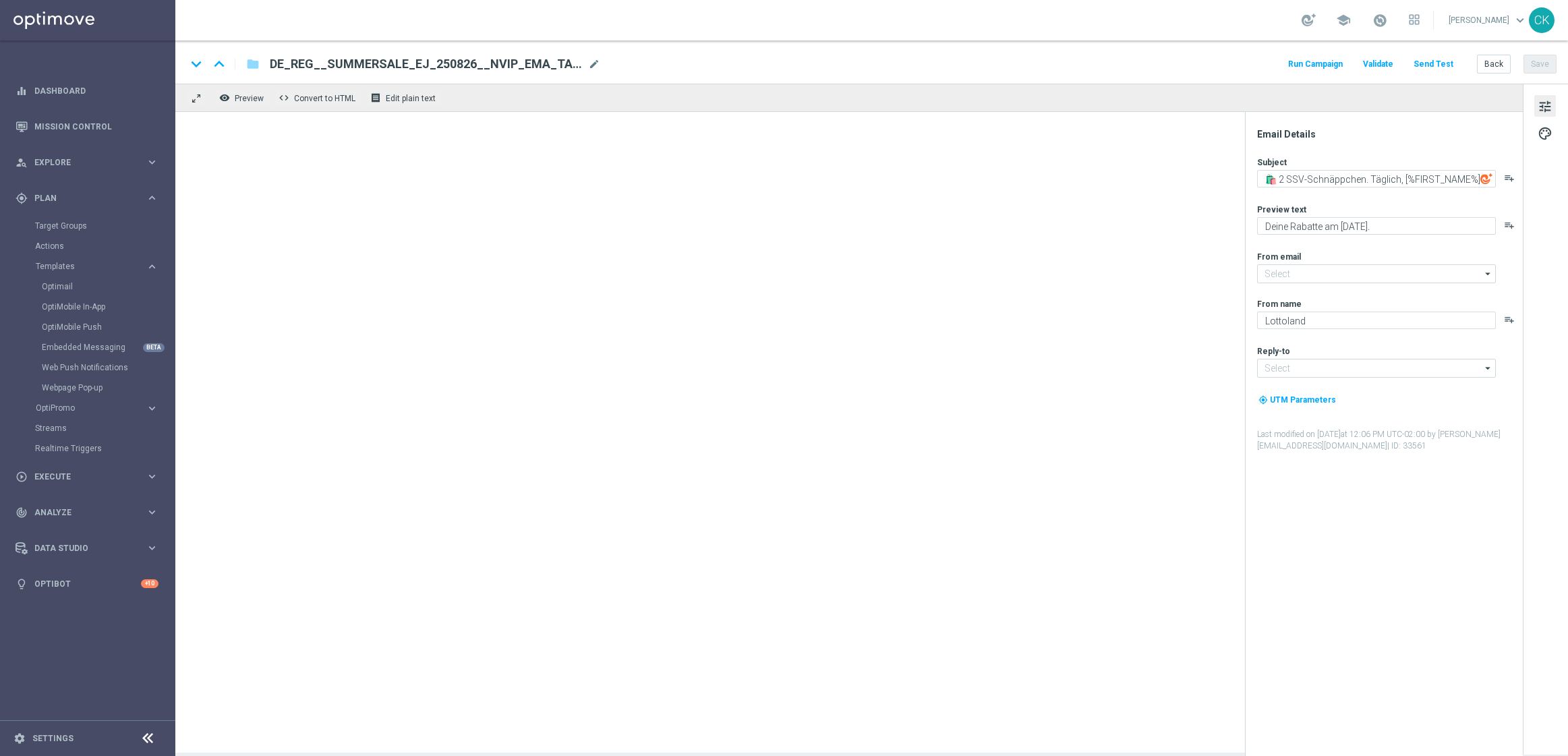
type input "mail@crm.lottoland.com"
type input "service@lottoland.com"
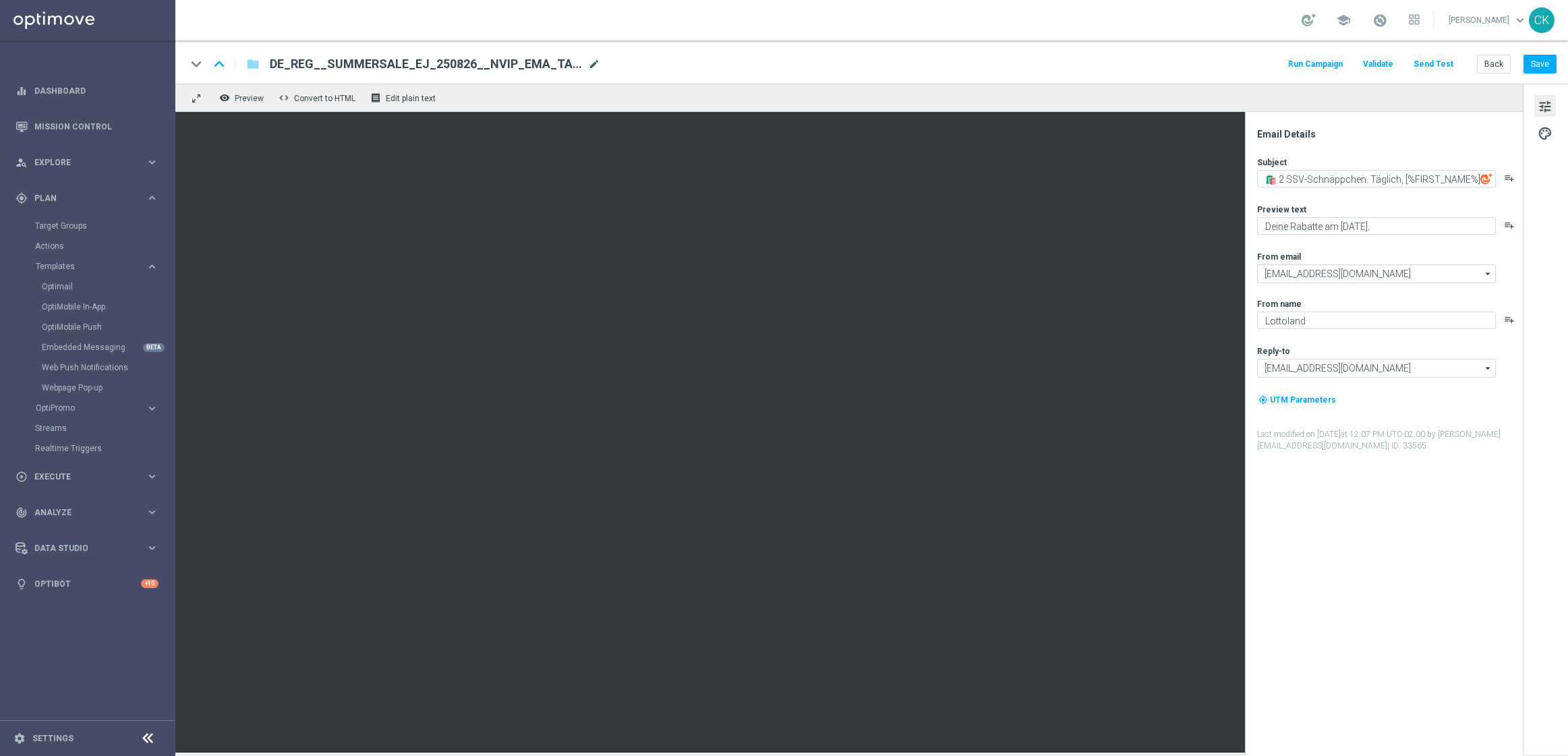
click at [592, 62] on span "mode_edit" at bounding box center [594, 64] width 12 height 12
click at [556, 63] on input "DE_REG__SUMMERSALE_EJ_250826__NVIP_EMA_TAC_MIX(1)" at bounding box center [437, 64] width 334 height 18
paste input "INT__SUMMERSALE_EJ_250826__NVIP_EMA_TAC_MIX"
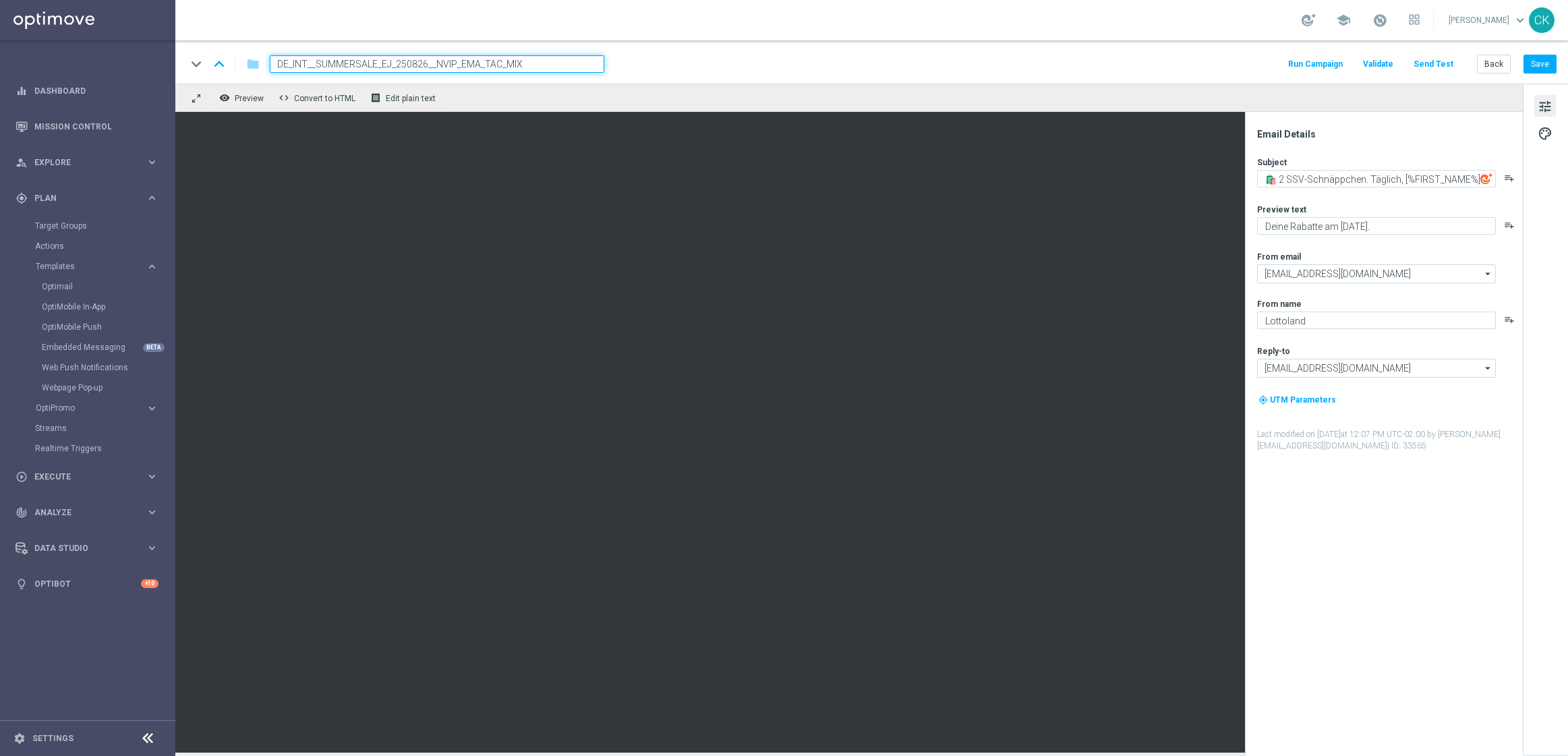
type input "DE_INT__SUMMERSALE_EJ_250826__NVIP_EMA_TAC_MIX"
click at [671, 55] on div "keyboard_arrow_down keyboard_arrow_up folder DE_INT__SUMMERSALE_EJ_250826__NVIP…" at bounding box center [871, 64] width 1370 height 18
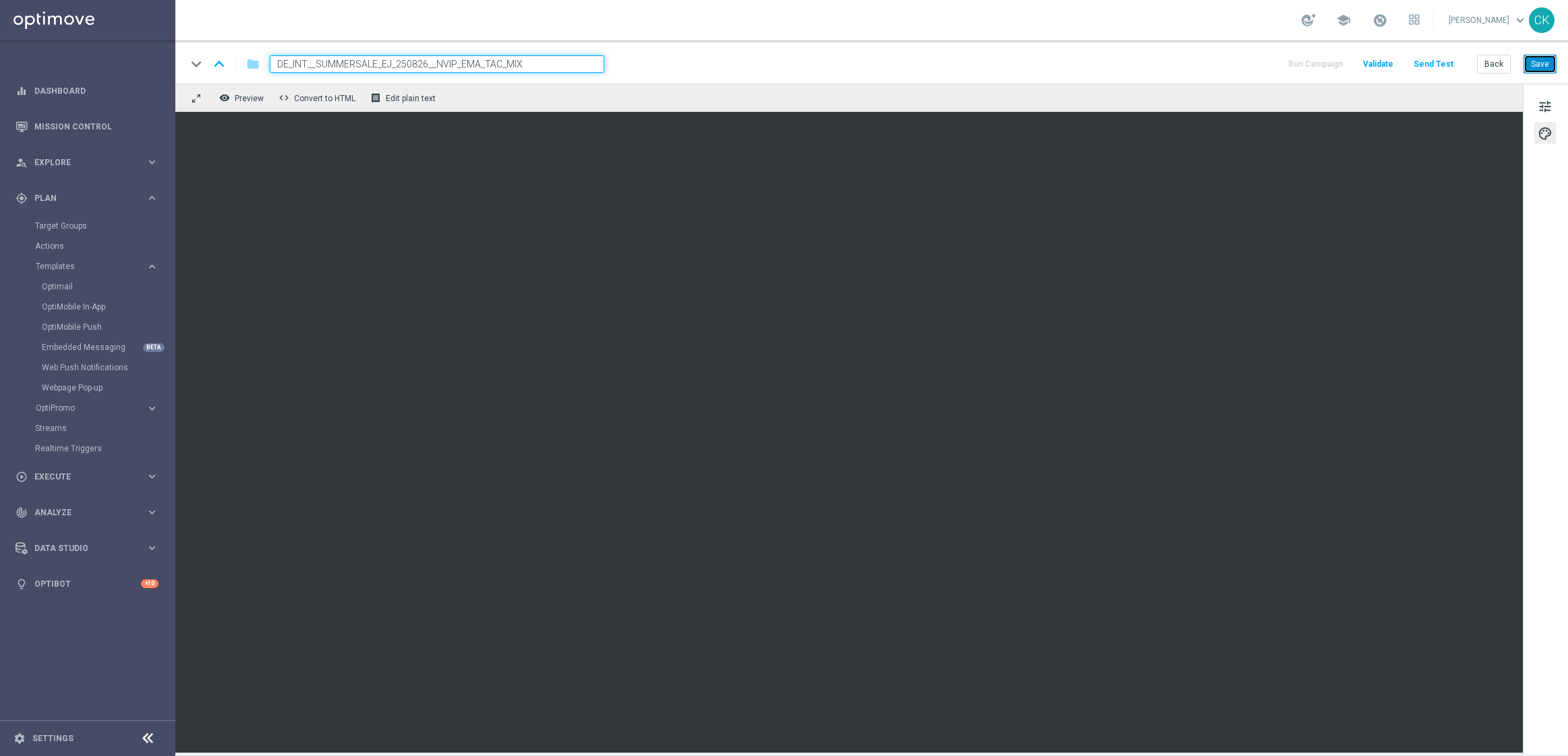
click at [1544, 66] on button "Save" at bounding box center [1540, 64] width 33 height 19
click at [1539, 64] on button "Save" at bounding box center [1540, 64] width 33 height 19
click at [1546, 132] on span "palette" at bounding box center [1545, 133] width 15 height 18
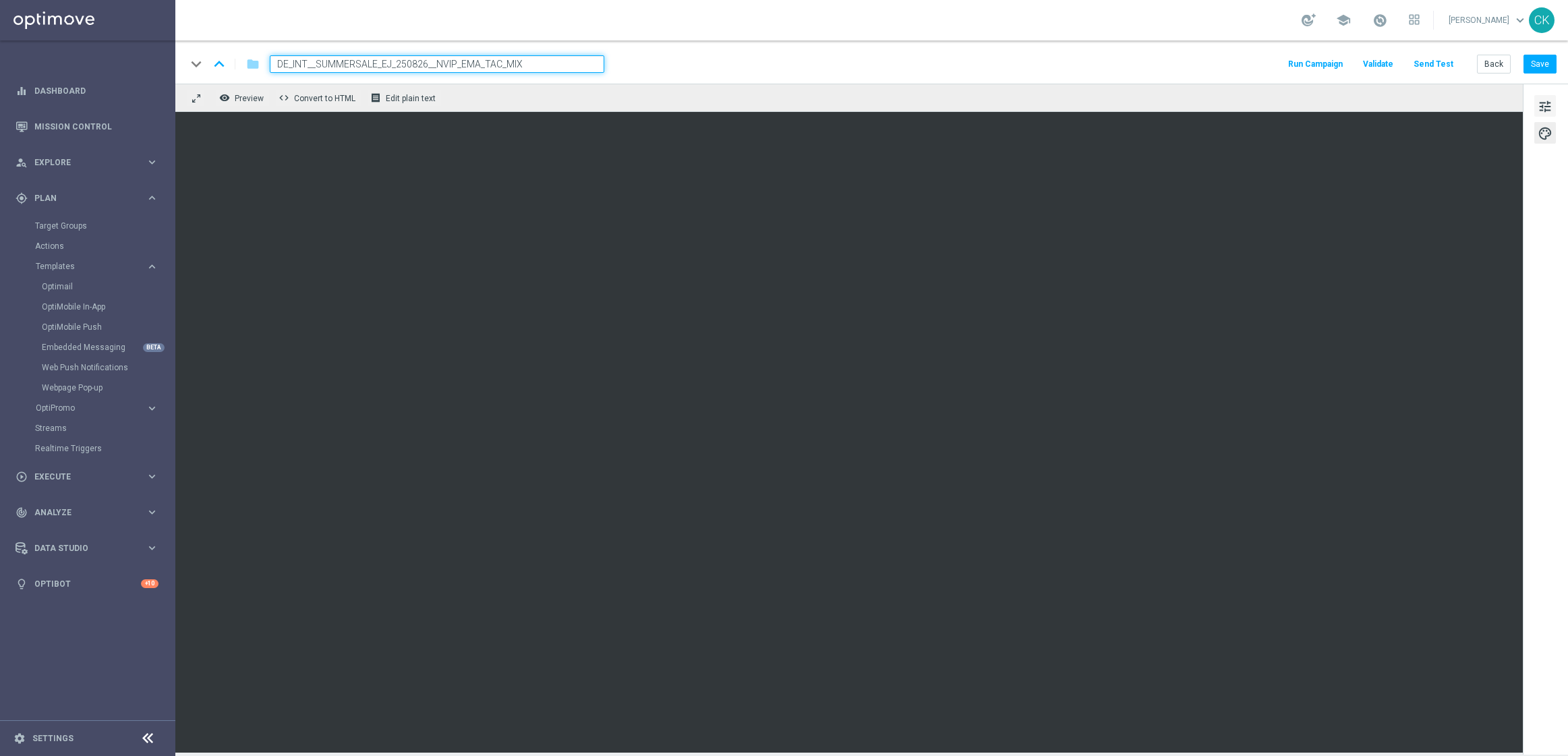
click at [1543, 98] on span "tune" at bounding box center [1545, 106] width 15 height 18
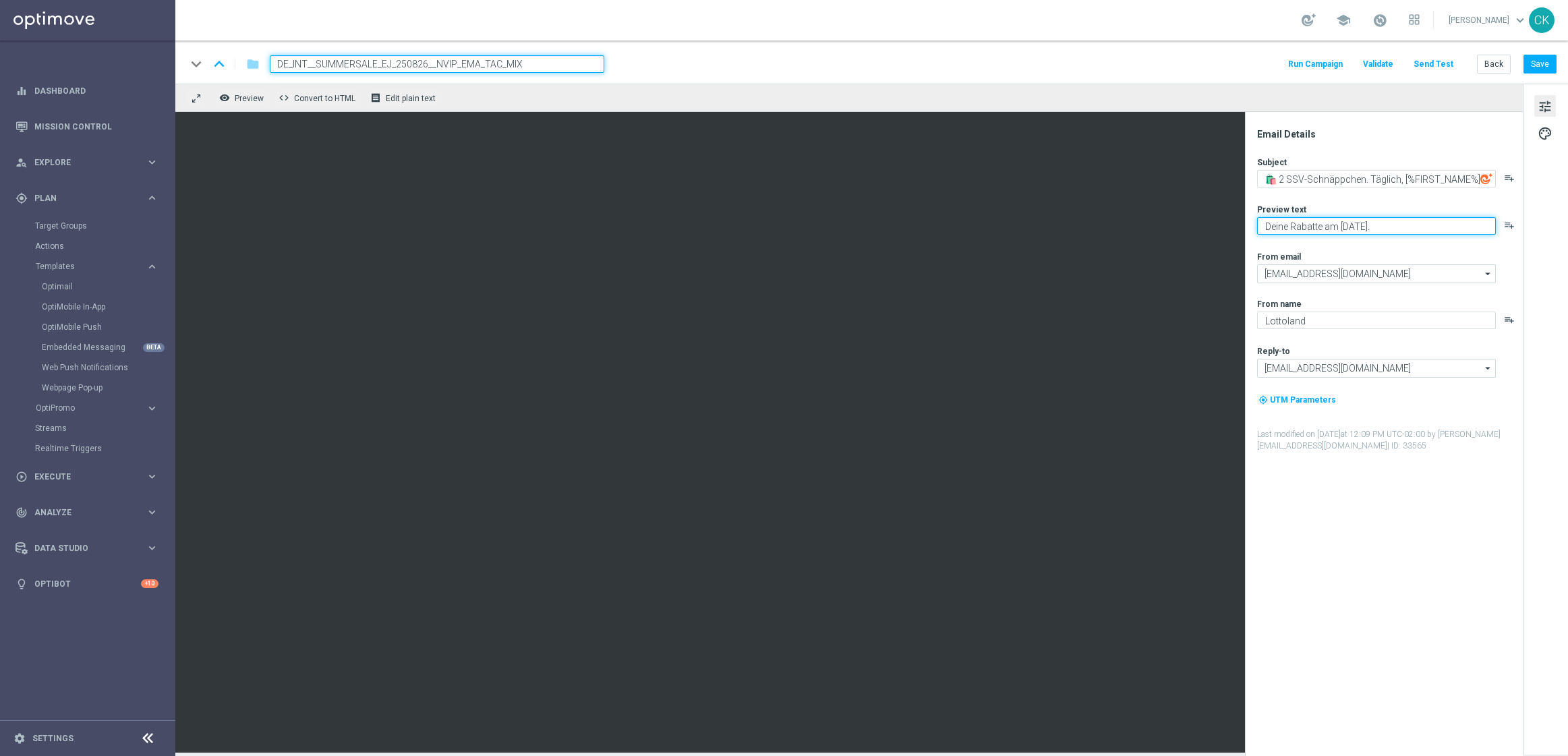
click at [1323, 227] on textarea "Deine Rabatte am Dienstag." at bounding box center [1376, 226] width 239 height 18
click at [1427, 224] on textarea "Deine Schnäppchen am Dienstag." at bounding box center [1376, 226] width 239 height 18
type textarea "Deine Schnäppchen am Dienstag."
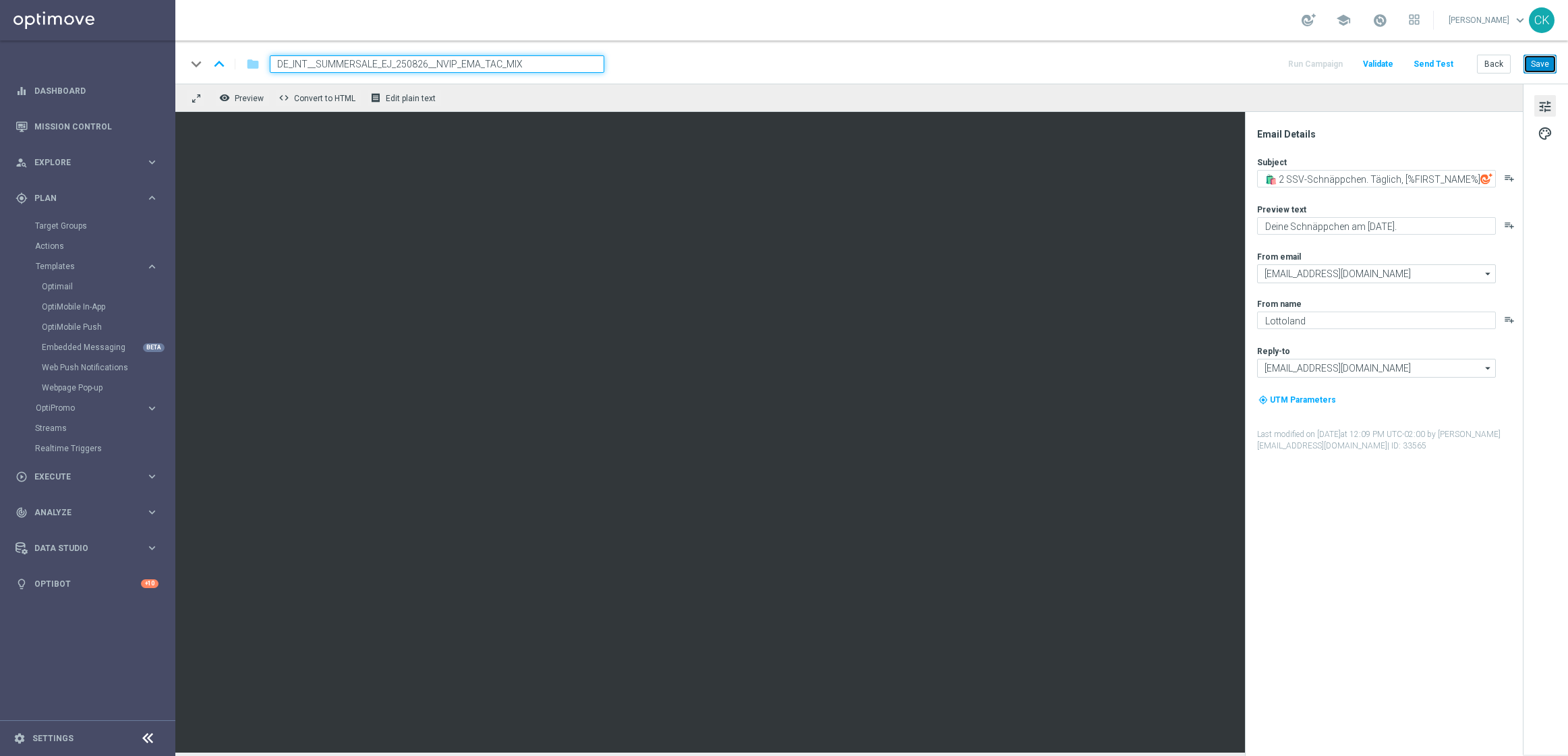
click at [1542, 62] on button "Save" at bounding box center [1540, 64] width 33 height 19
click at [1543, 66] on button "Save" at bounding box center [1540, 64] width 33 height 19
click at [1429, 65] on button "Send Test" at bounding box center [1433, 64] width 44 height 18
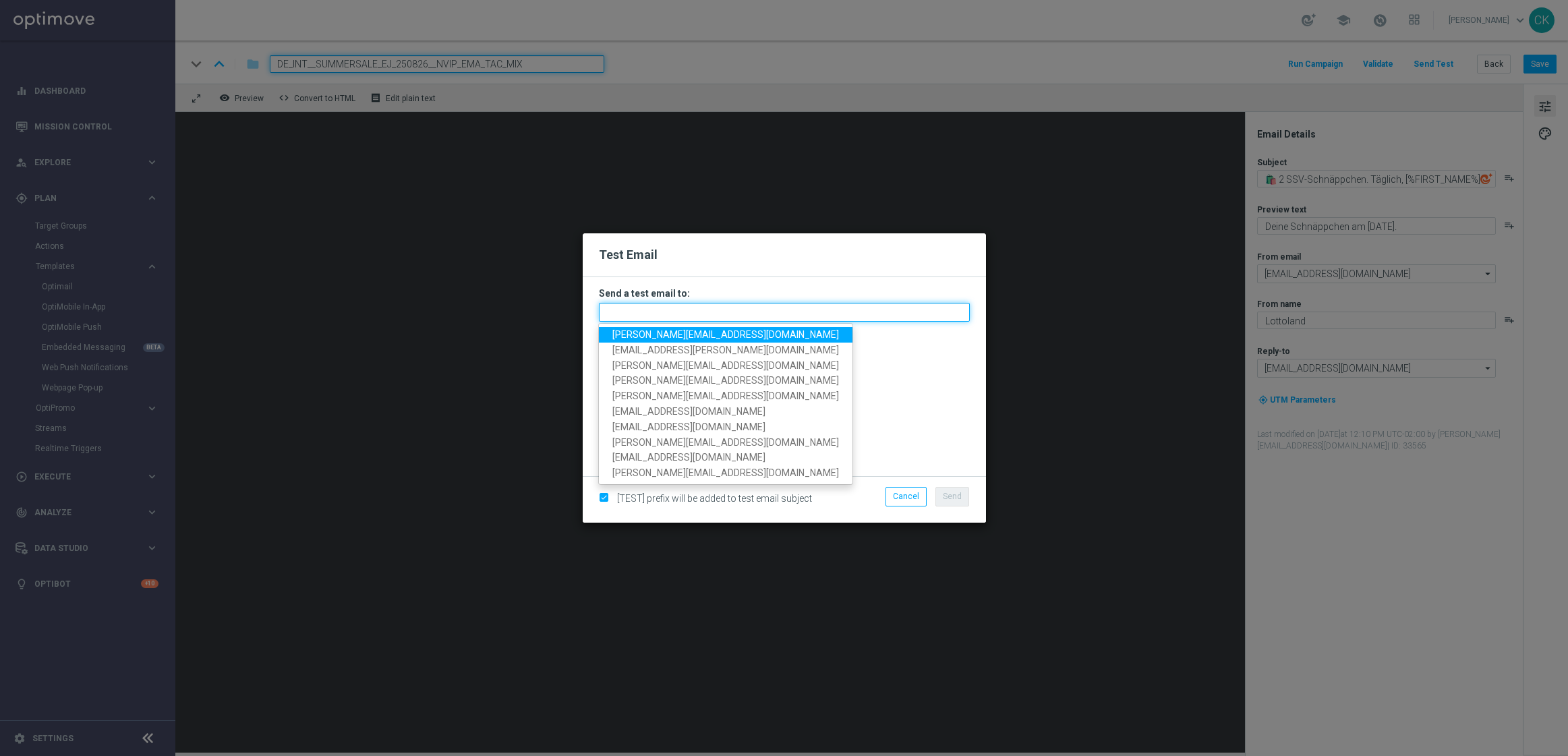
click at [856, 310] on input "text" at bounding box center [784, 312] width 371 height 19
click at [740, 332] on span "charlotte.kammeyer@lottoland.com" at bounding box center [725, 334] width 227 height 11
type input "charlotte.kammeyer@lottoland.com"
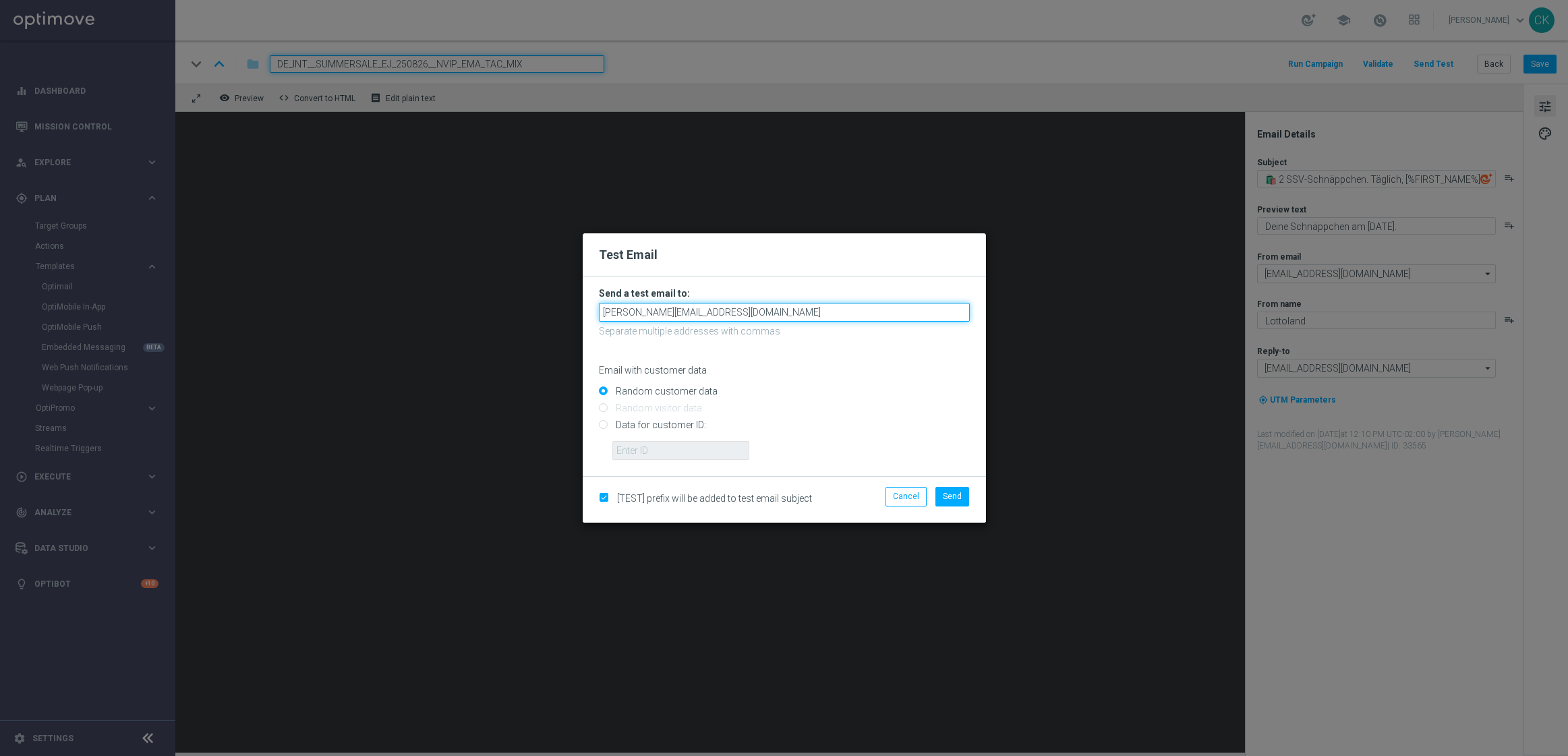
click at [859, 310] on input "charlotte.kammeyer@lottoland.com" at bounding box center [784, 312] width 371 height 19
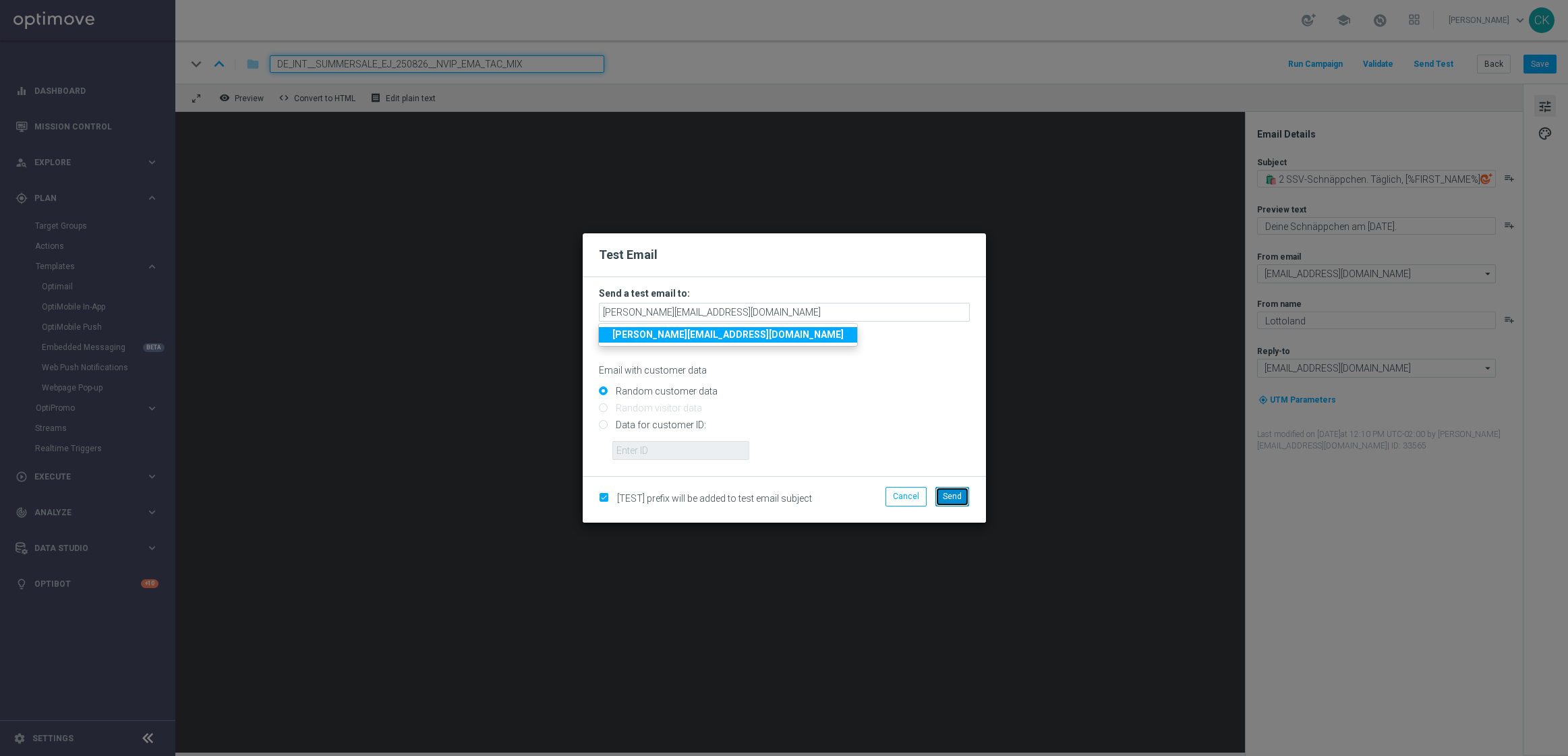
click at [959, 496] on span "Send" at bounding box center [952, 496] width 19 height 9
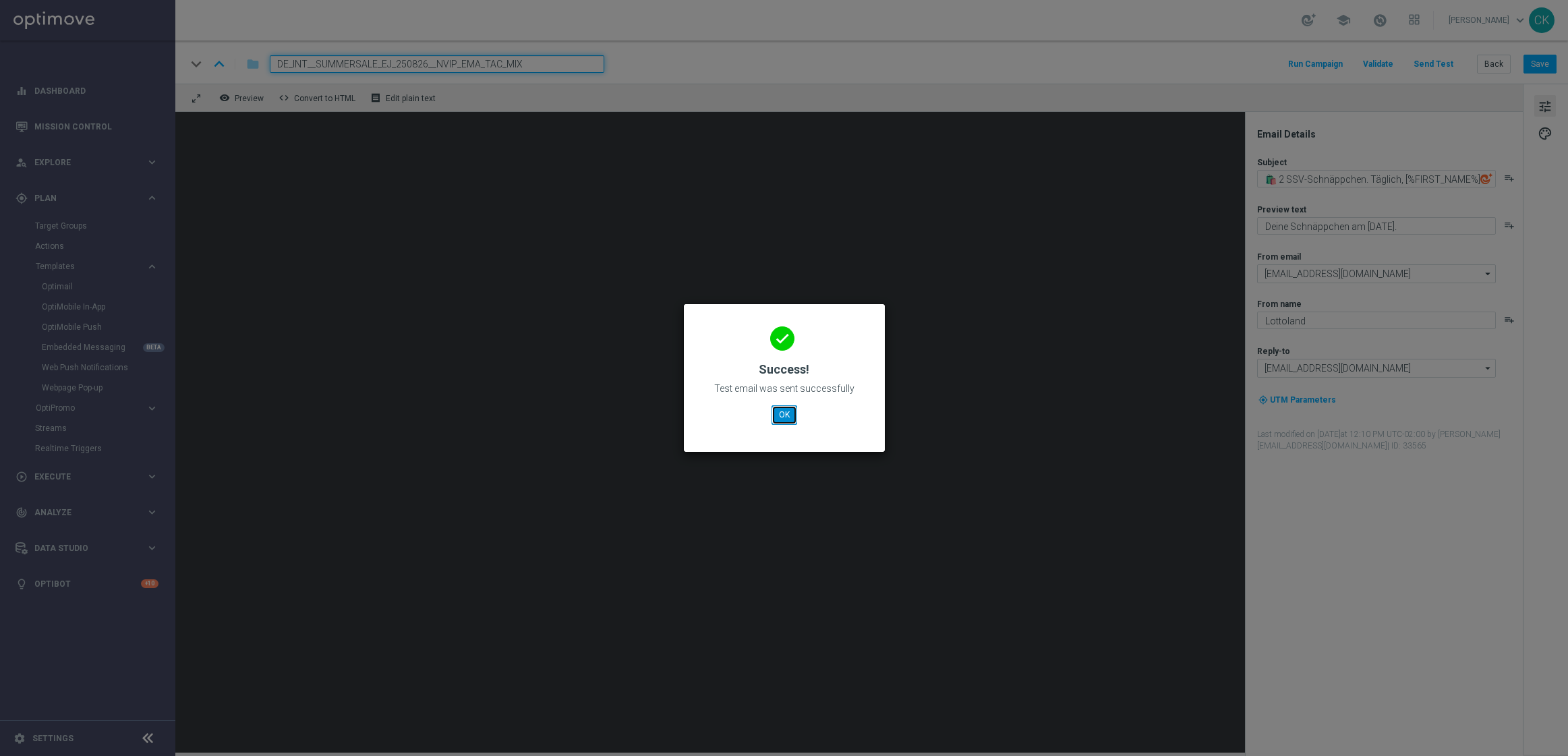
click at [776, 415] on button "OK" at bounding box center [784, 414] width 25 height 19
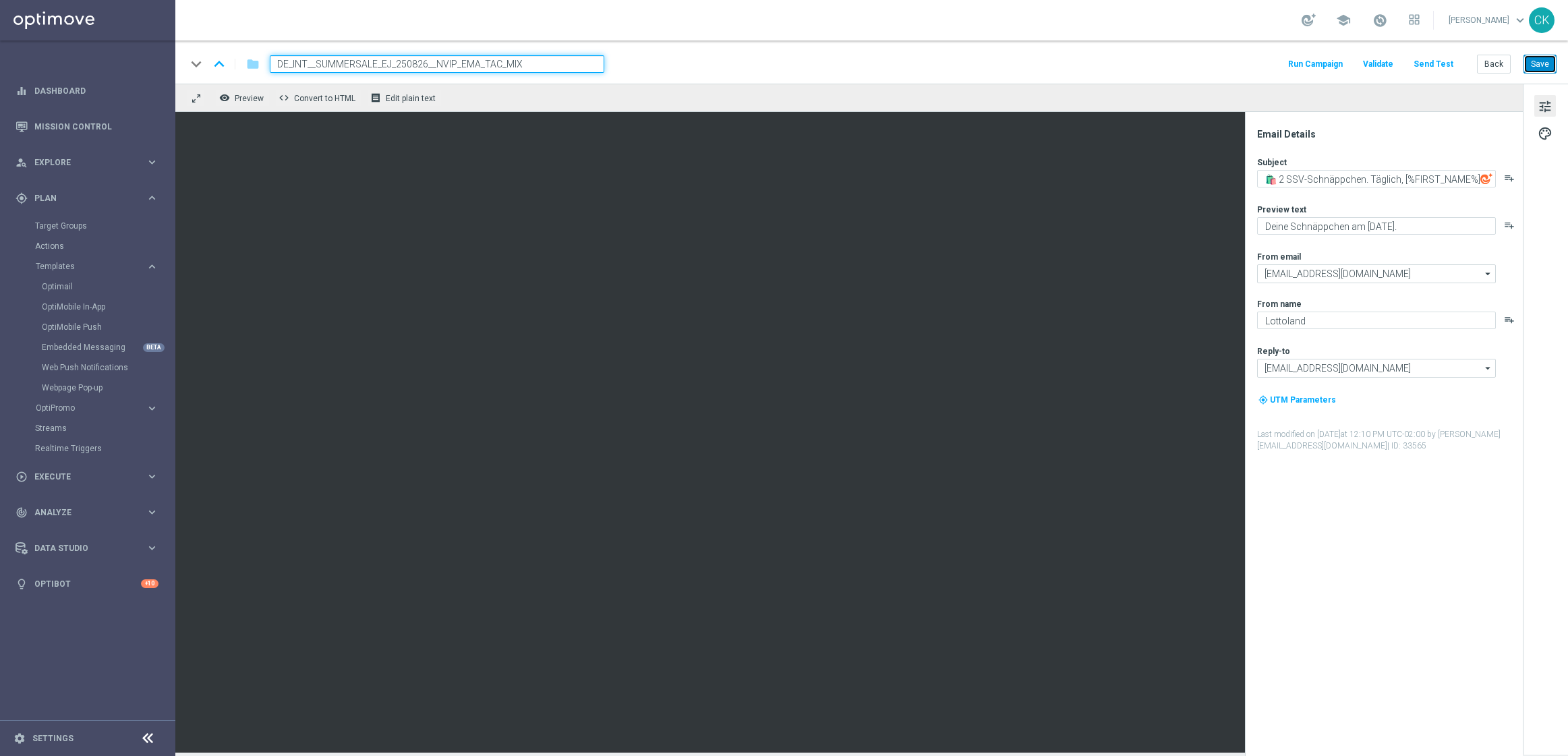
click at [1545, 63] on button "Save" at bounding box center [1540, 64] width 33 height 19
click at [1492, 64] on button "Back" at bounding box center [1494, 64] width 34 height 19
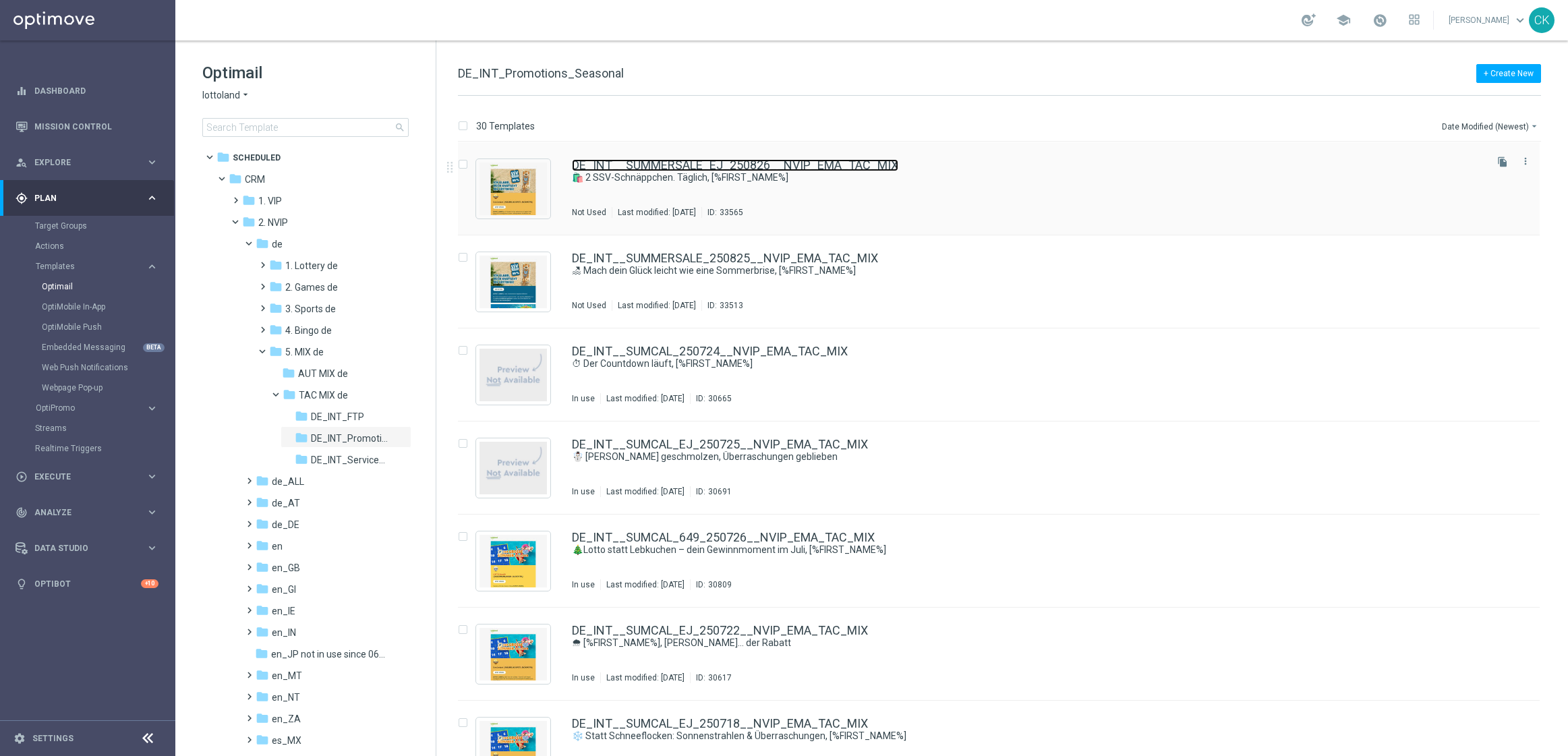
click at [633, 163] on link "DE_INT__SUMMERSALE_EJ_250826__NVIP_EMA_TAC_MIX" at bounding box center [735, 165] width 327 height 12
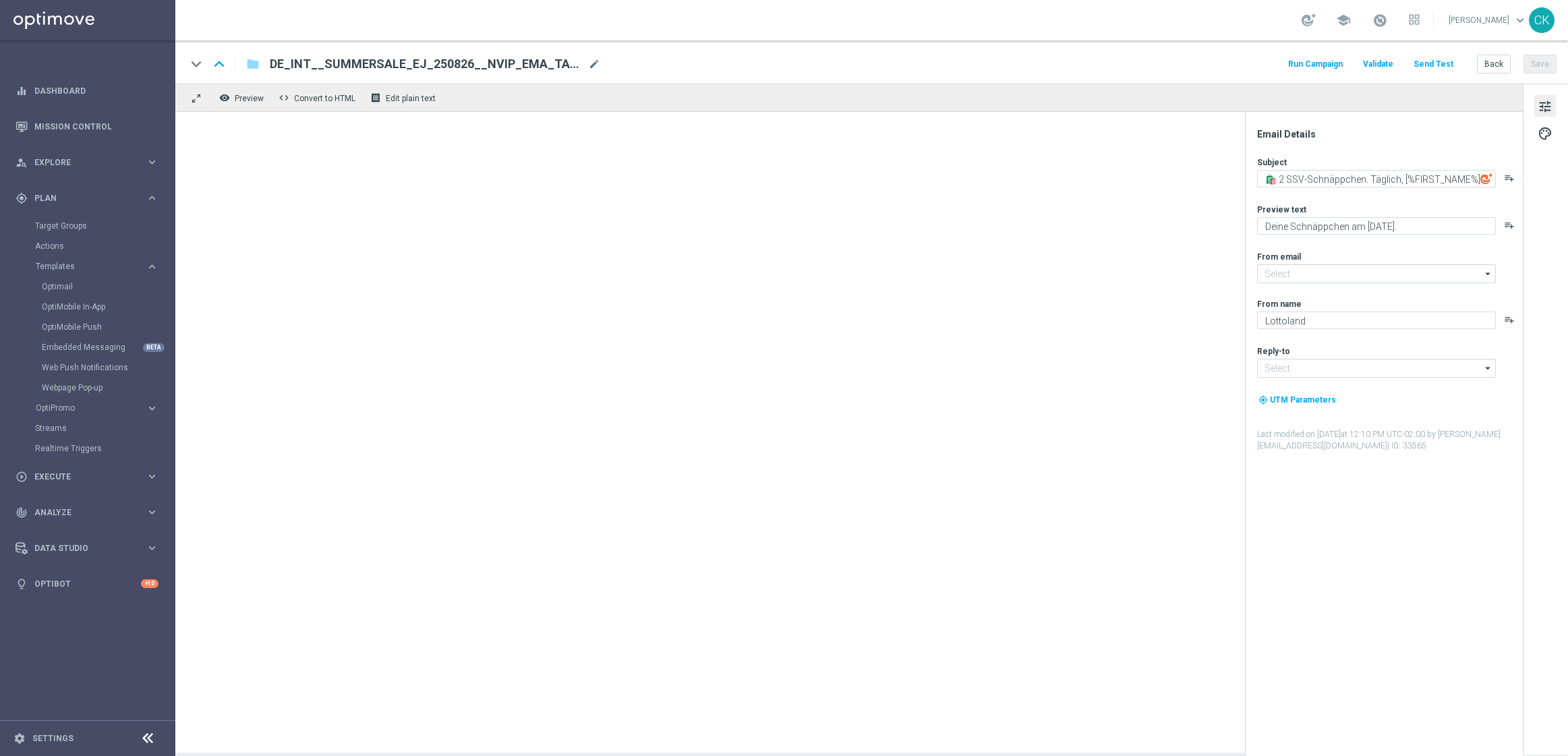
type input "mail@crm.lottoland.com"
type input "service@lottoland.com"
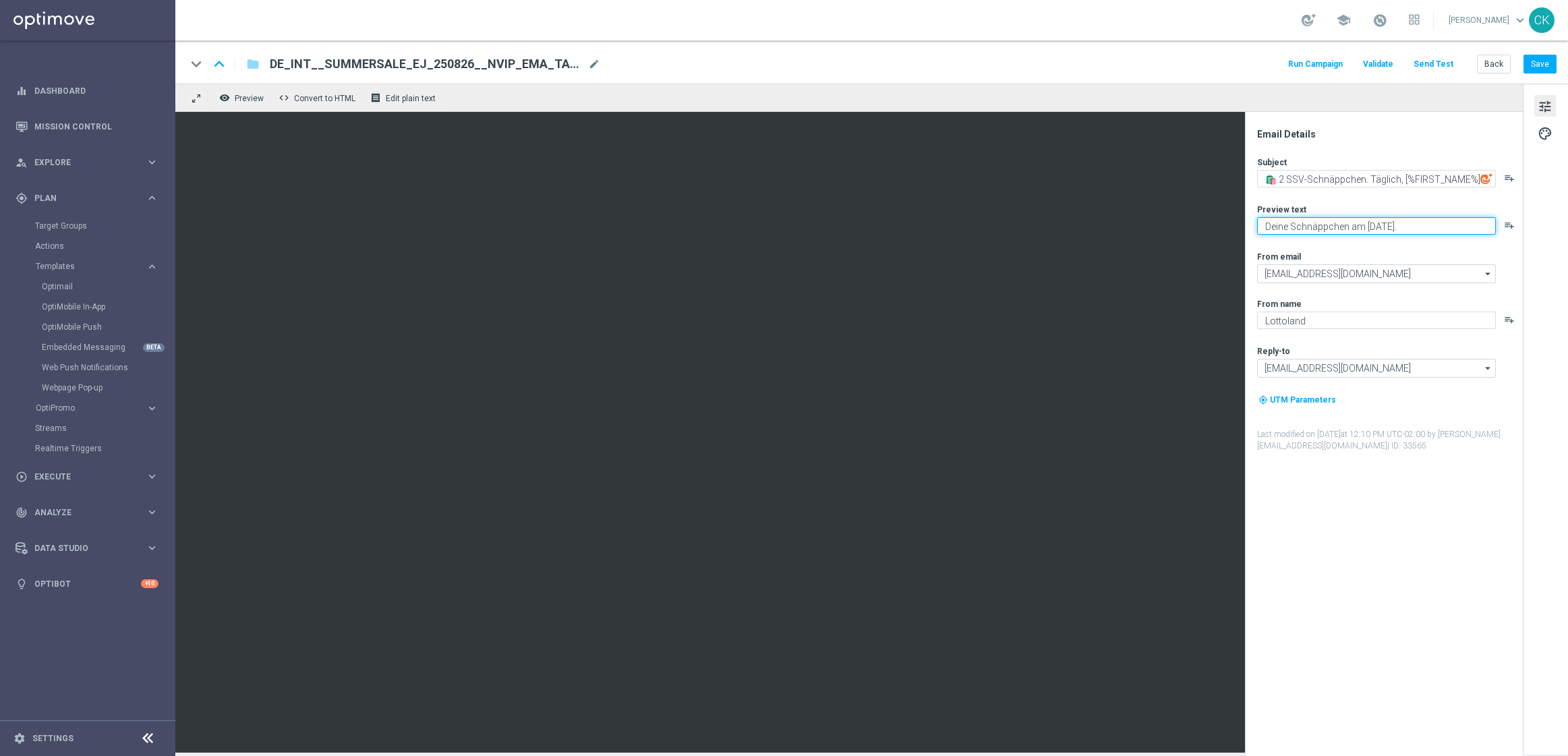
drag, startPoint x: 1349, startPoint y: 227, endPoint x: 1246, endPoint y: 226, distance: 103.0
click at [1246, 226] on div "Email Details Subject 🛍️ 2 SSV-Schnäppchen. Täglich, [%FIRST_NAME%] playlist_ad…" at bounding box center [1383, 434] width 278 height 644
click at [1410, 229] on textarea "Was wartet am Dienstag." at bounding box center [1376, 226] width 239 height 18
drag, startPoint x: 1403, startPoint y: 228, endPoint x: 1247, endPoint y: 228, distance: 156.0
click at [1247, 228] on div "Email Details Subject 🛍️ 2 SSV-Schnäppchen. Täglich, [%FIRST_NAME%] playlist_ad…" at bounding box center [1383, 434] width 278 height 644
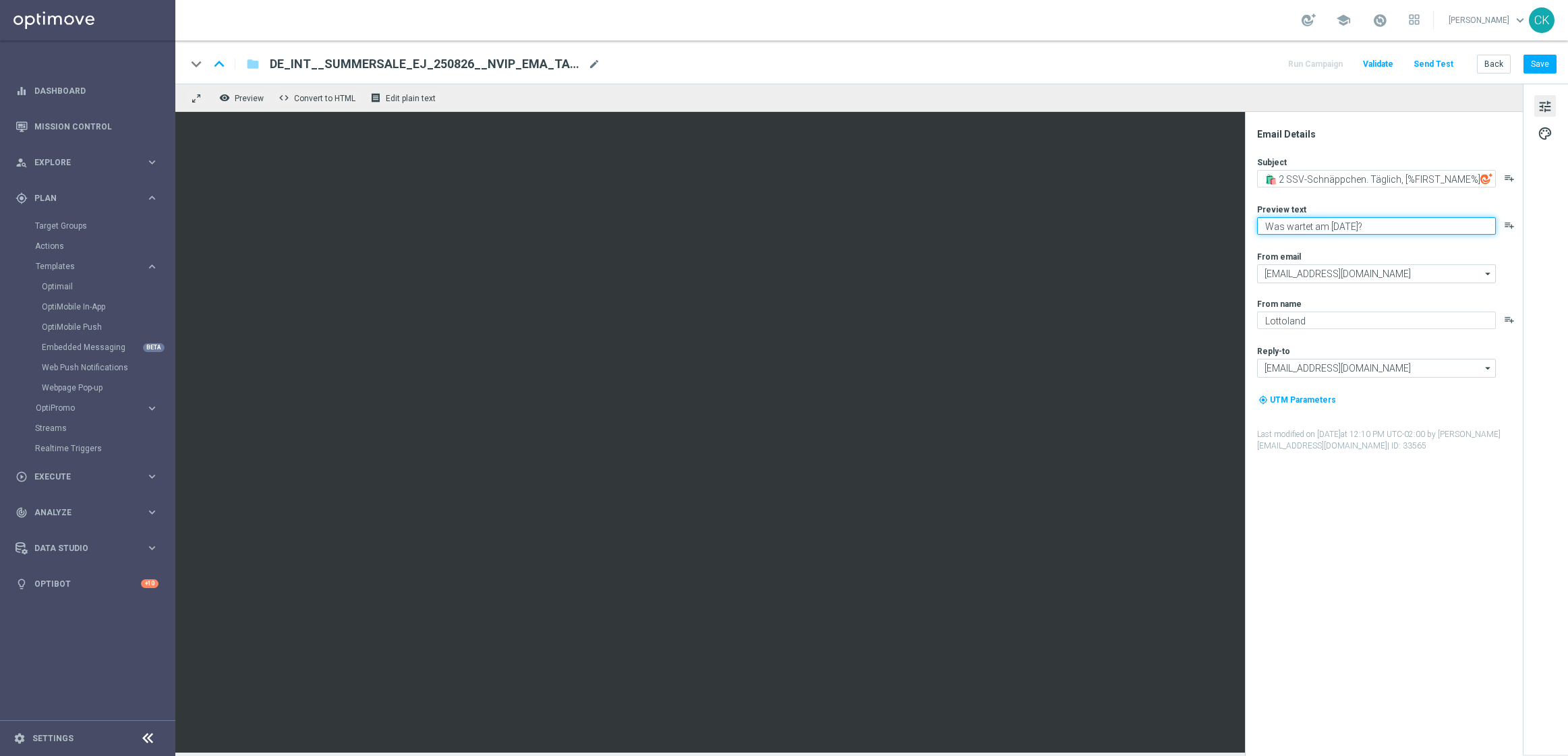
type textarea "Was wartet am Dienstag?"
click at [1543, 60] on button "Save" at bounding box center [1540, 64] width 33 height 19
click at [1438, 65] on button "Send Test" at bounding box center [1433, 64] width 44 height 18
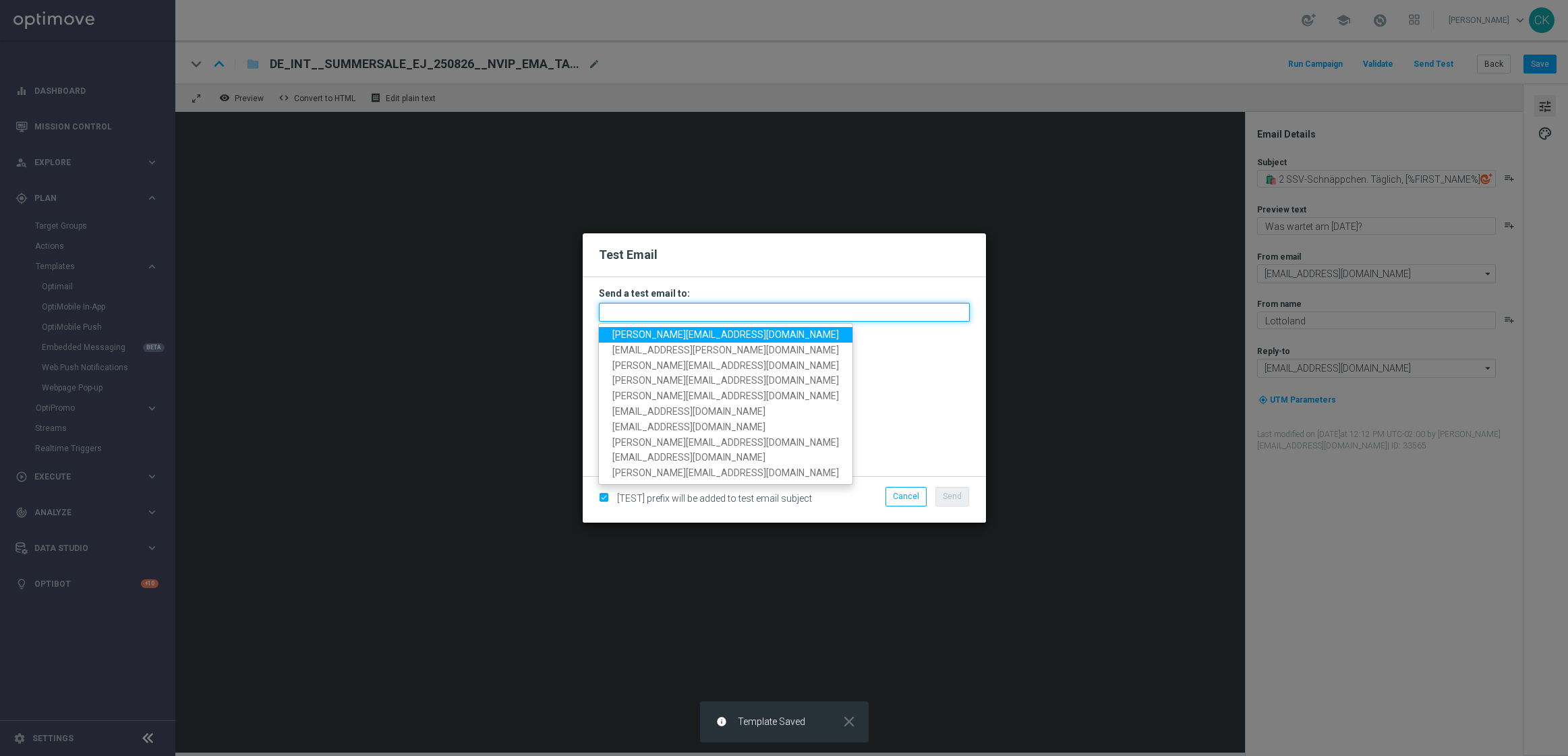
click at [748, 310] on input "text" at bounding box center [784, 312] width 371 height 19
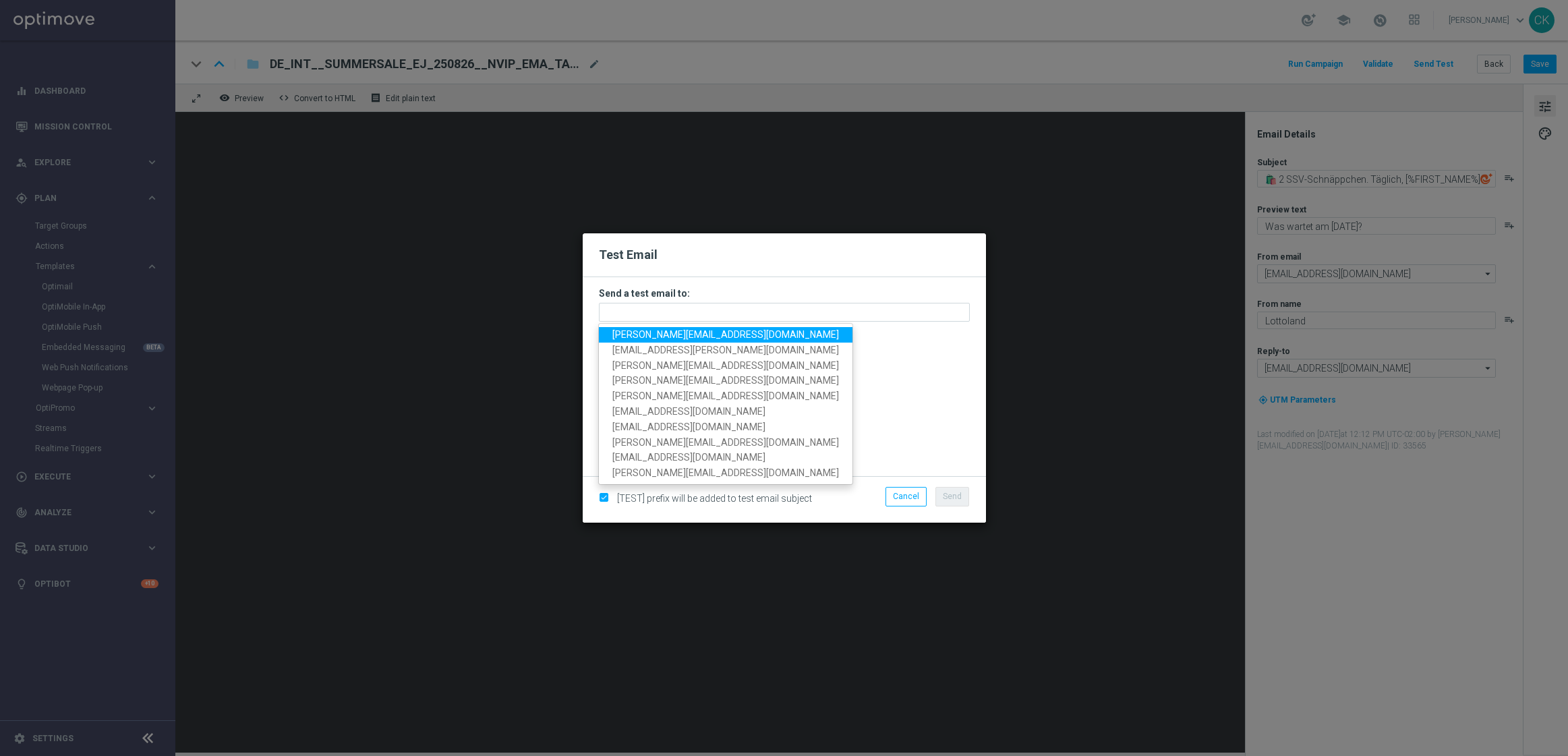
click at [715, 336] on span "charlotte.kammeyer@lottoland.com" at bounding box center [725, 334] width 227 height 11
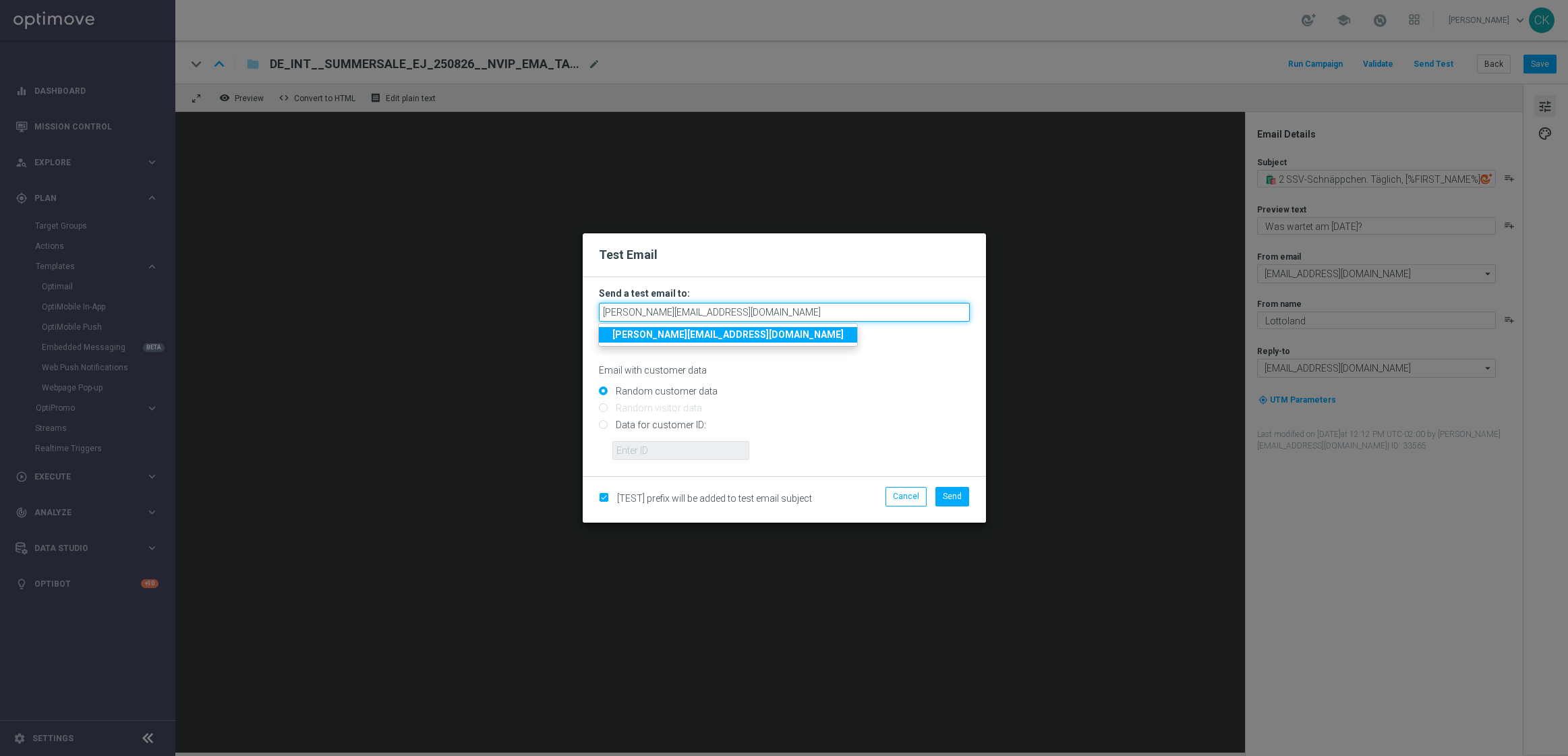
click at [815, 313] on input "charlotte.kammeyer@lottoland.com" at bounding box center [784, 312] width 371 height 19
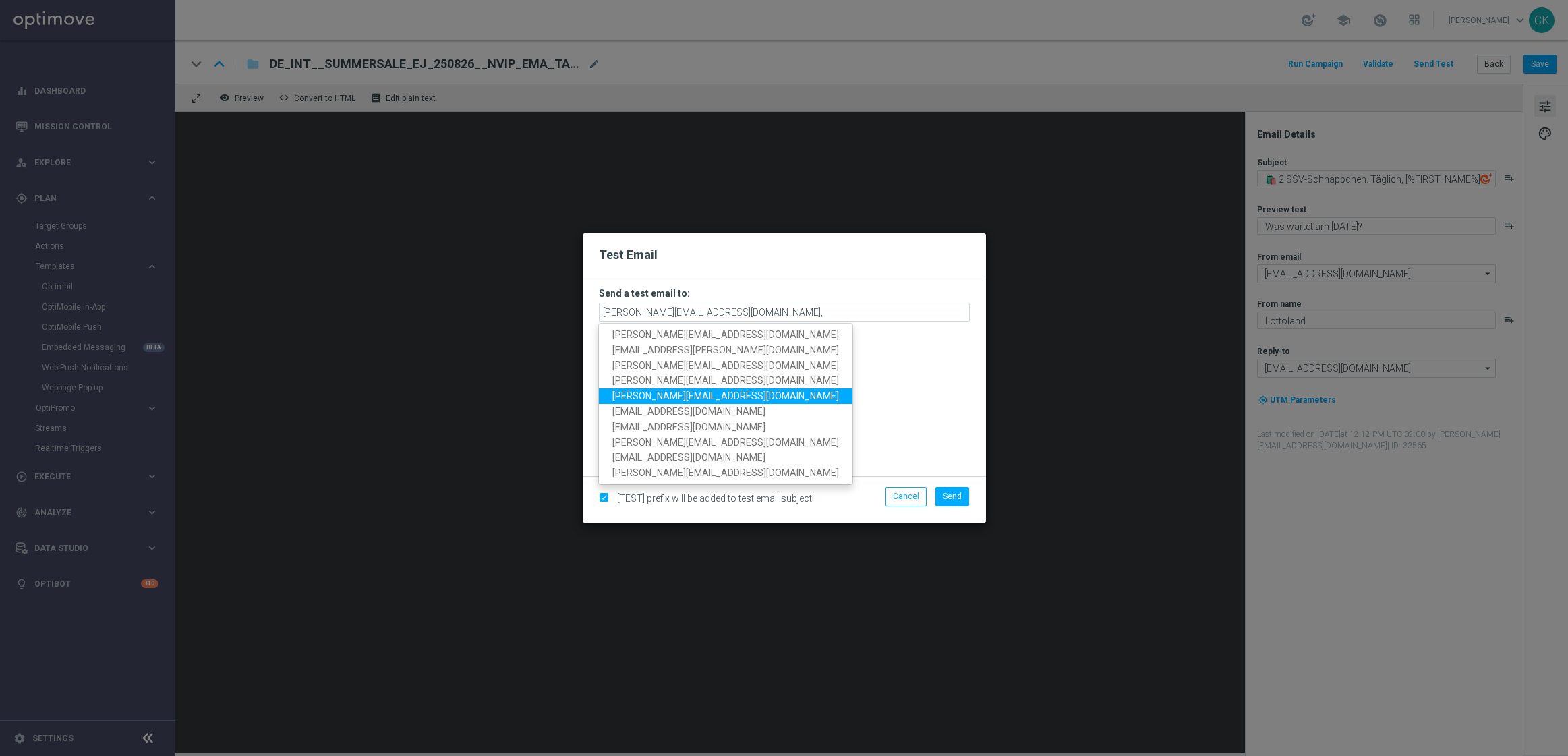
click at [694, 397] on span "michaela.weinmann@lottoland.com" at bounding box center [725, 396] width 227 height 11
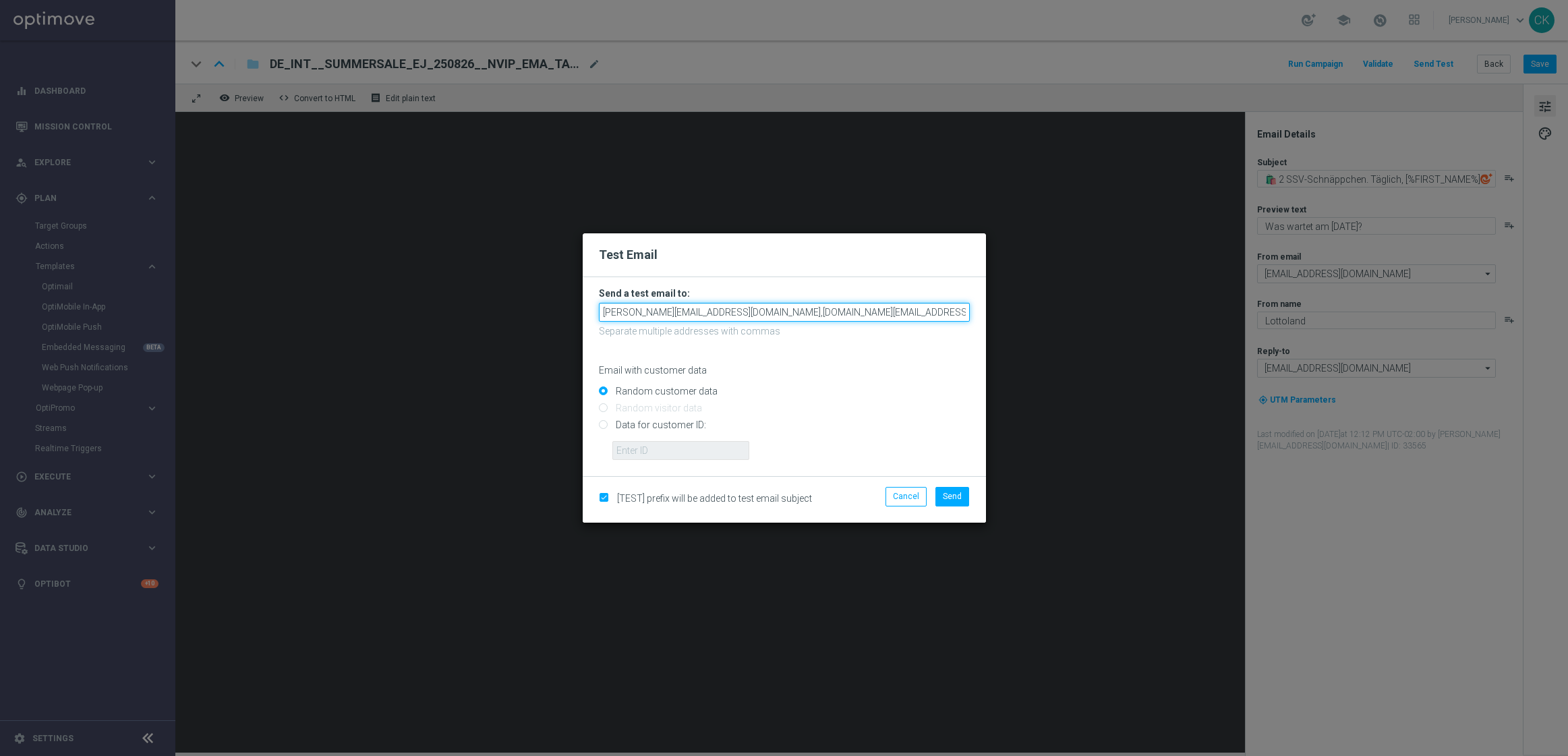
click at [931, 316] on input "charlotte.kammeyer@lottoland.com,michaela.weinmann@lottoland.com" at bounding box center [784, 312] width 371 height 19
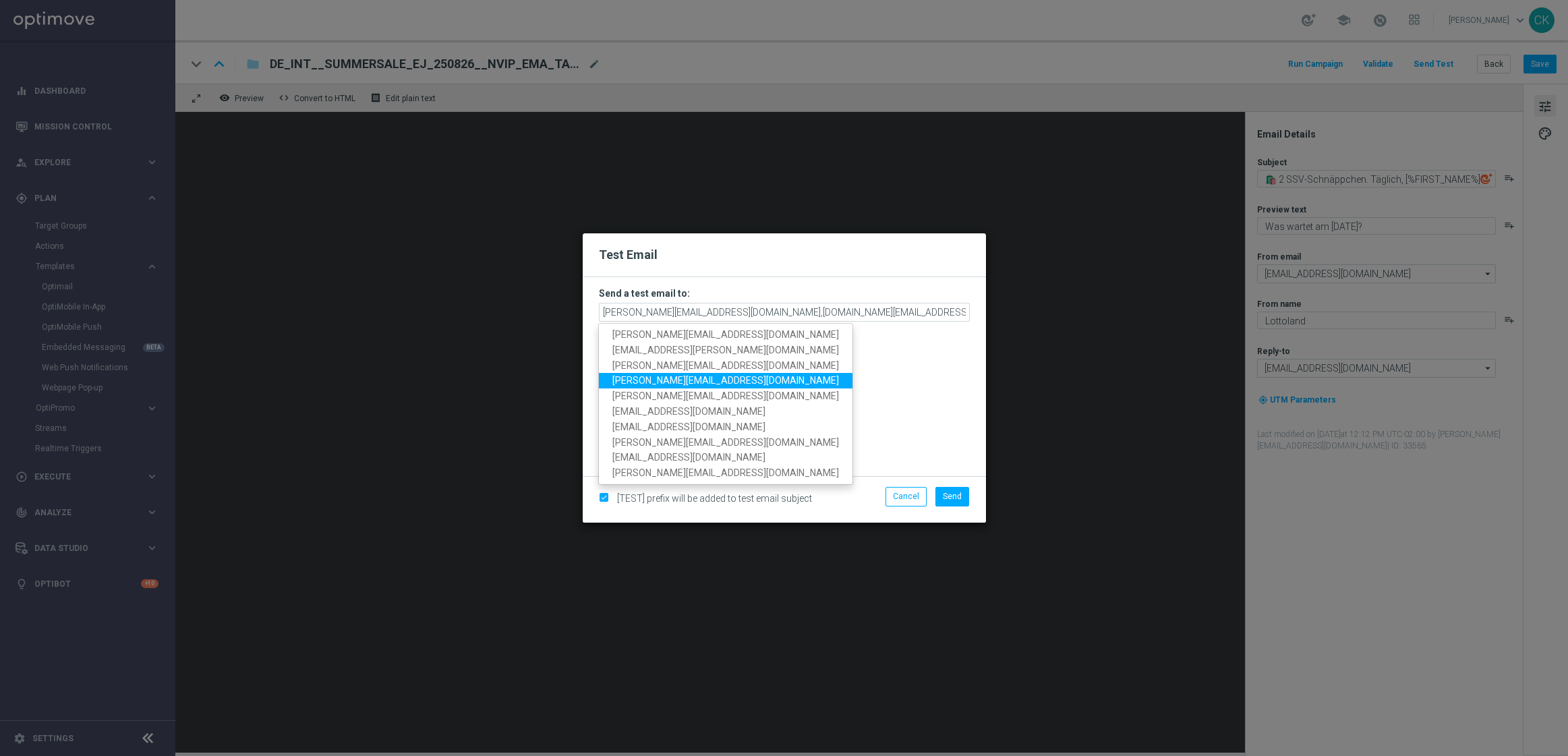
click at [701, 382] on span "alexander.huber@lottoland.com" at bounding box center [725, 380] width 227 height 11
type input "charlotte.kammeyer@lottoland.com,michaela.weinmann@lottoland.com,alexander.hube…"
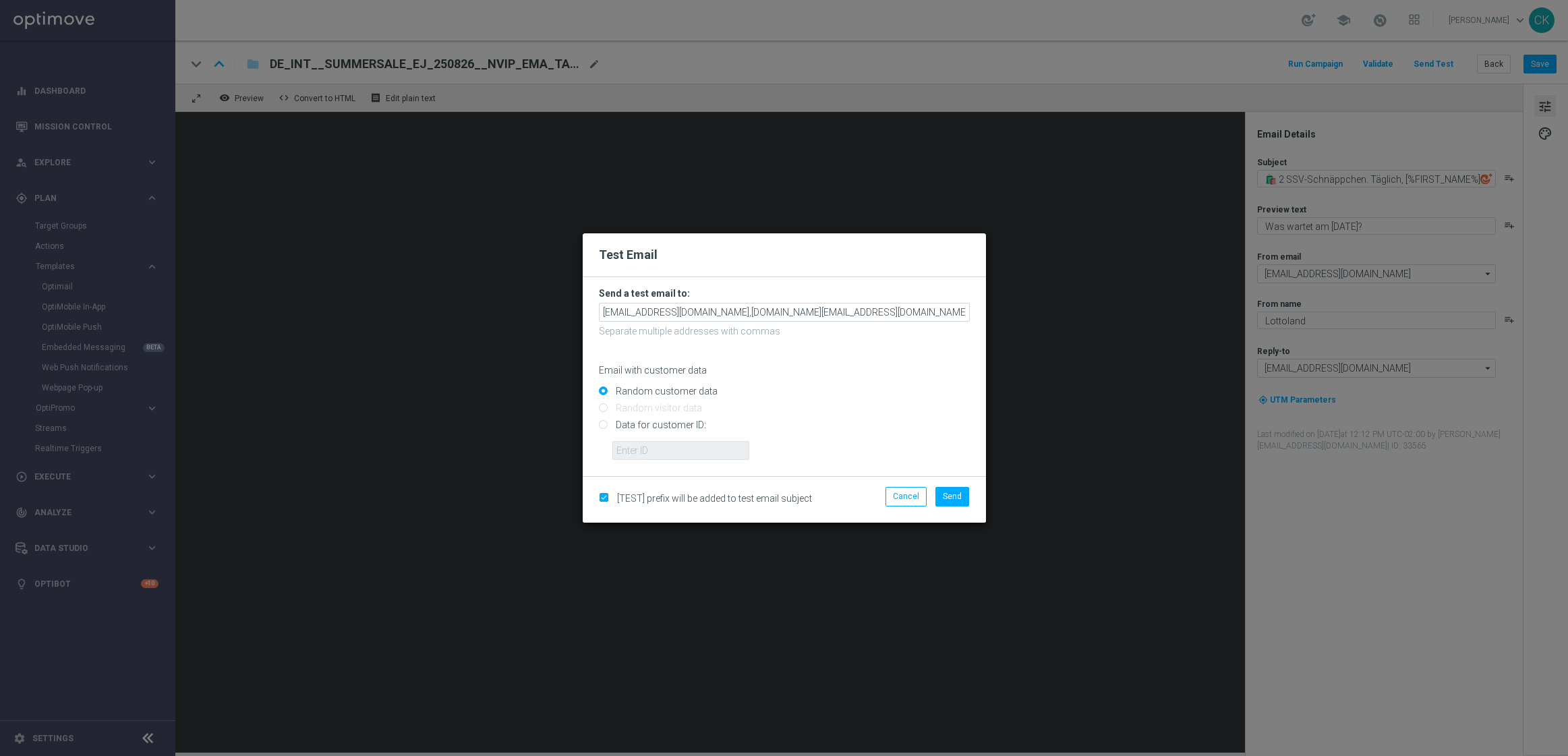
click at [649, 424] on input "Data for customer ID:" at bounding box center [784, 431] width 371 height 19
radio input "true"
click at [650, 454] on input "text" at bounding box center [681, 450] width 137 height 19
type input "14586067"
click at [954, 507] on div "Cancel Send" at bounding box center [914, 499] width 130 height 25
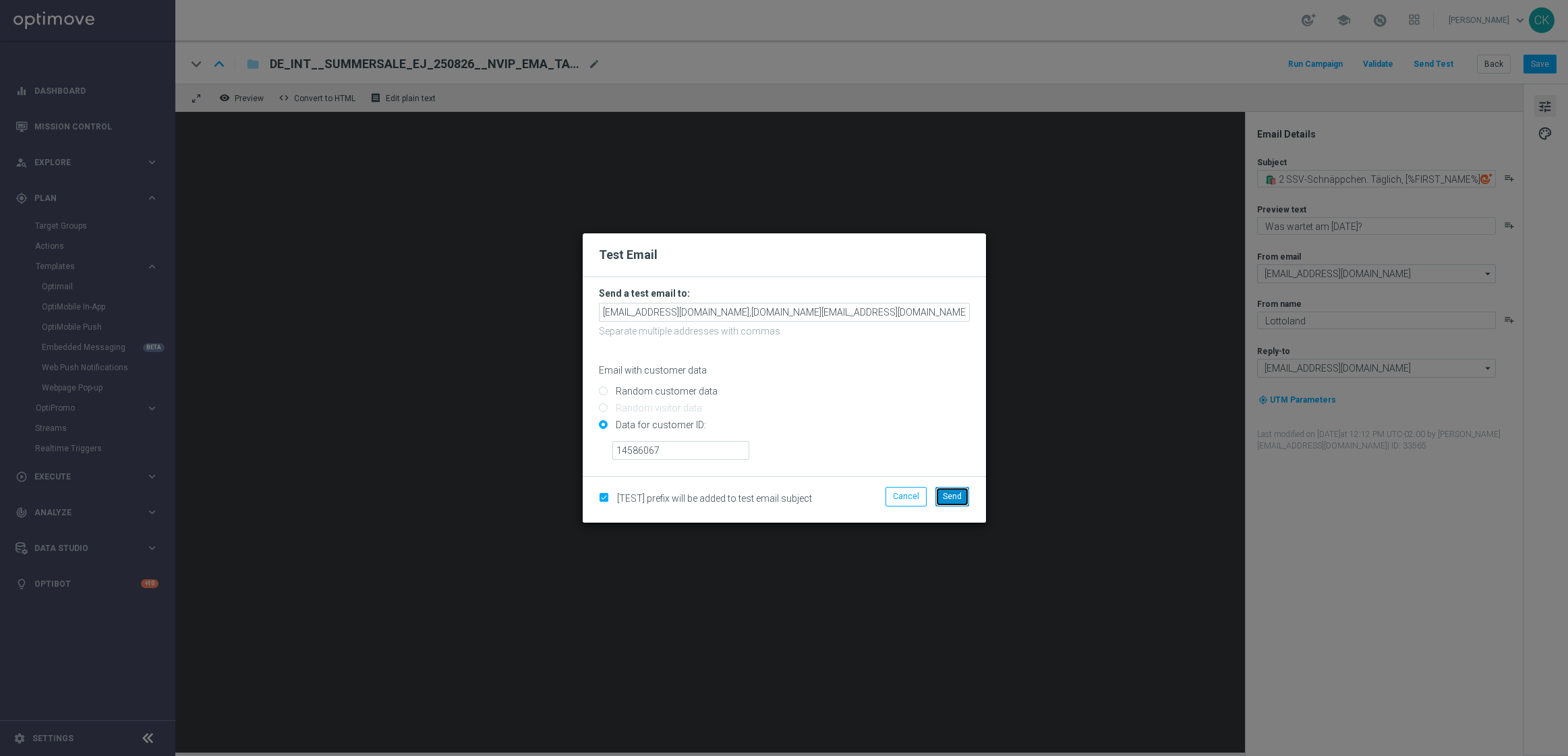
click at [953, 496] on span "Send" at bounding box center [952, 496] width 19 height 9
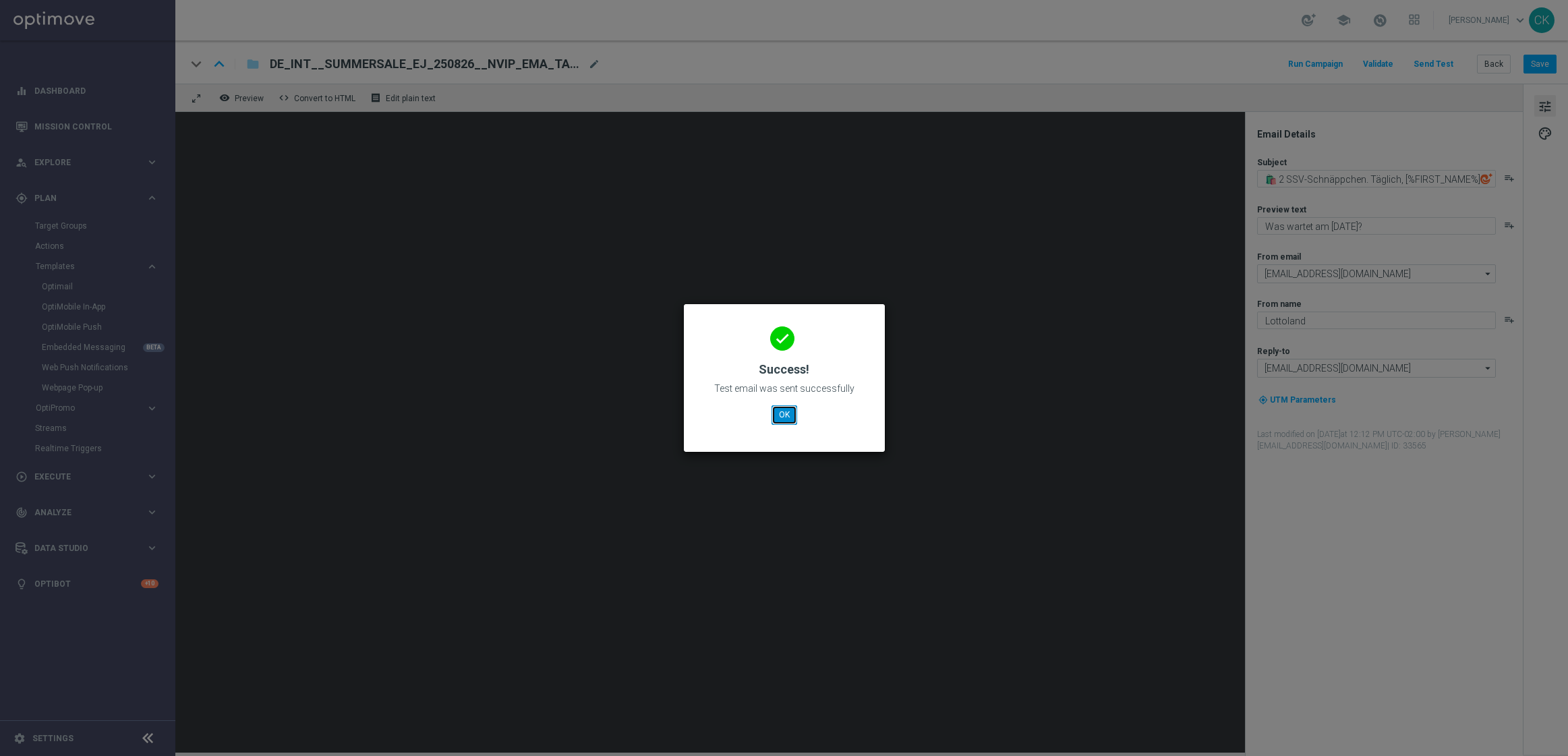
click at [783, 414] on button "OK" at bounding box center [784, 414] width 25 height 19
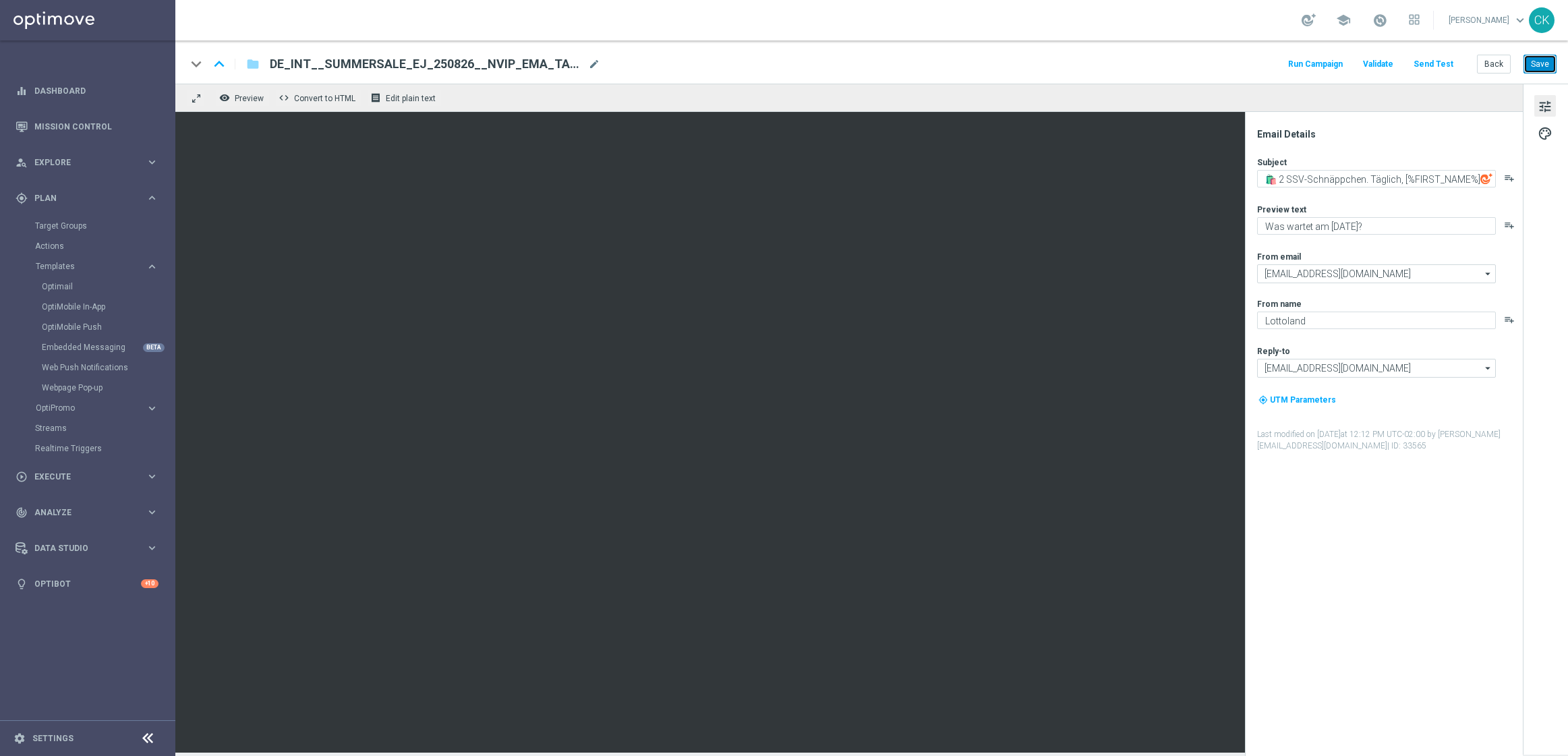
click at [1540, 66] on button "Save" at bounding box center [1540, 64] width 33 height 19
click at [1492, 68] on button "Back" at bounding box center [1494, 64] width 34 height 19
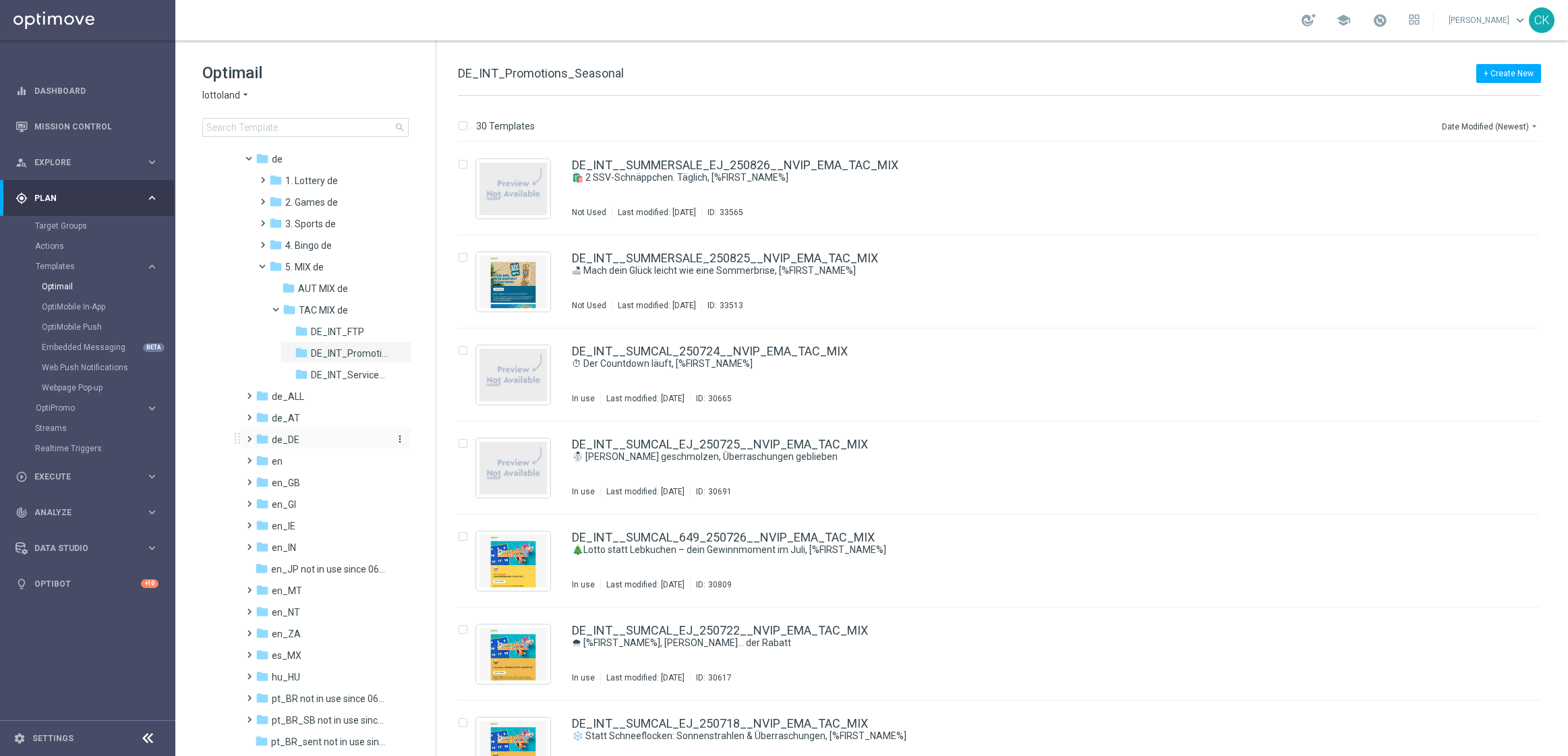
scroll to position [86, 0]
click at [248, 414] on span at bounding box center [246, 411] width 6 height 6
click at [259, 519] on span at bounding box center [259, 519] width 6 height 6
click at [276, 564] on span at bounding box center [274, 562] width 6 height 6
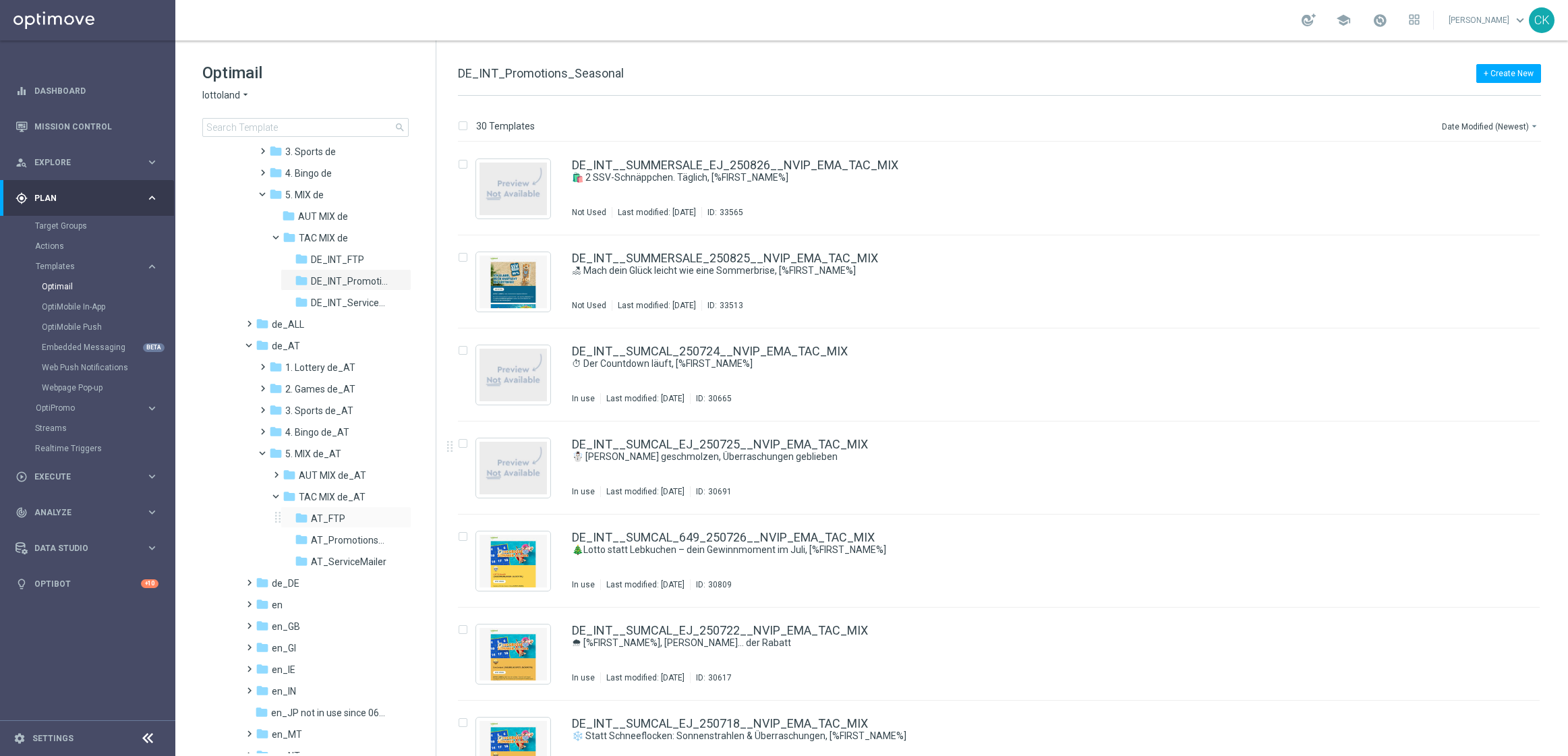
scroll to position [165, 0]
click at [348, 528] on span "AT_Promotions_Seasonal" at bounding box center [350, 532] width 78 height 12
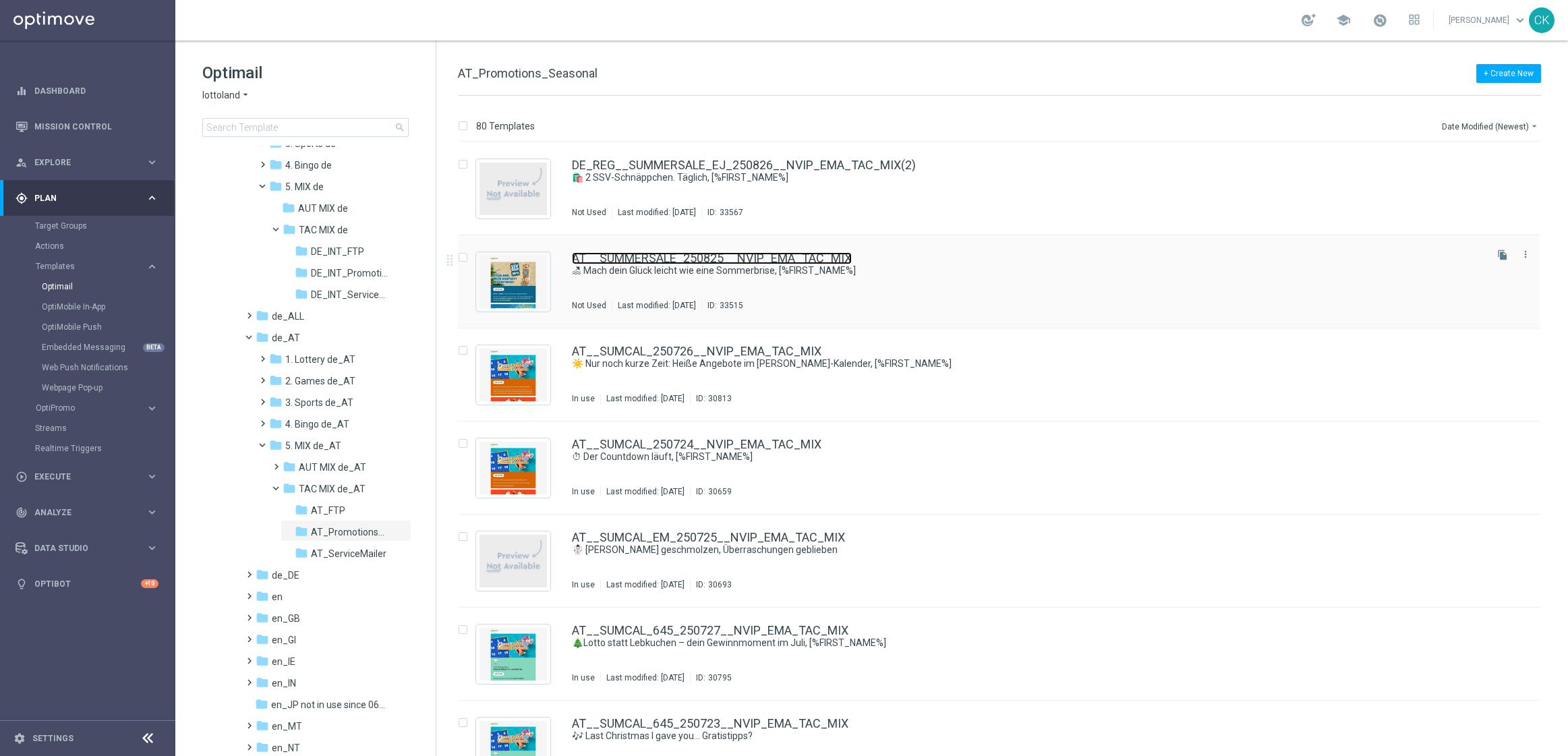
click at [655, 258] on link "AT__SUMMERSALE_250825__NVIP_EMA_TAC_MIX" at bounding box center [712, 258] width 280 height 12
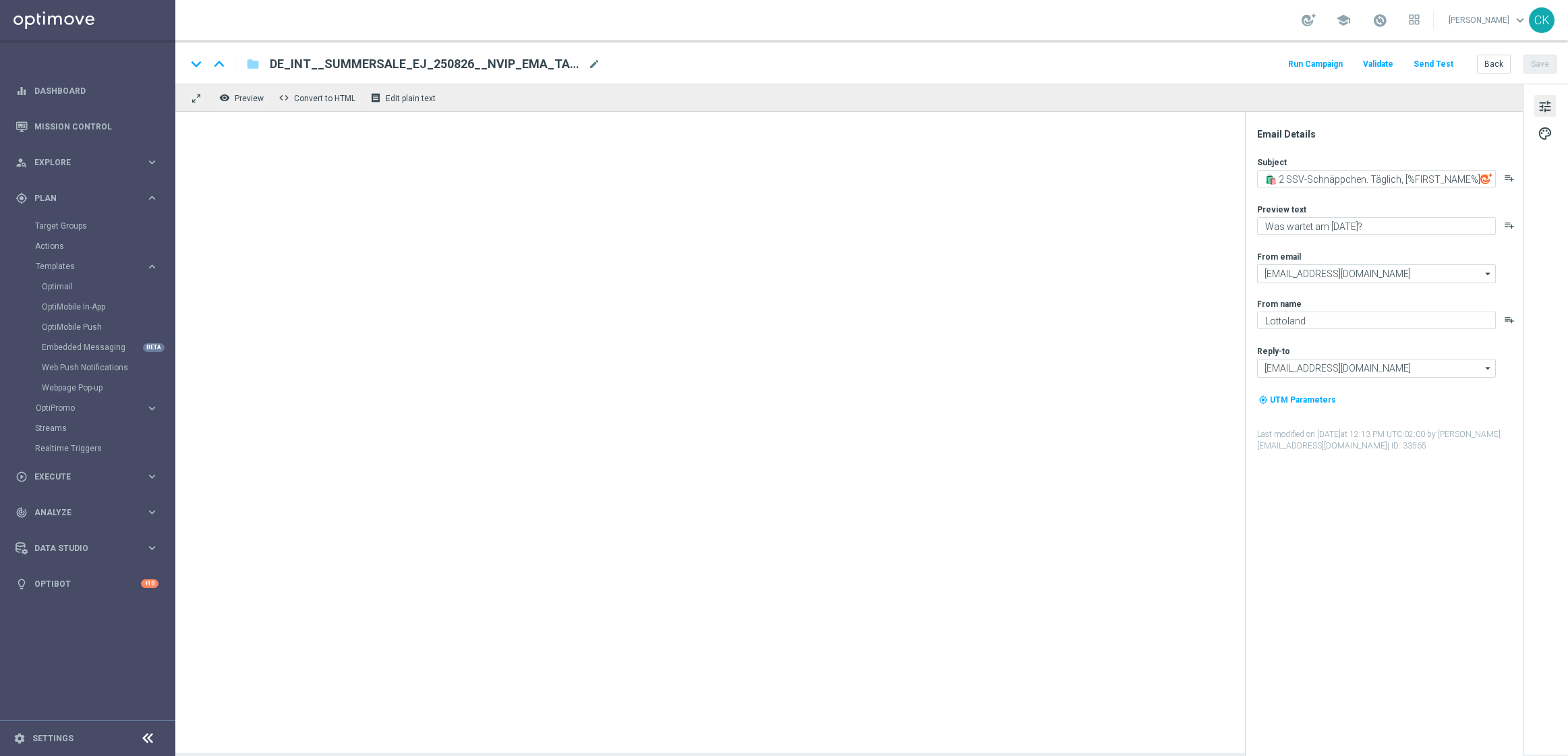
type textarea "🏖 Mach dein Glück leicht wie eine Sommerbrise, [%FIRST_NAME%]"
type textarea "Sommer geht. Sale kommt."
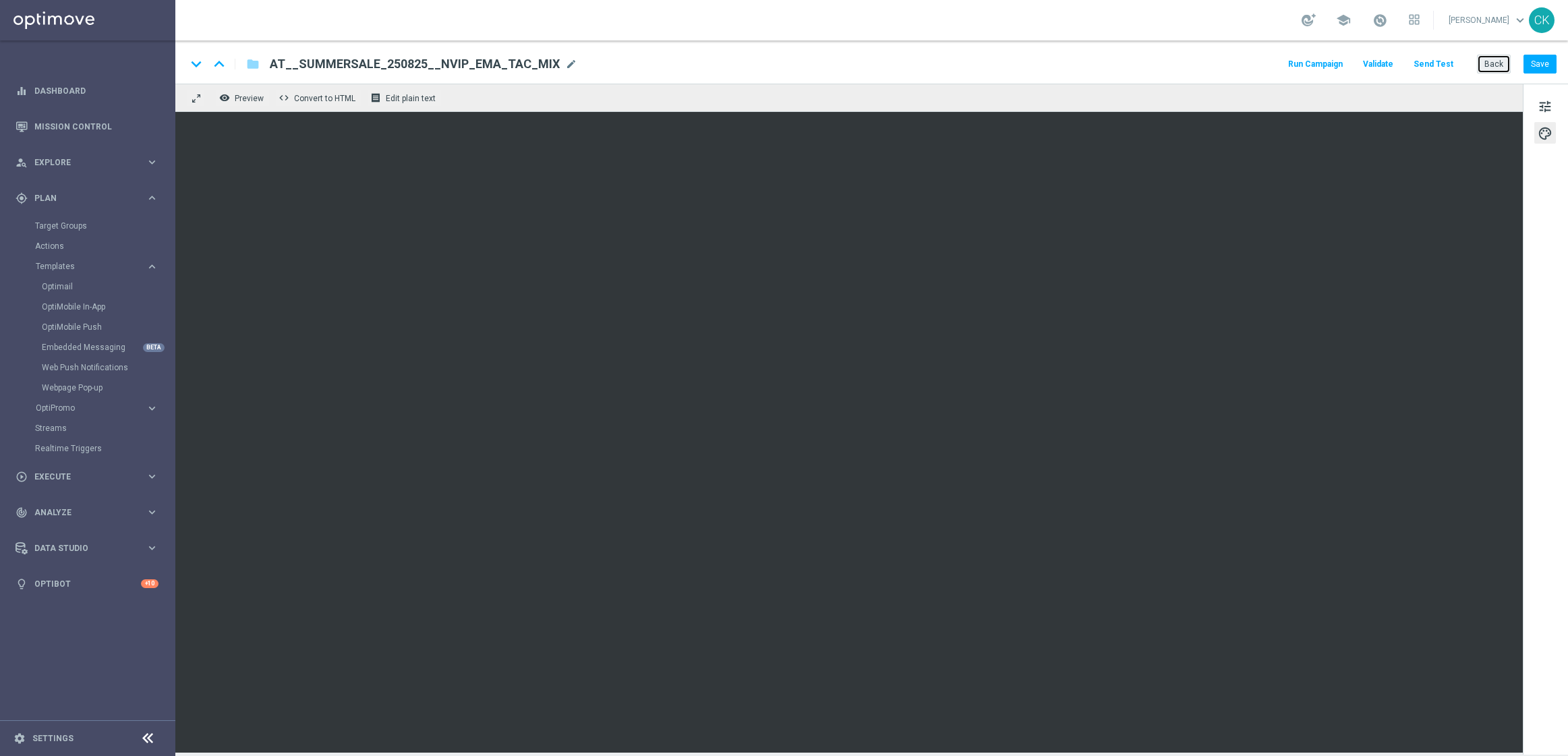
click at [1493, 66] on button "Back" at bounding box center [1494, 64] width 34 height 19
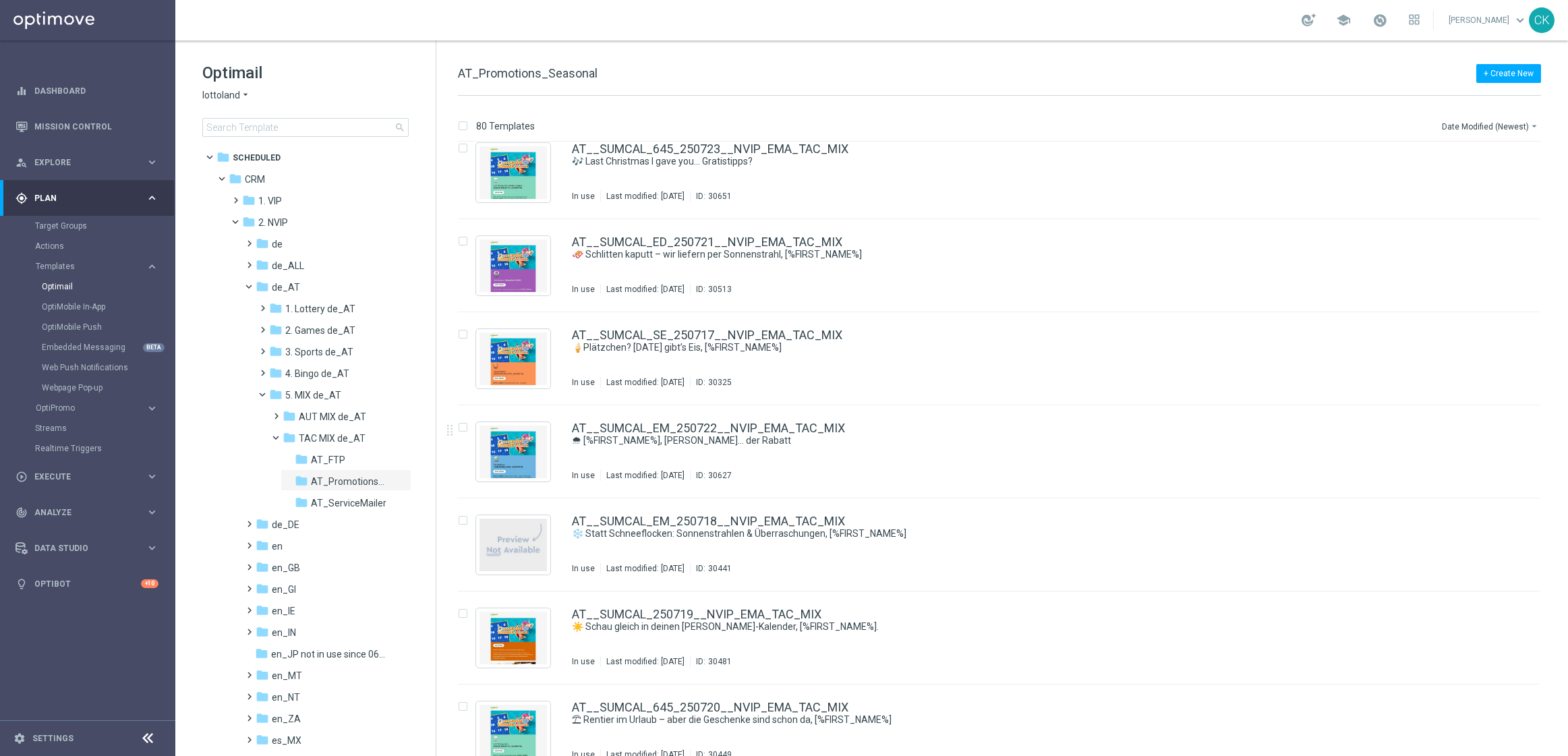
scroll to position [603, 0]
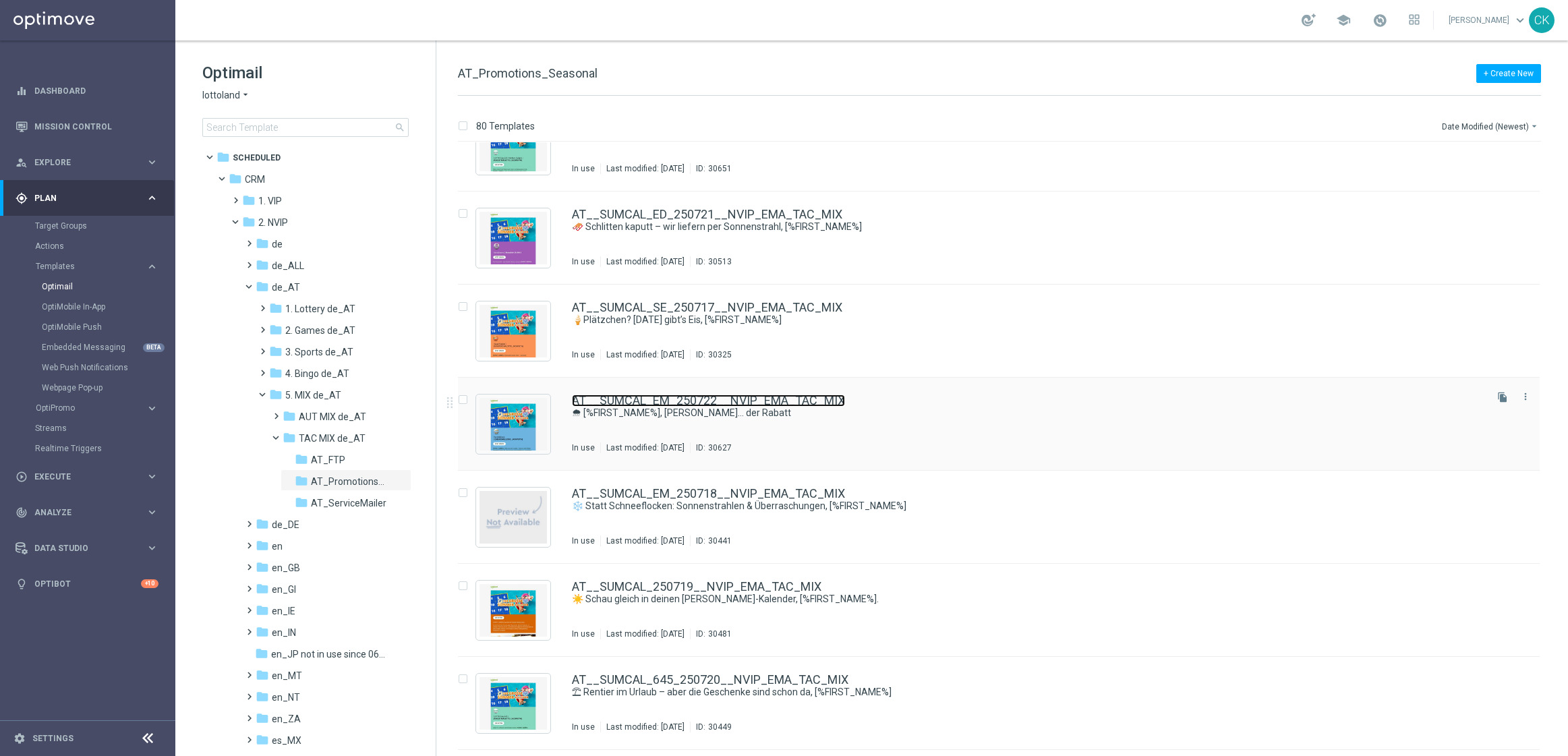
click at [725, 401] on link "AT__SUMCAL_EM_250722__NVIP_EMA_TAC_MIX" at bounding box center [708, 400] width 273 height 12
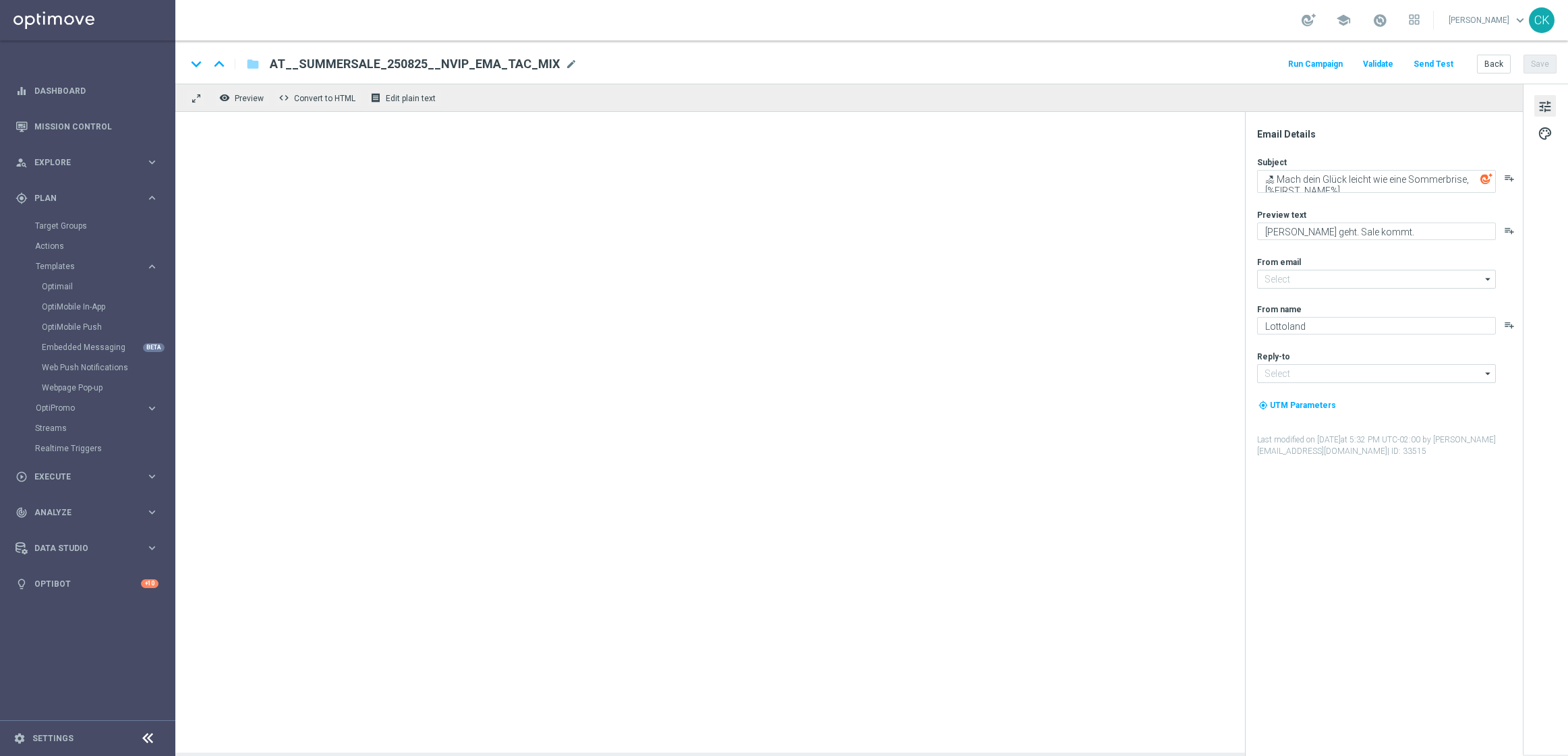
type input "mail@crm.lottoland.com"
type input "service@lottoland.com"
type textarea "🌨 [%FIRST_NAME%], leise rieselt… der Rabatt"
type textarea "50 % Rabatt auf EuroMillionen & EuroJackpot."
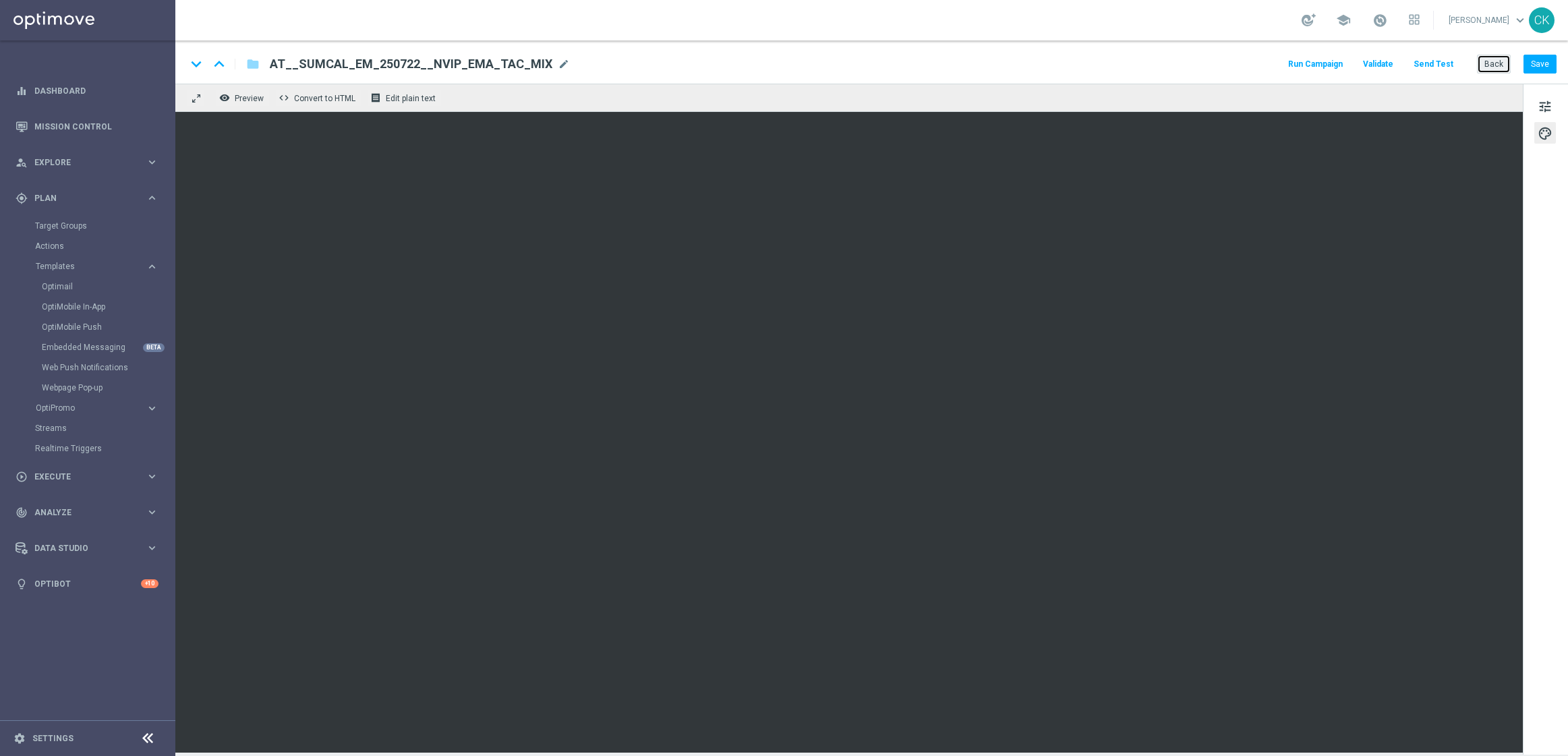
click at [1495, 59] on button "Back" at bounding box center [1494, 64] width 34 height 19
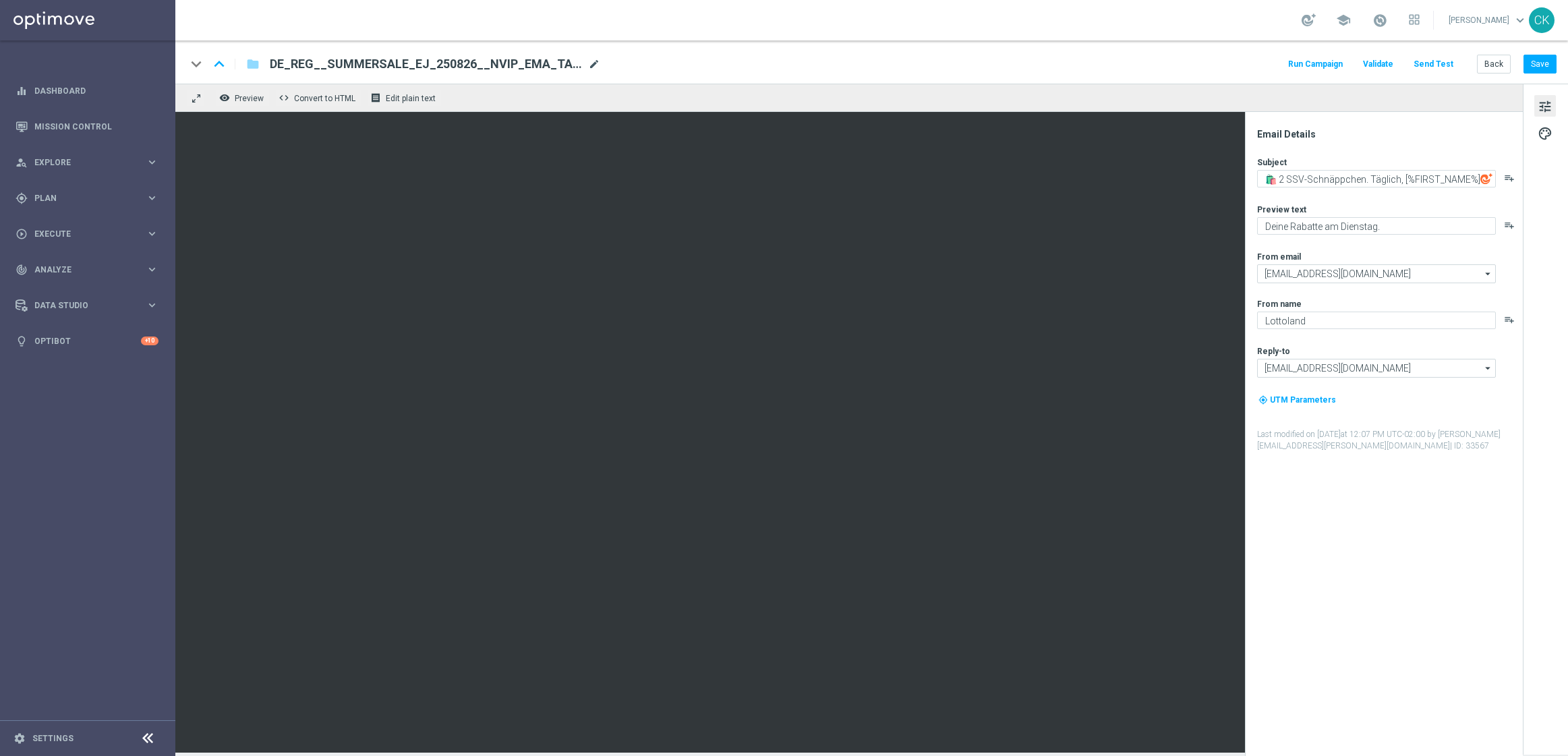
click at [593, 63] on span "mode_edit" at bounding box center [594, 64] width 12 height 12
click at [563, 64] on input "DE_REG__SUMMERSALE_EJ_250826__NVIP_EMA_TAC_MIX(2)" at bounding box center [437, 64] width 334 height 18
paste input "AT__SUMMERSALE_EM_250826__NVIP_EMA_TAC_MIX"
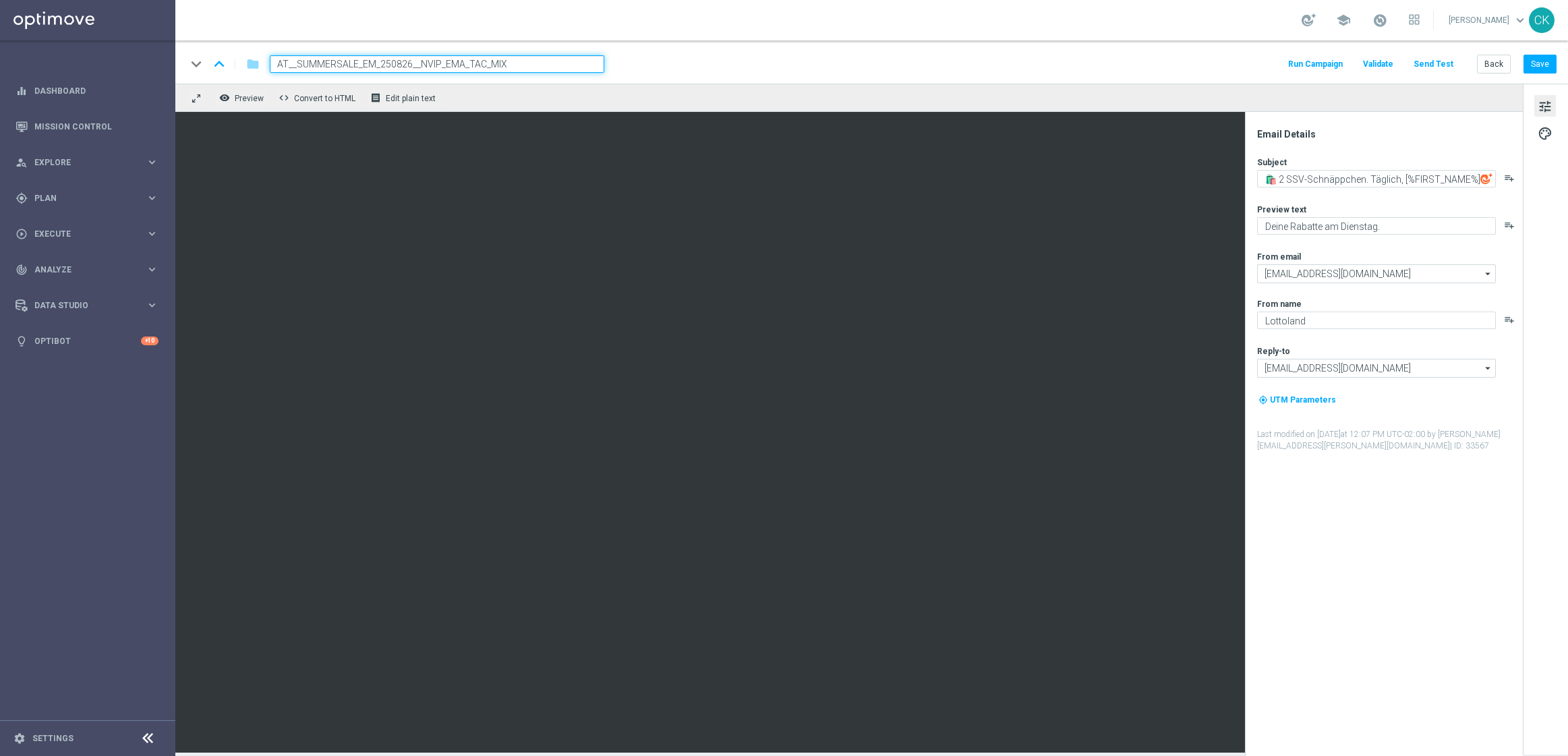
type input "AT__SUMMERSALE_EM_250826__NVIP_EMA_TAC_MIX"
click at [719, 62] on div "keyboard_arrow_down keyboard_arrow_up folder AT__SUMMERSALE_EM_250826__NVIP_EMA…" at bounding box center [871, 64] width 1370 height 18
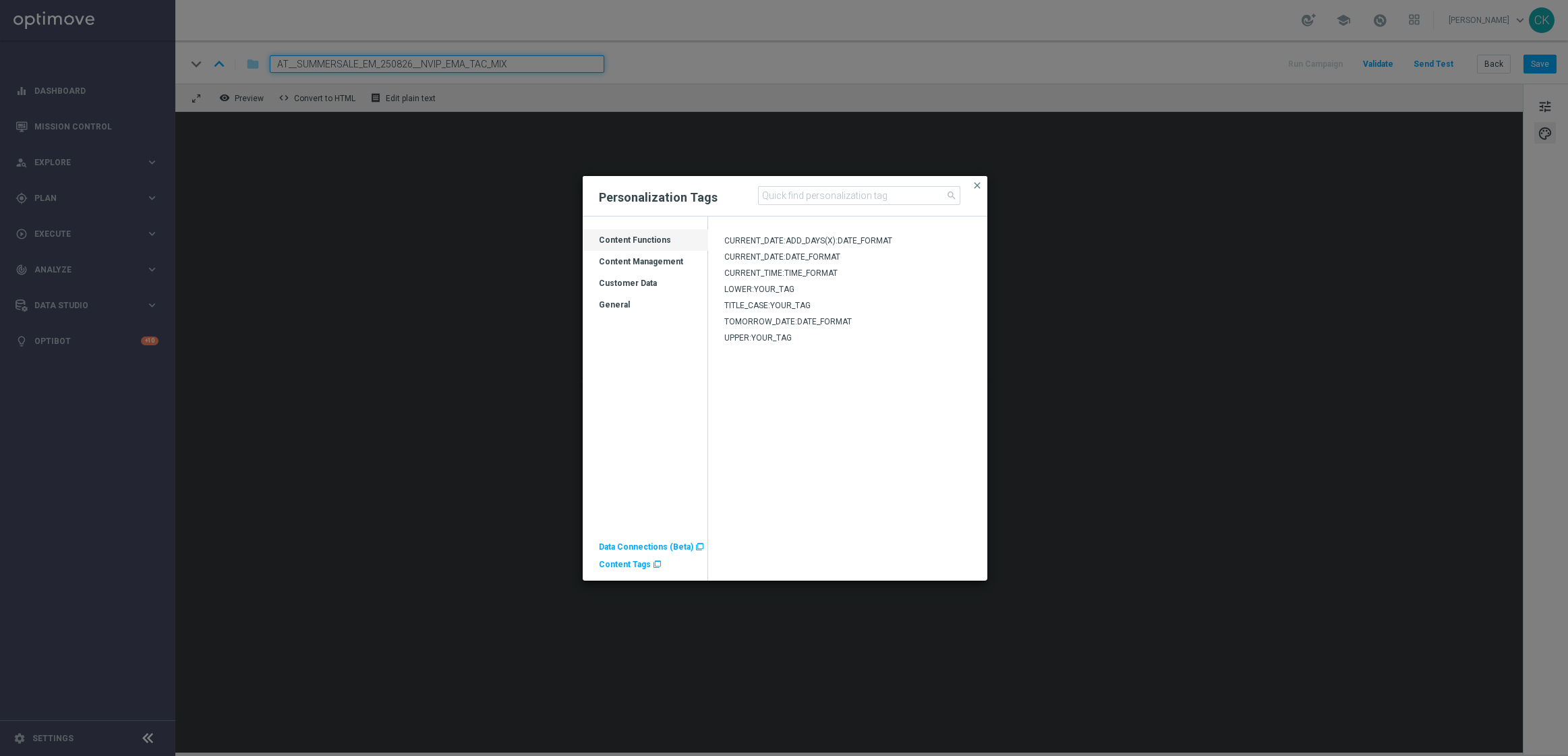
click at [626, 560] on span "Content Tags" at bounding box center [624, 564] width 52 height 9
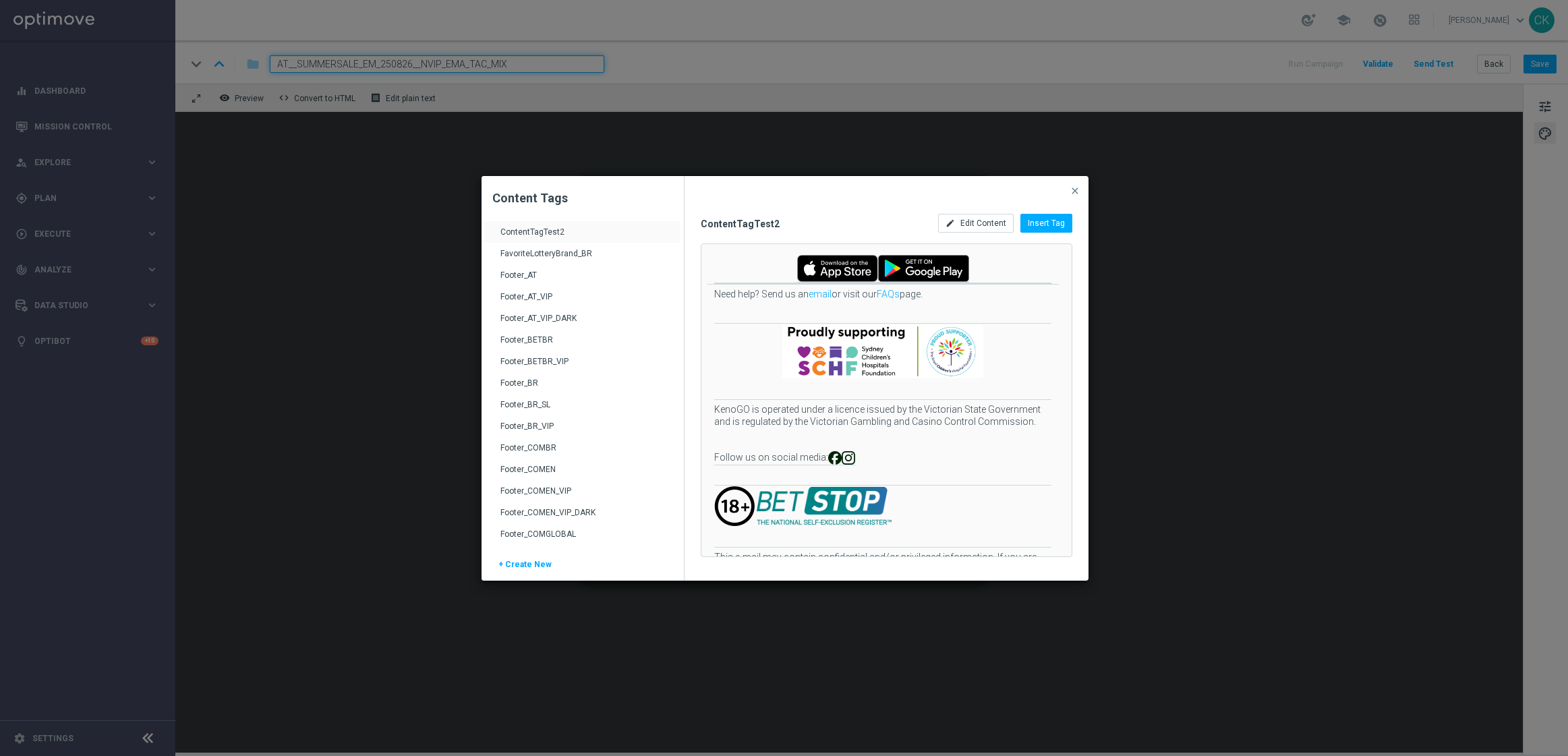
click at [548, 272] on div "Footer_AT" at bounding box center [584, 281] width 168 height 22
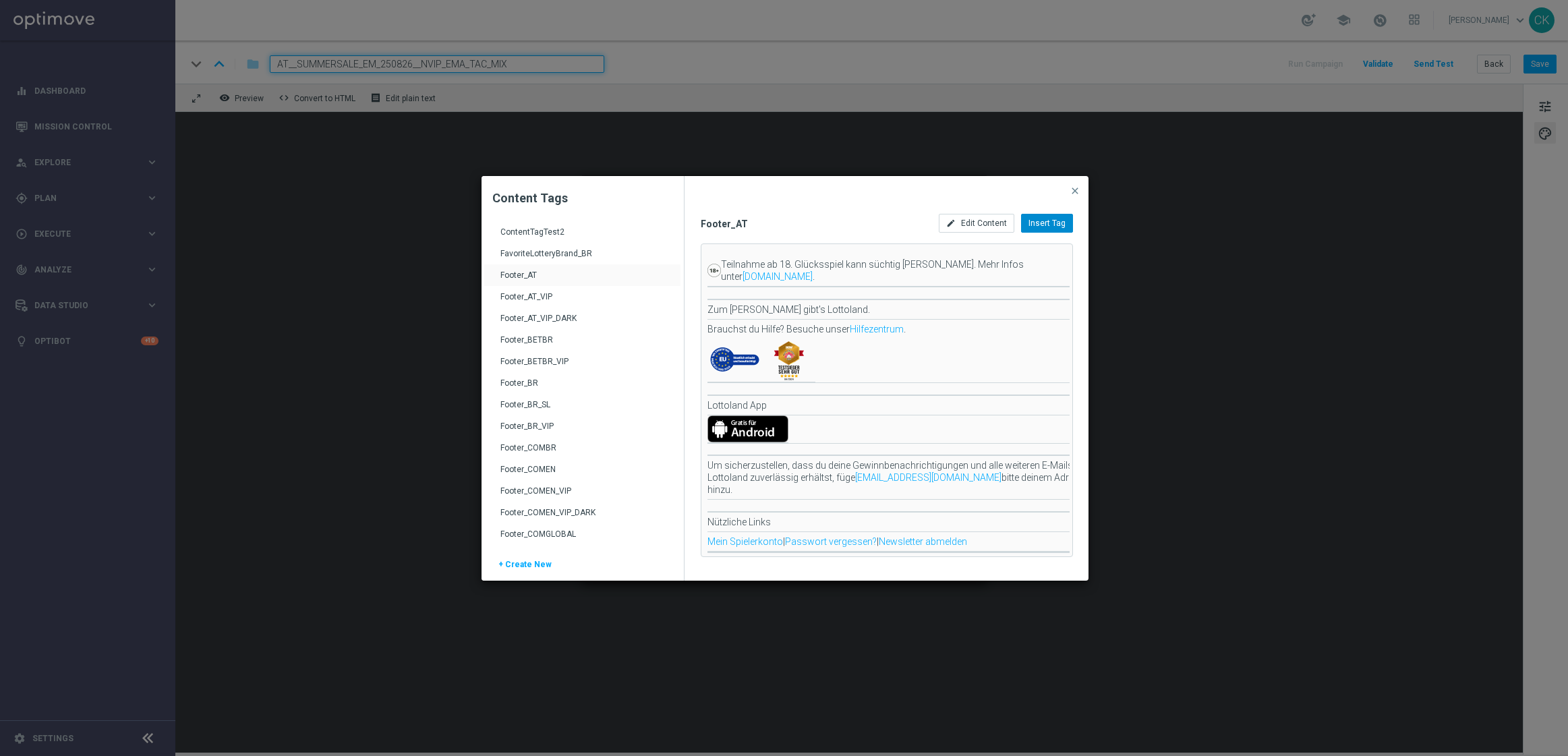
click at [1055, 223] on span "Insert Tag" at bounding box center [1047, 223] width 37 height 9
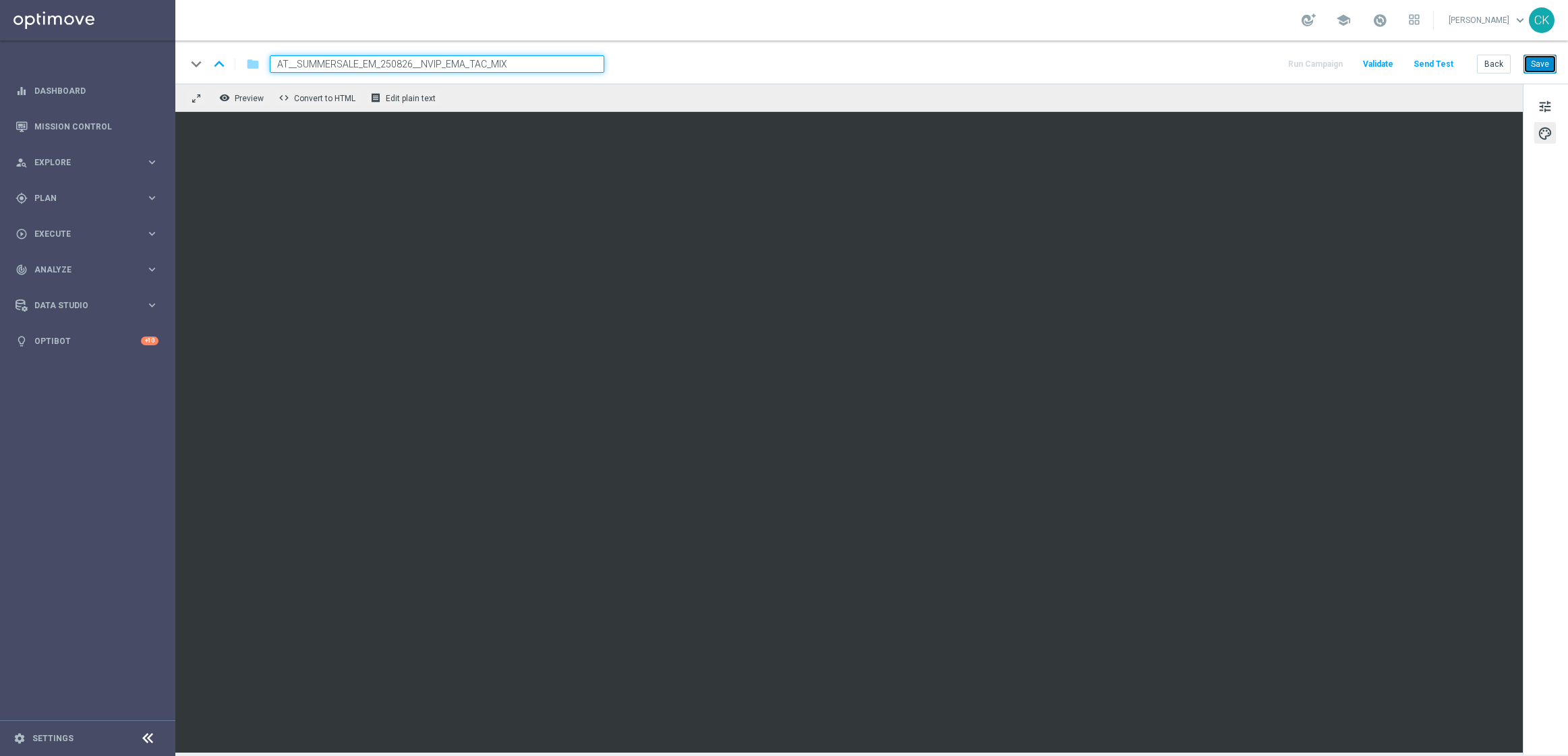
click at [1539, 64] on button "Save" at bounding box center [1540, 64] width 33 height 19
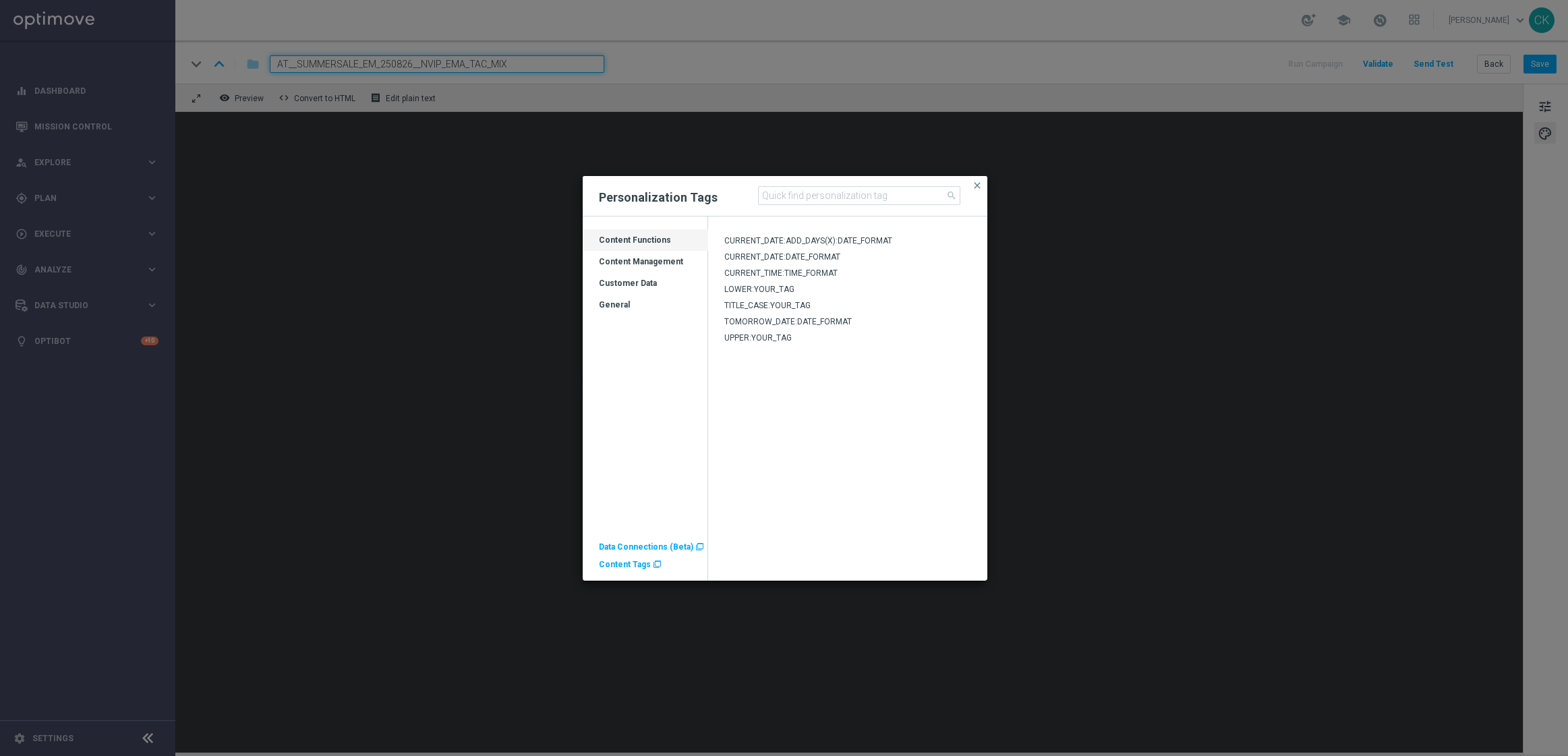
click at [633, 278] on div "Customer Data" at bounding box center [645, 289] width 125 height 22
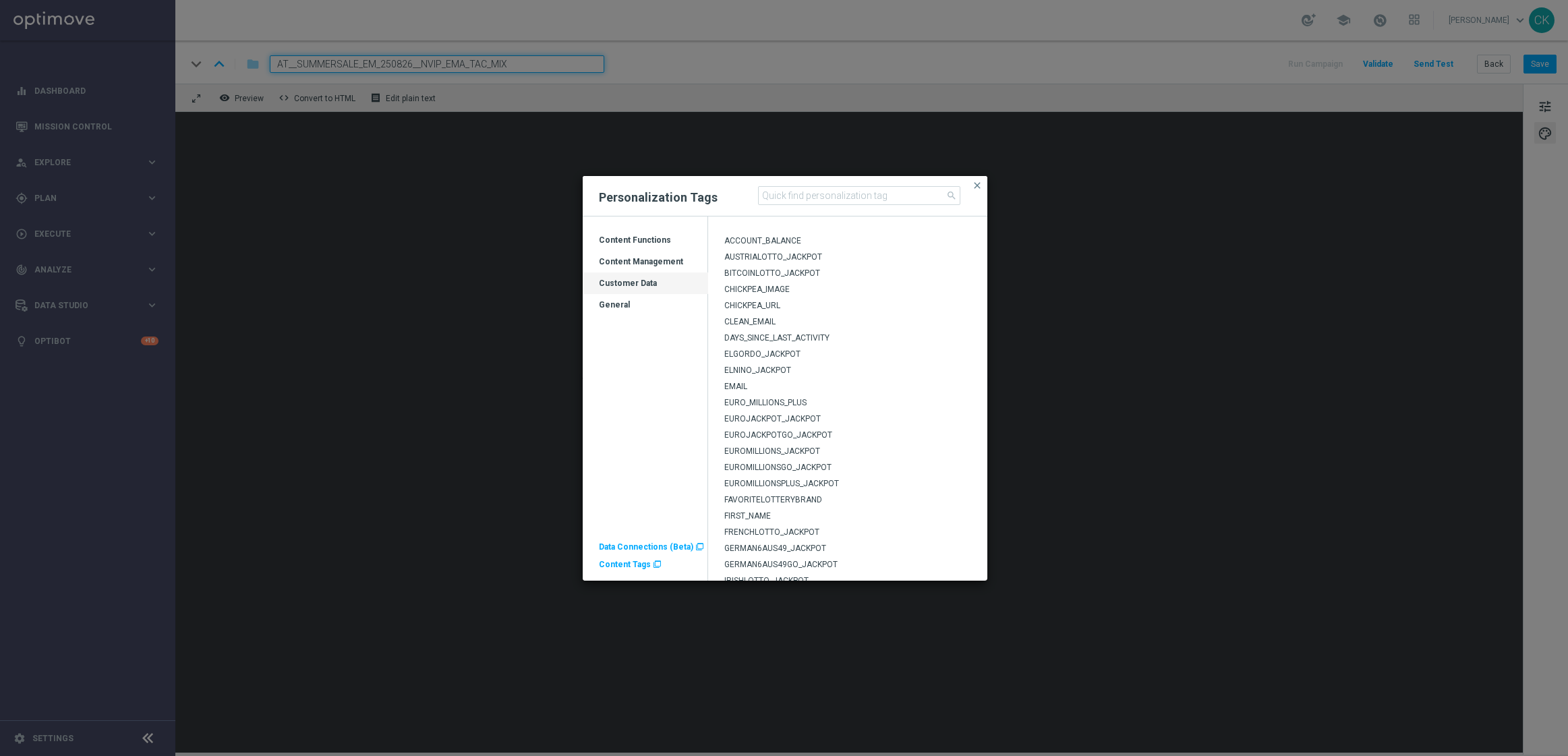
click at [766, 449] on span "EUROMILLIONS_JACKPOT" at bounding box center [771, 450] width 95 height 9
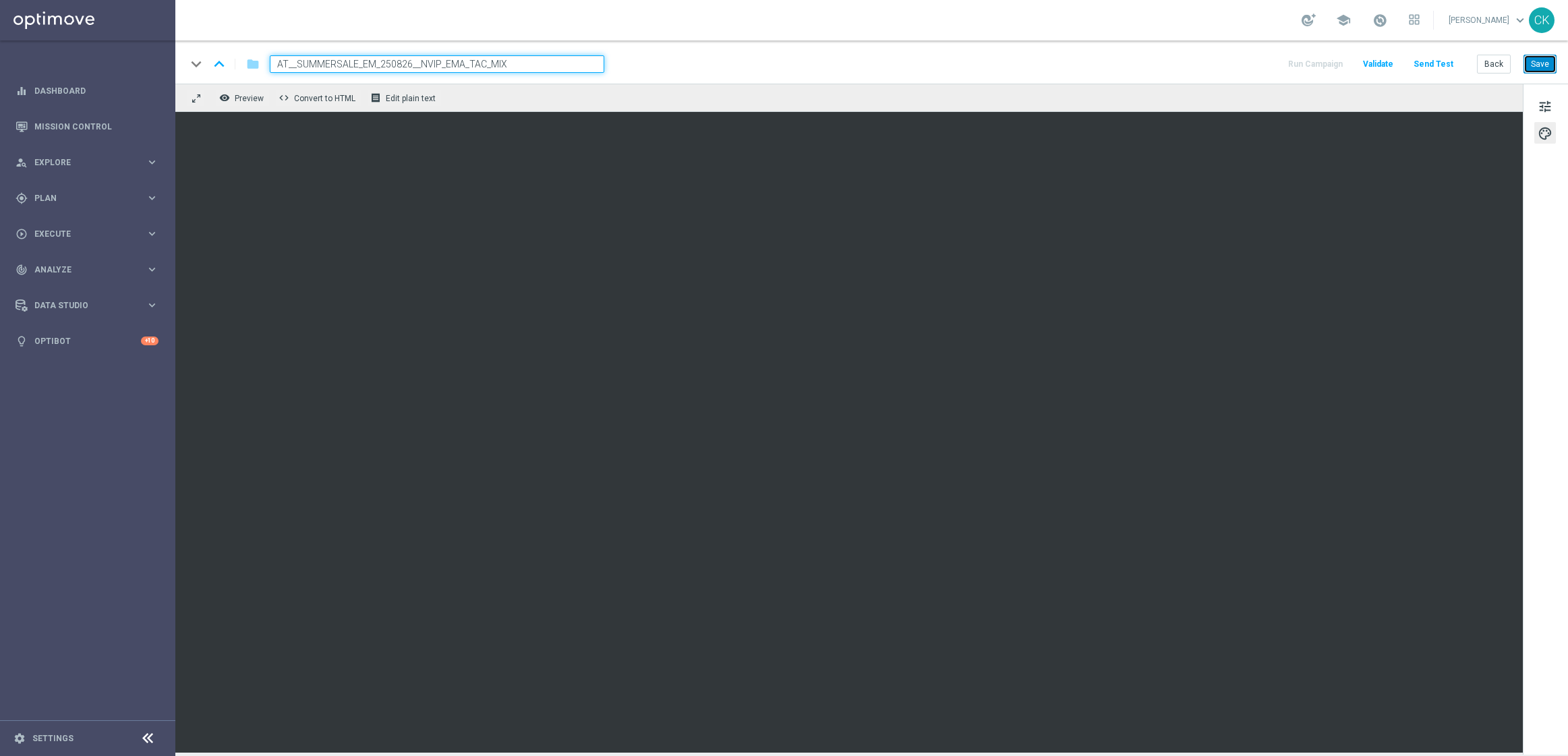
click at [1542, 62] on button "Save" at bounding box center [1540, 64] width 33 height 19
click at [1551, 58] on button "Save" at bounding box center [1540, 64] width 33 height 19
click at [1539, 110] on span "tune" at bounding box center [1545, 106] width 15 height 18
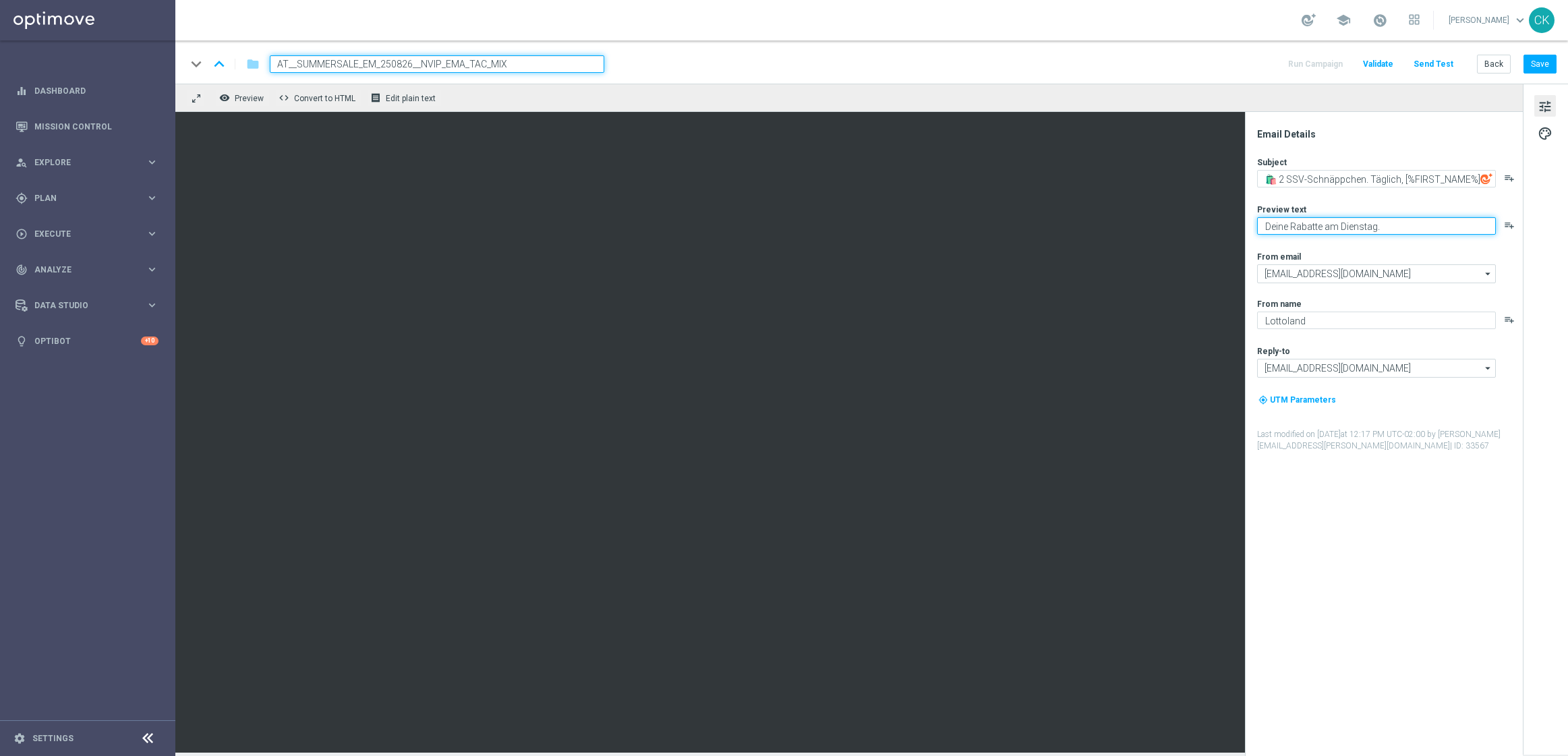
click at [1396, 227] on textarea "Deine Rabatte am Dienstag." at bounding box center [1376, 226] width 239 height 18
paste textarea "Was wartet am Dienstag?"
type textarea "Was wartet am Dienstag?"
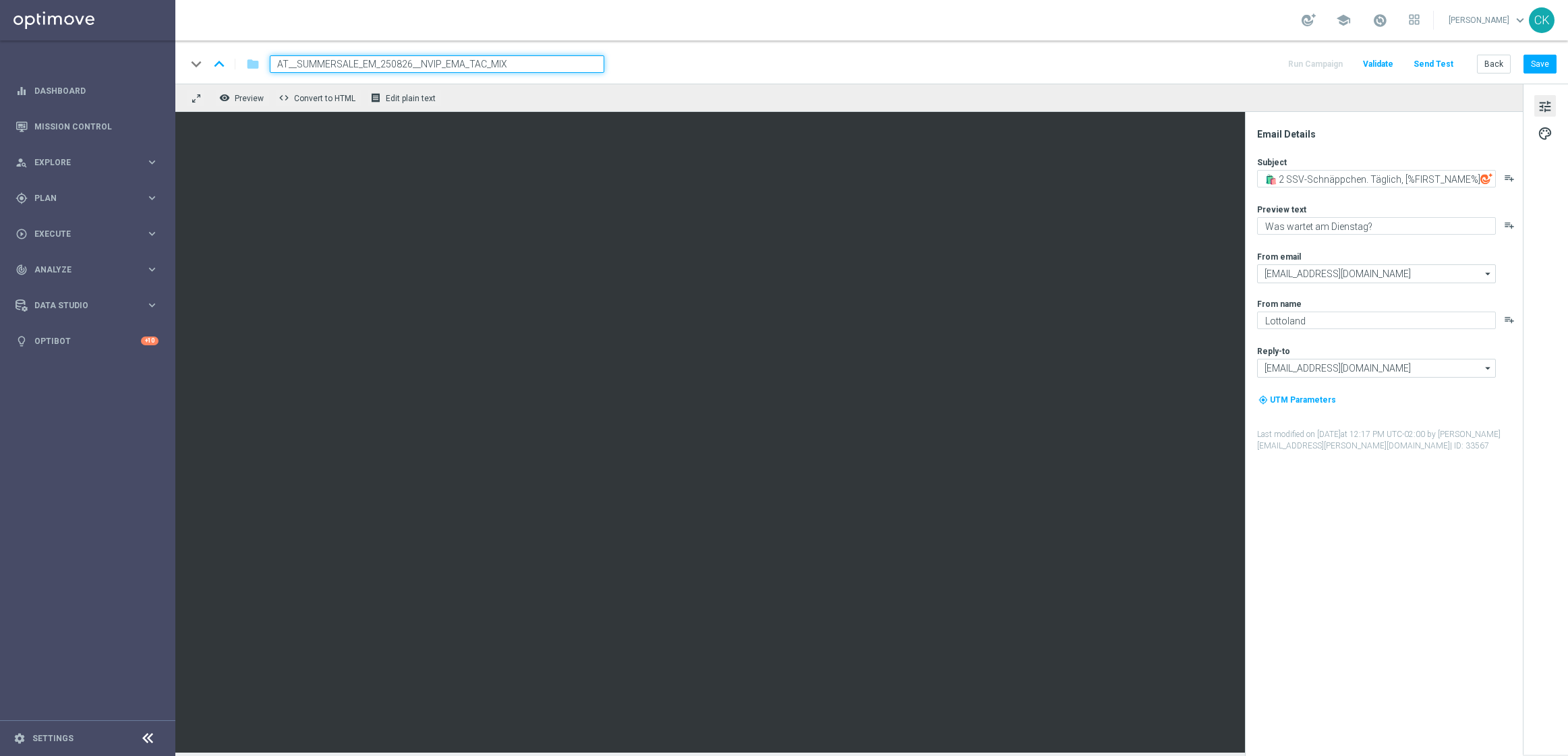
click at [1395, 251] on div "From email" at bounding box center [1389, 256] width 264 height 11
click at [1550, 58] on button "Save" at bounding box center [1540, 64] width 33 height 19
click at [1549, 61] on button "Save" at bounding box center [1540, 64] width 33 height 19
click at [1550, 63] on button "Save" at bounding box center [1540, 64] width 33 height 19
click at [1446, 64] on button "Send Test" at bounding box center [1433, 64] width 44 height 18
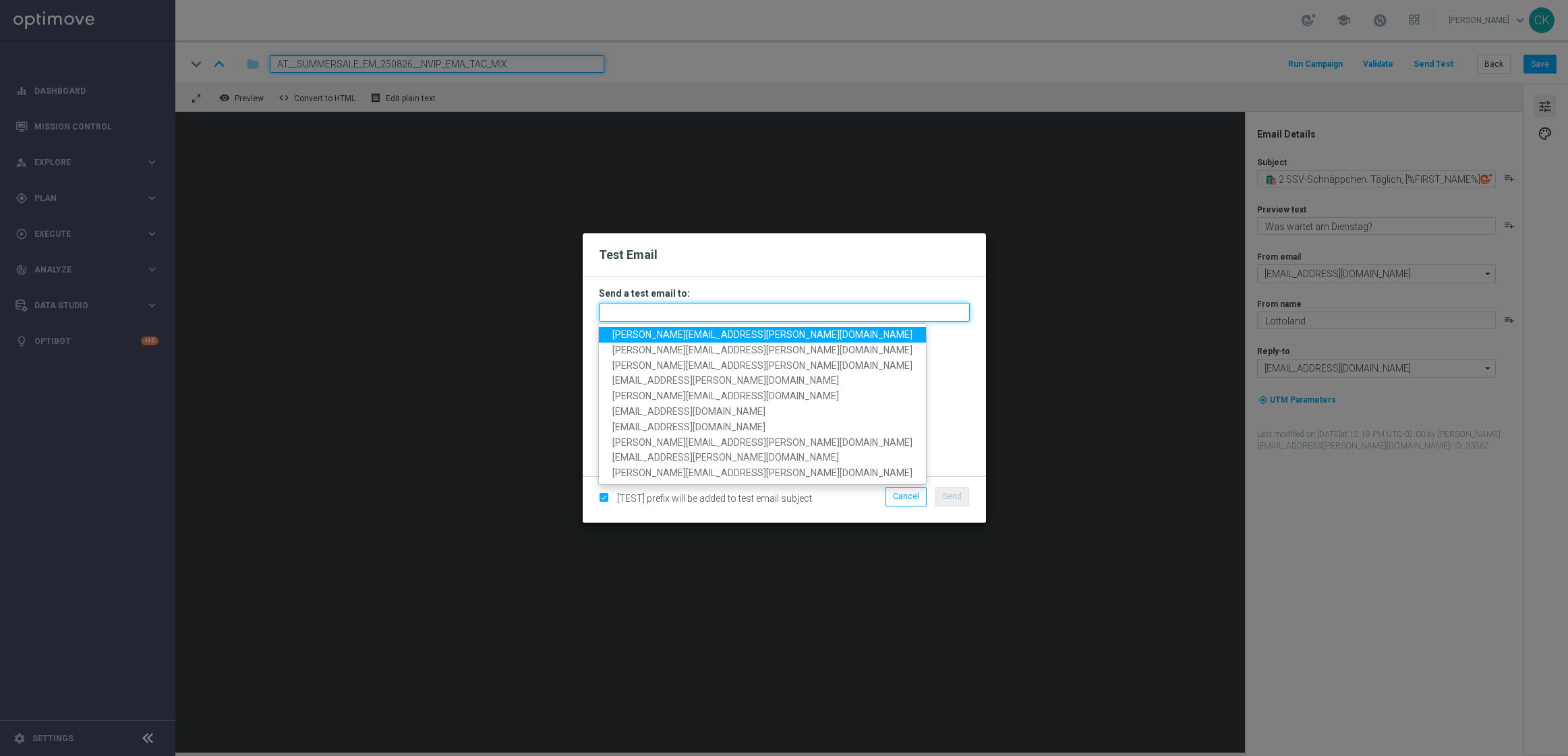
click at [666, 315] on input "text" at bounding box center [784, 312] width 371 height 19
click at [692, 333] on span "charlotte.kammeyer@lottoland.com" at bounding box center [762, 334] width 300 height 11
type input "charlotte.kammeyer@lottoland.com"
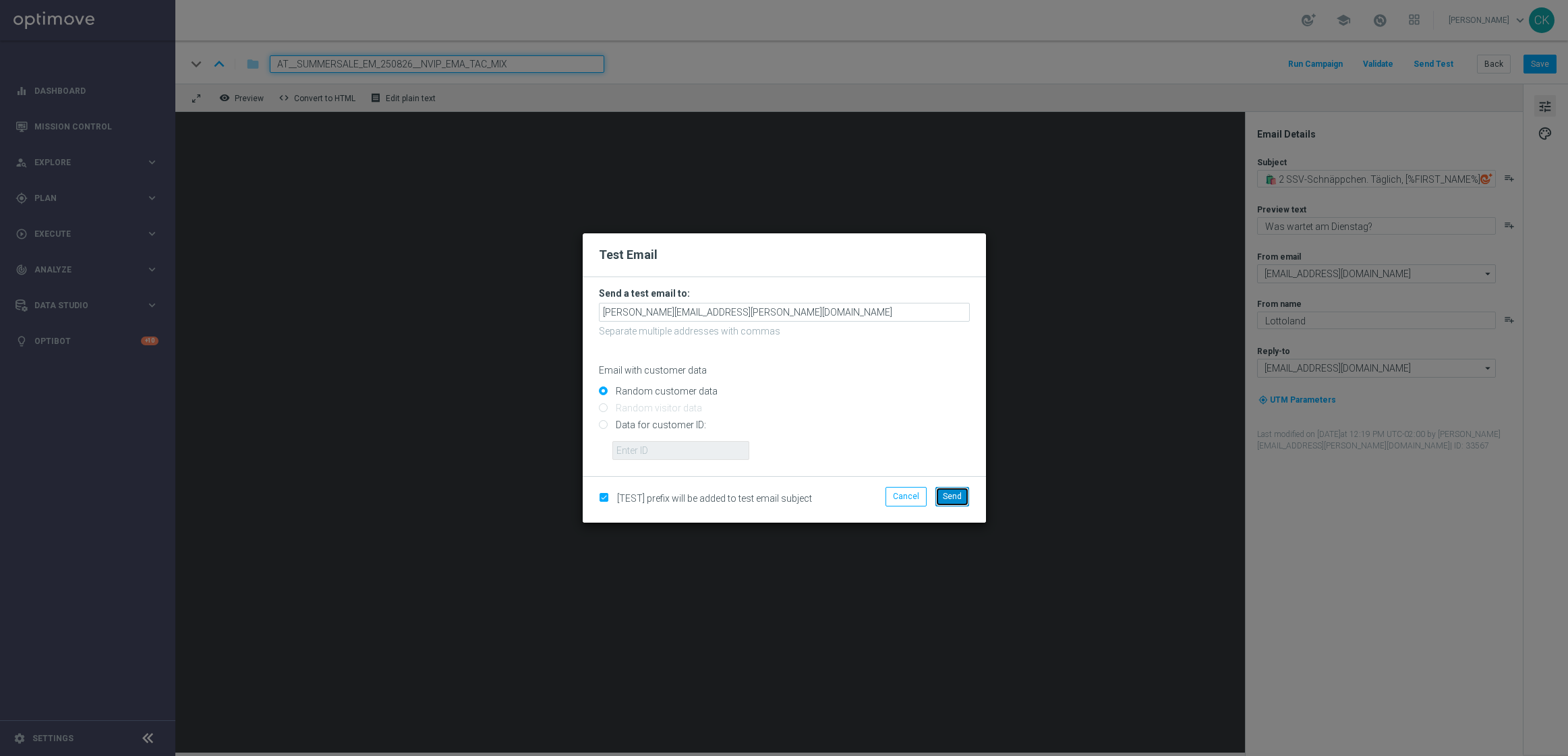
click at [951, 490] on button "Send" at bounding box center [952, 496] width 34 height 19
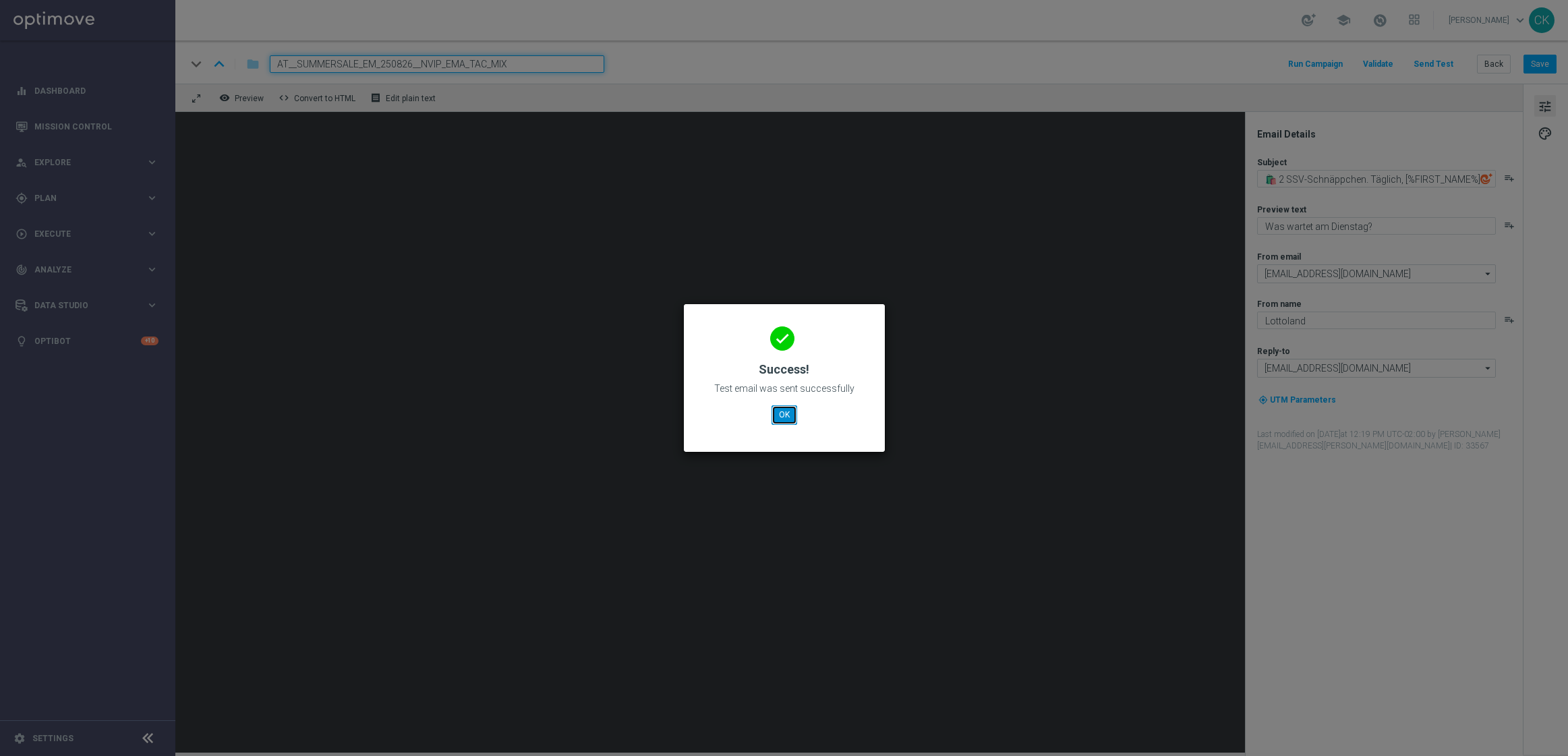
click at [778, 407] on button "OK" at bounding box center [784, 414] width 25 height 19
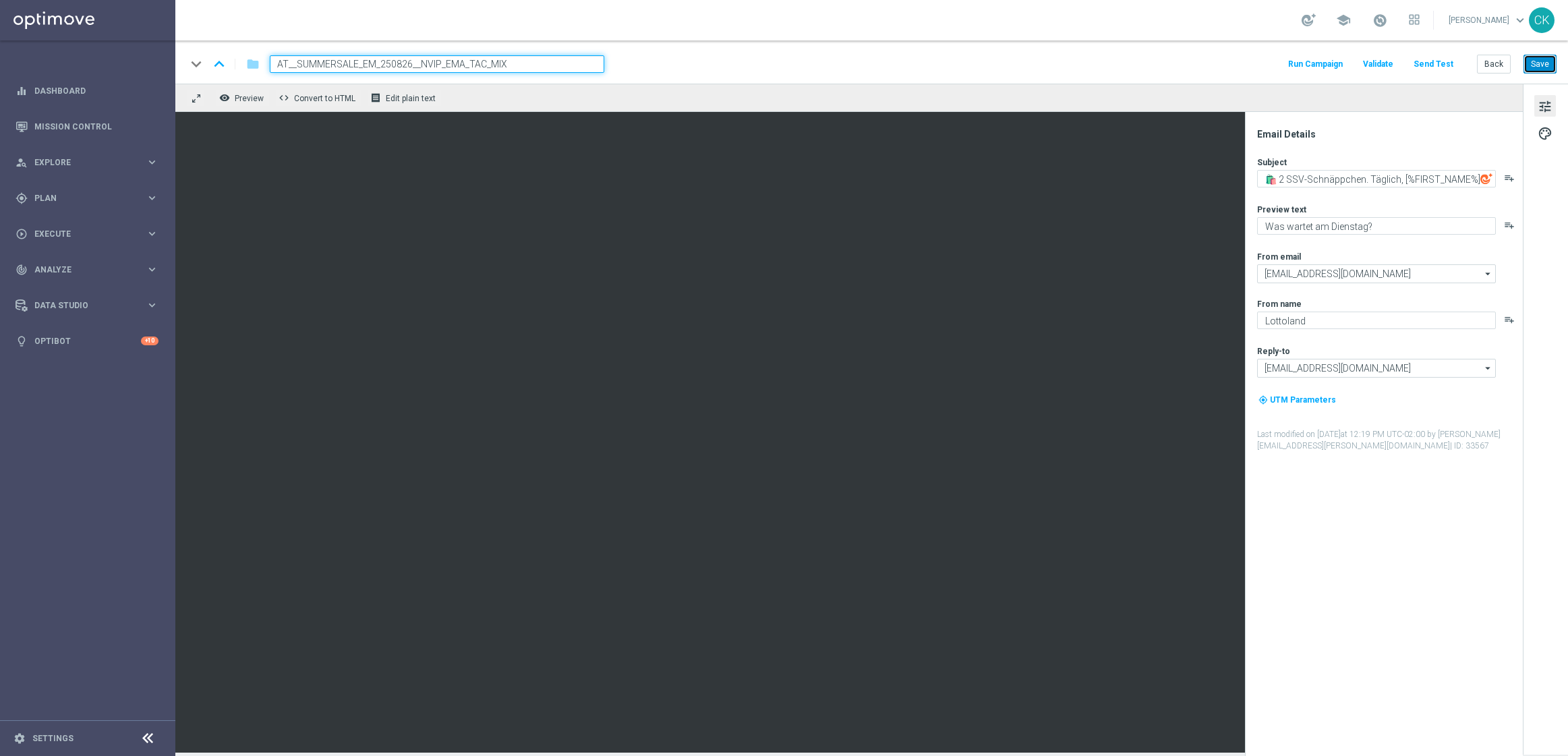
click at [1542, 54] on button "Save" at bounding box center [1540, 64] width 33 height 19
click at [1540, 64] on button "Save" at bounding box center [1540, 64] width 33 height 19
click at [1442, 64] on button "Send Test" at bounding box center [1433, 64] width 44 height 18
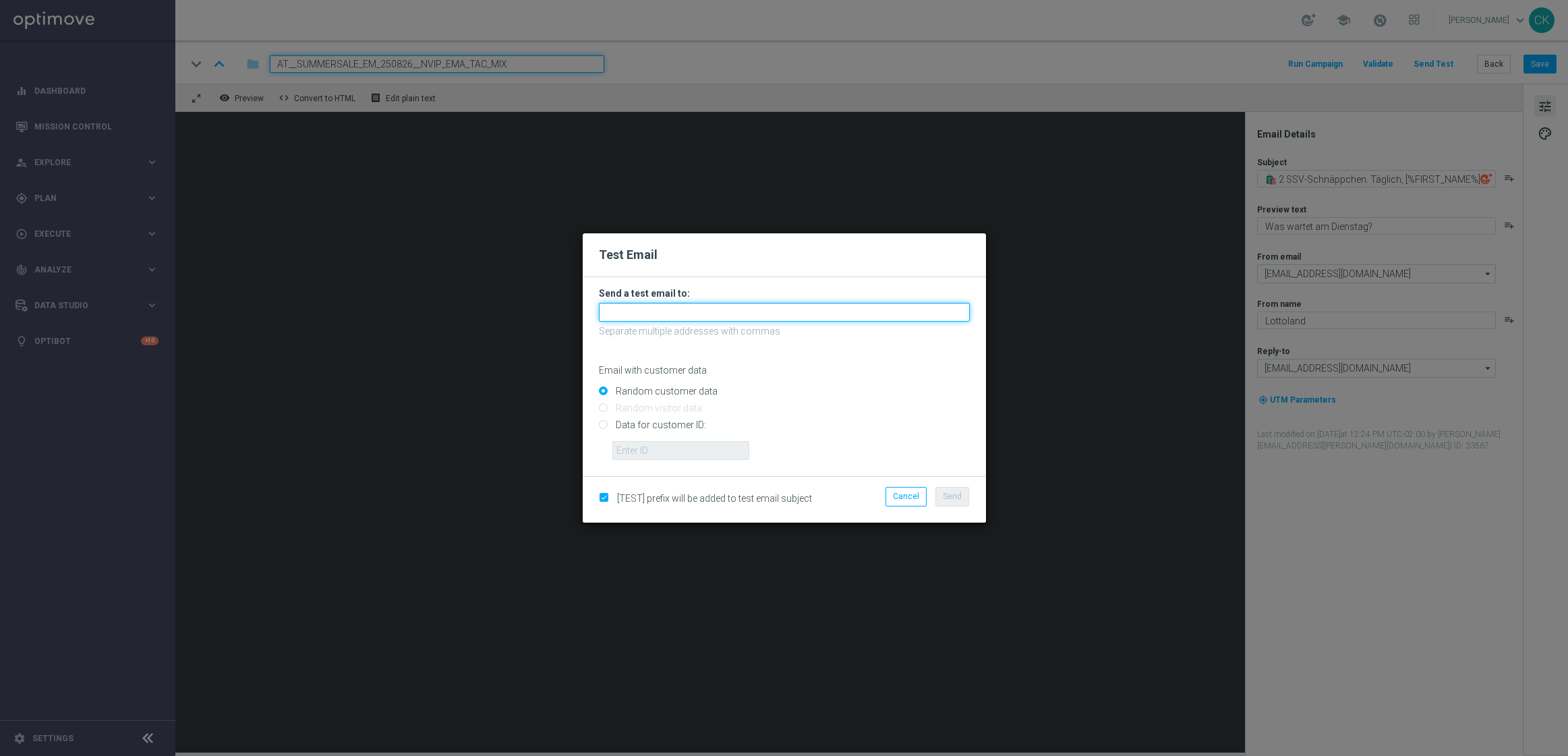
click at [701, 313] on input "text" at bounding box center [784, 312] width 371 height 19
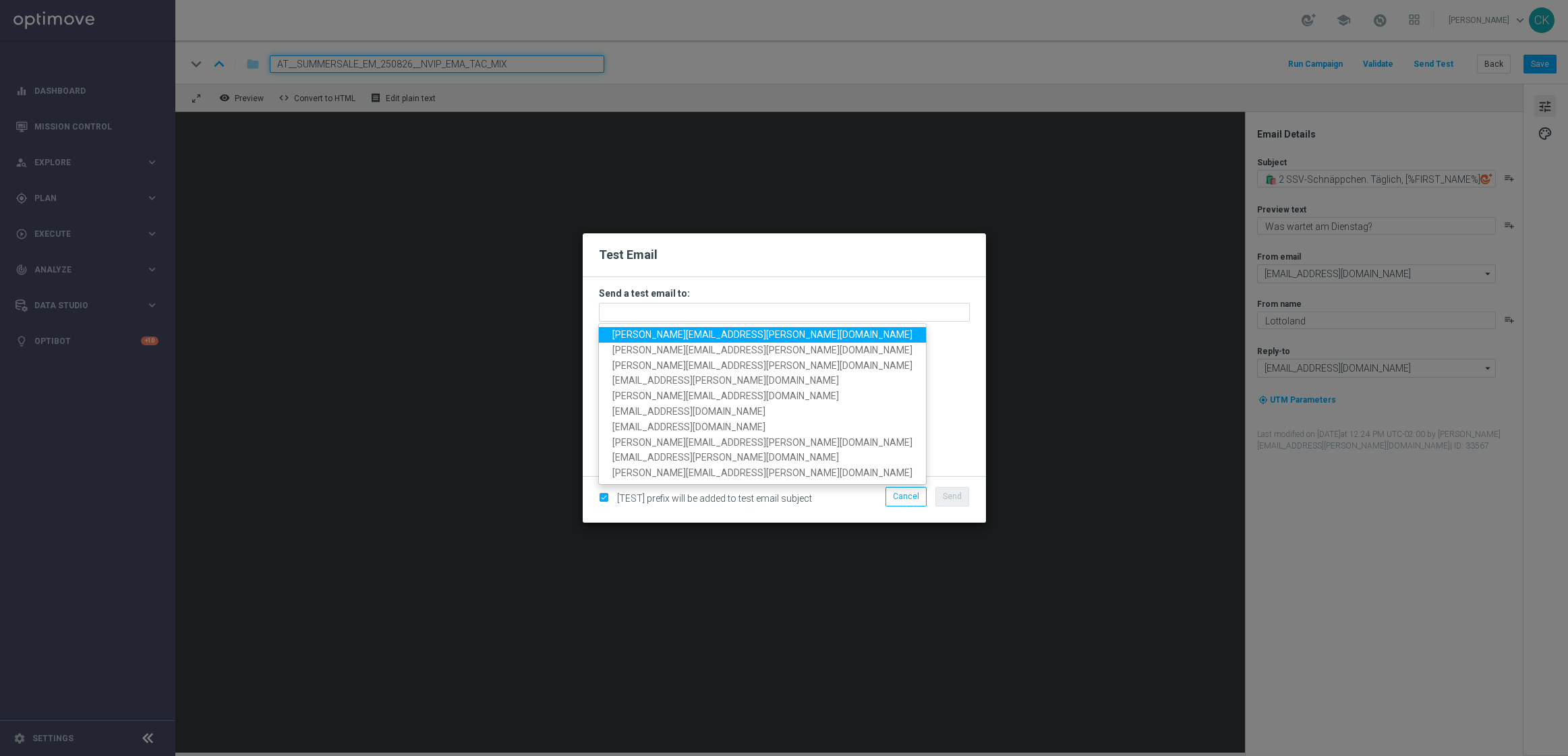
click at [691, 332] on span "charlotte.kammeyer@lottoland.com" at bounding box center [762, 334] width 300 height 11
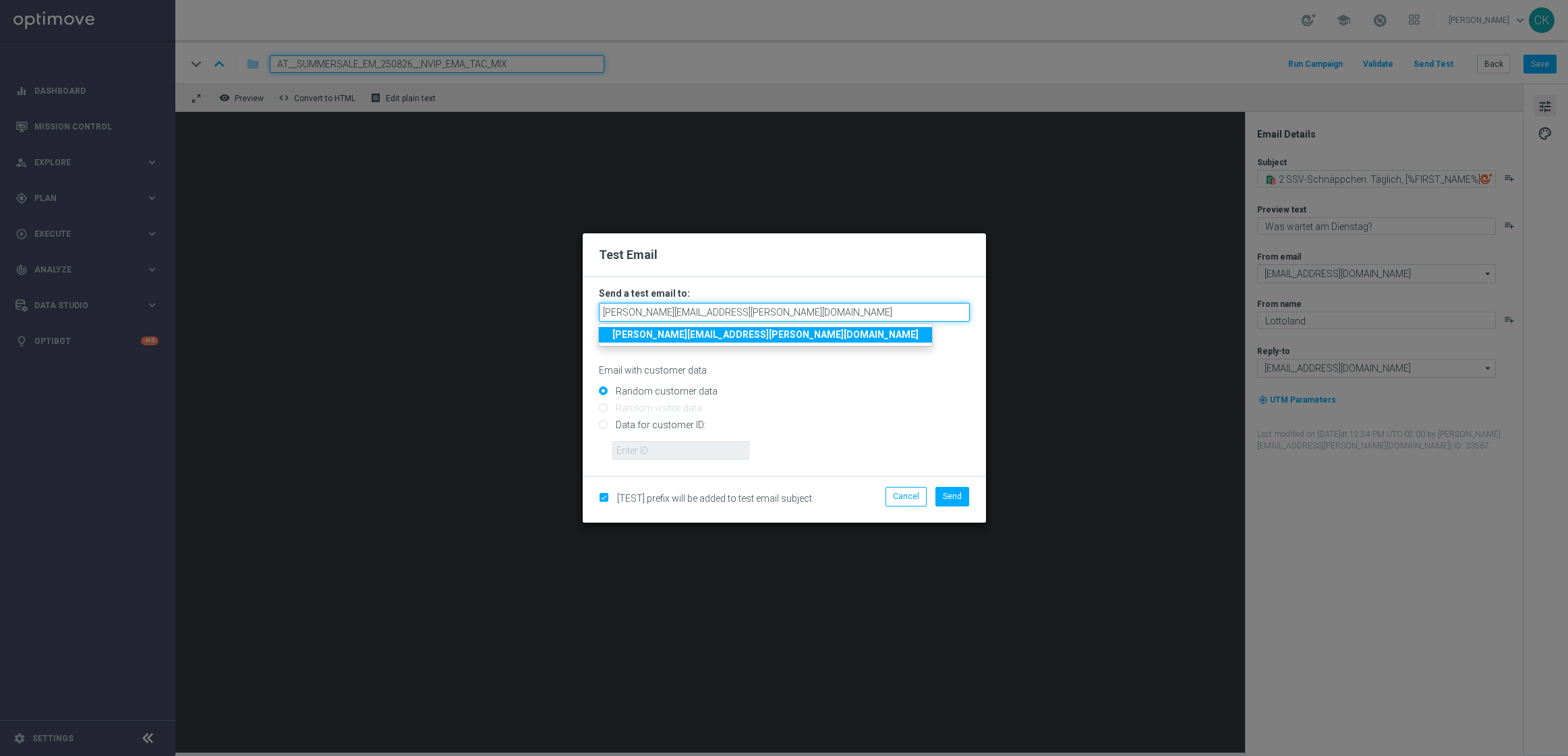
click at [798, 314] on input "charlotte.kammeyer@lottoland.com" at bounding box center [784, 312] width 371 height 19
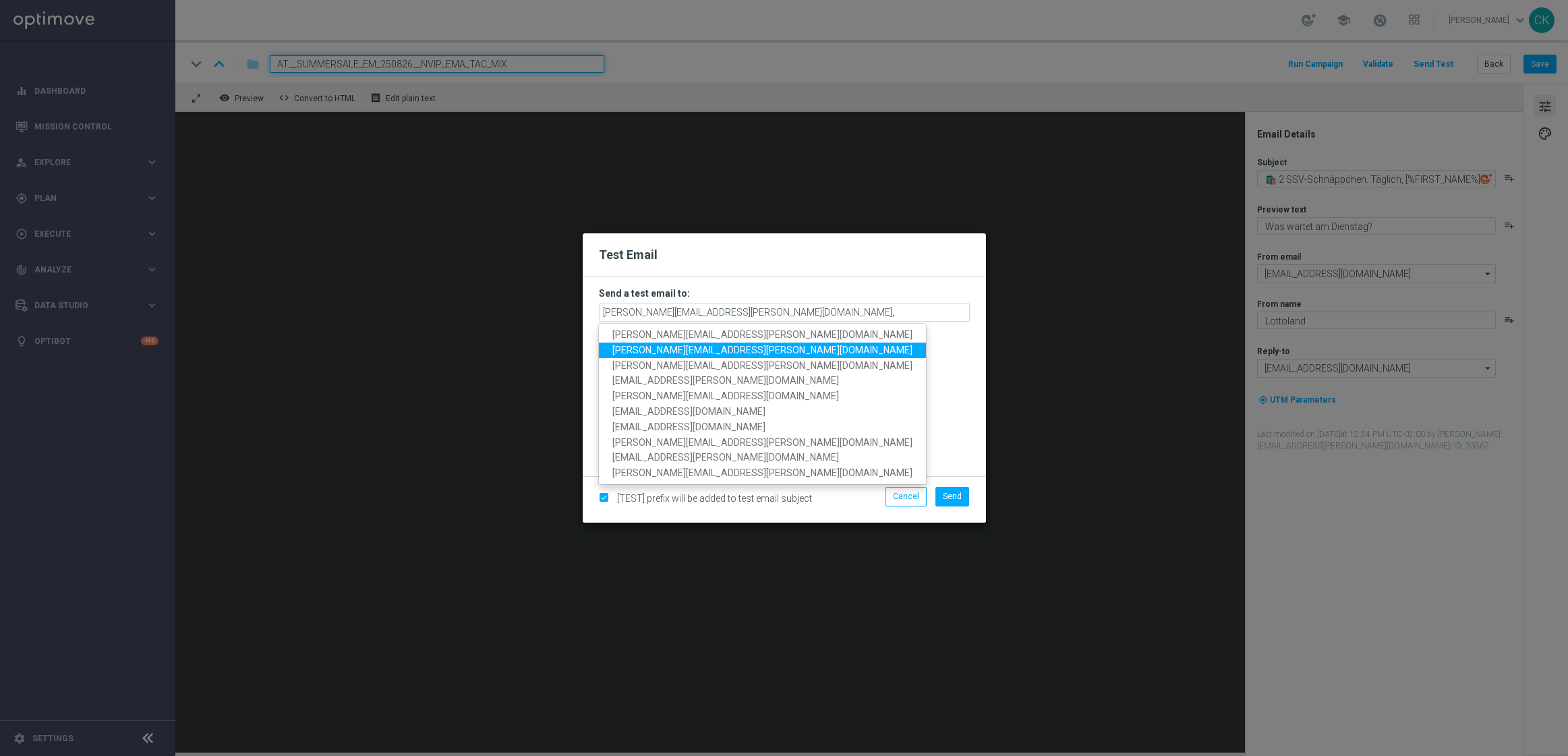
click at [677, 356] on span "michaela.weinmann@lottoland.com" at bounding box center [762, 349] width 300 height 11
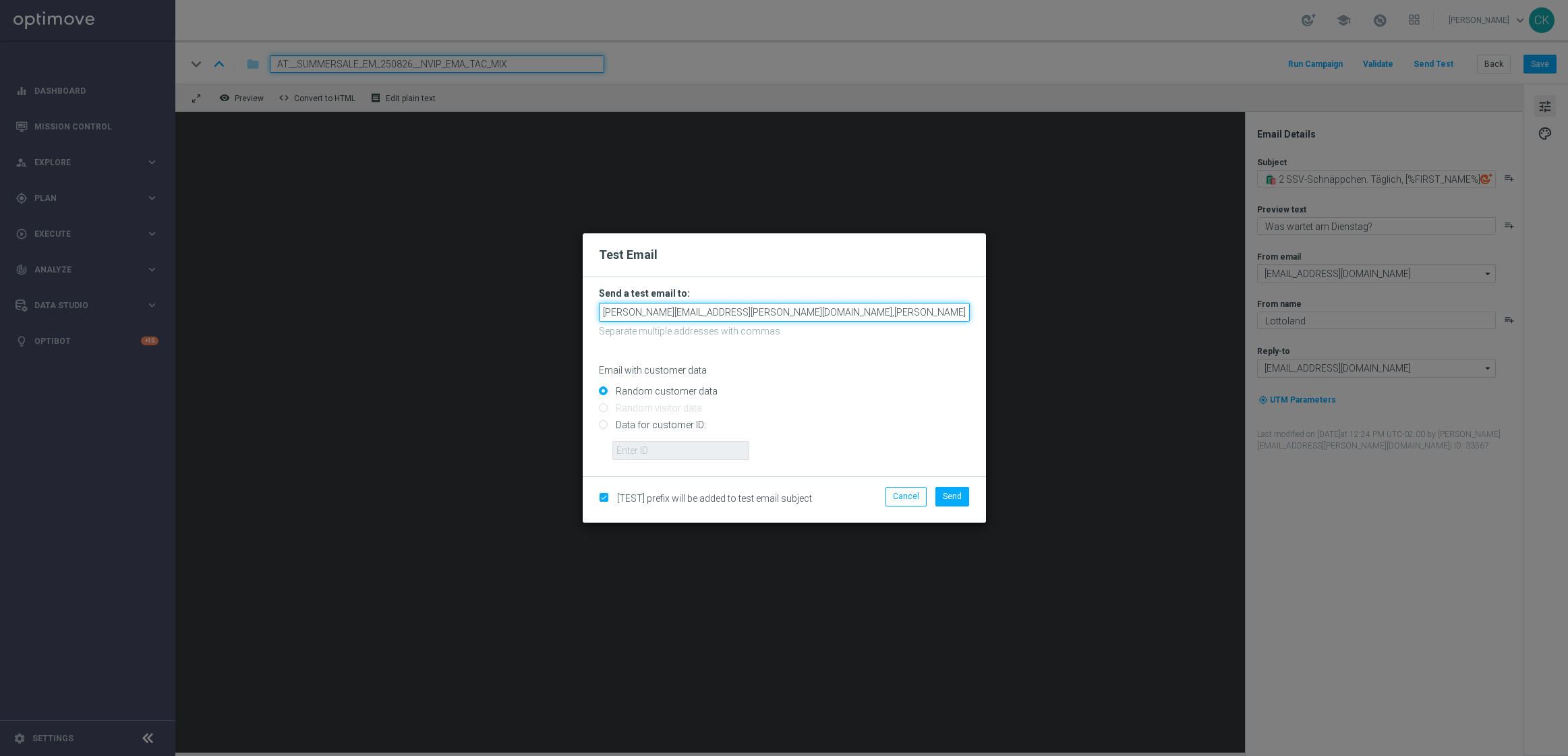
click at [930, 311] on input "charlotte.kammeyer@lottoland.com,michaela.weinmann@lottoland.com" at bounding box center [784, 312] width 371 height 19
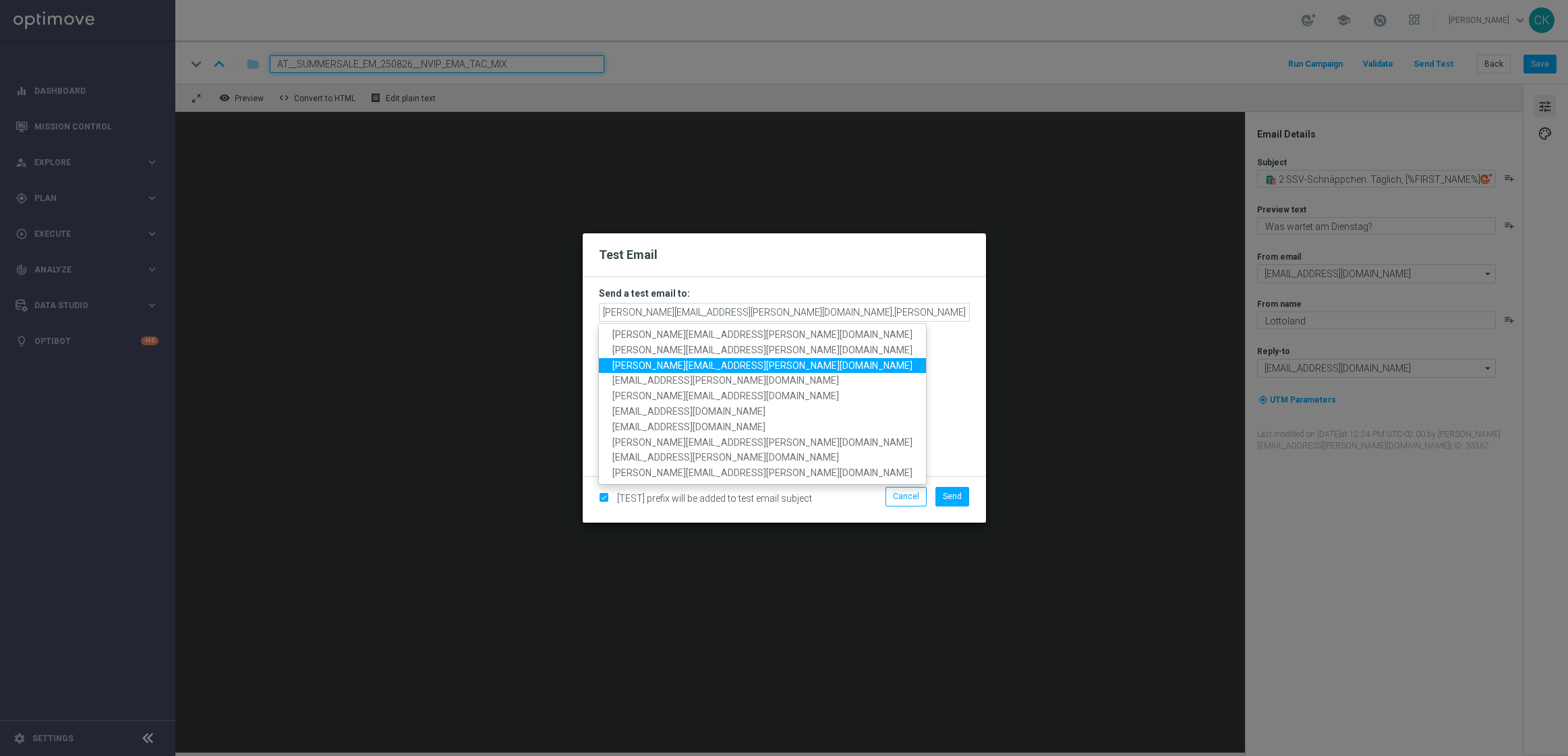
click at [732, 372] on link "alexander.huber@lottoland.com" at bounding box center [762, 366] width 327 height 16
type input "charlotte.kammeyer@lottoland.com,michaela.weinmann@lottoland.com,alexander.hube…"
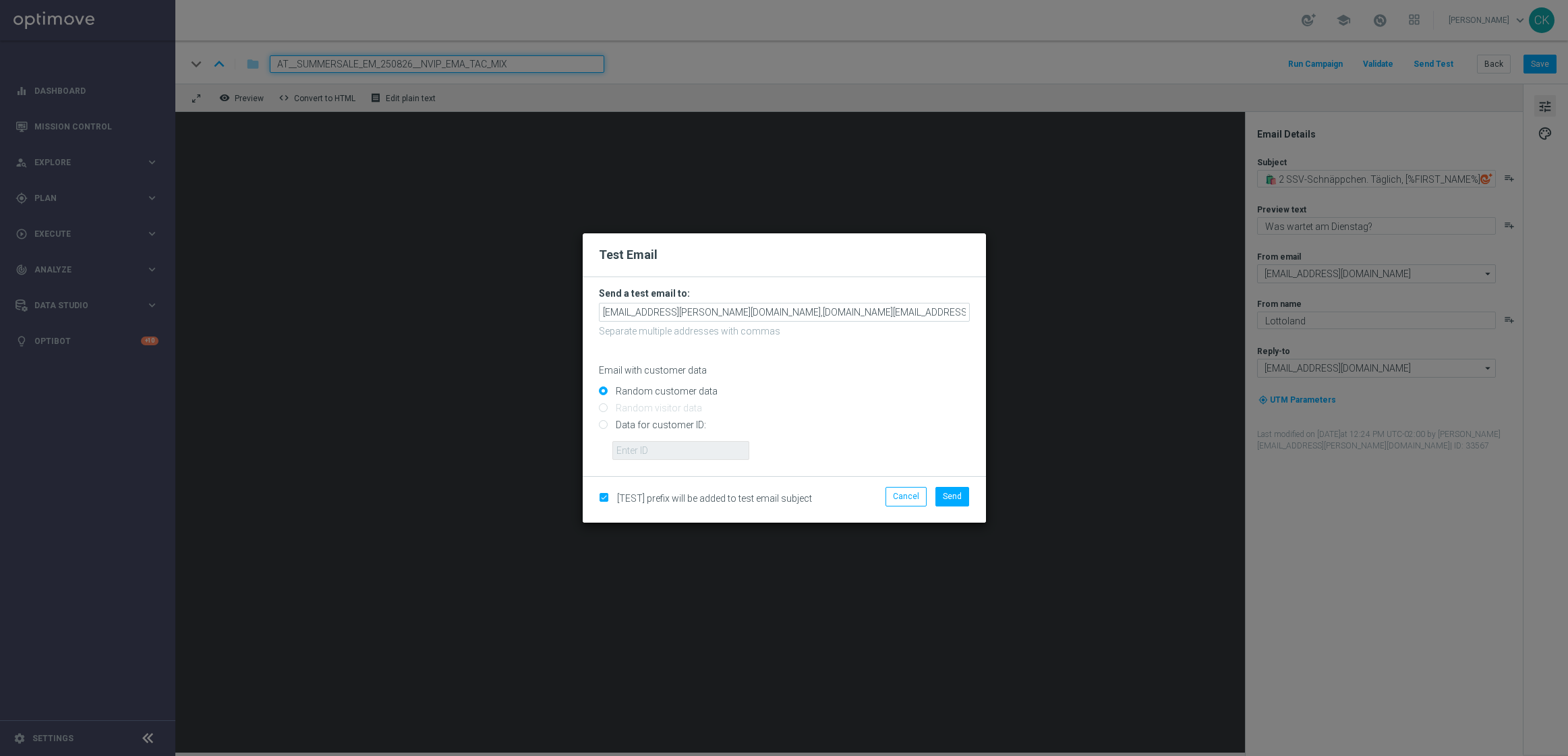
click at [650, 424] on input "Data for customer ID:" at bounding box center [784, 431] width 371 height 19
radio input "true"
click at [649, 453] on input "text" at bounding box center [681, 450] width 137 height 19
type input "14586067"
click at [952, 496] on span "Send" at bounding box center [952, 496] width 19 height 9
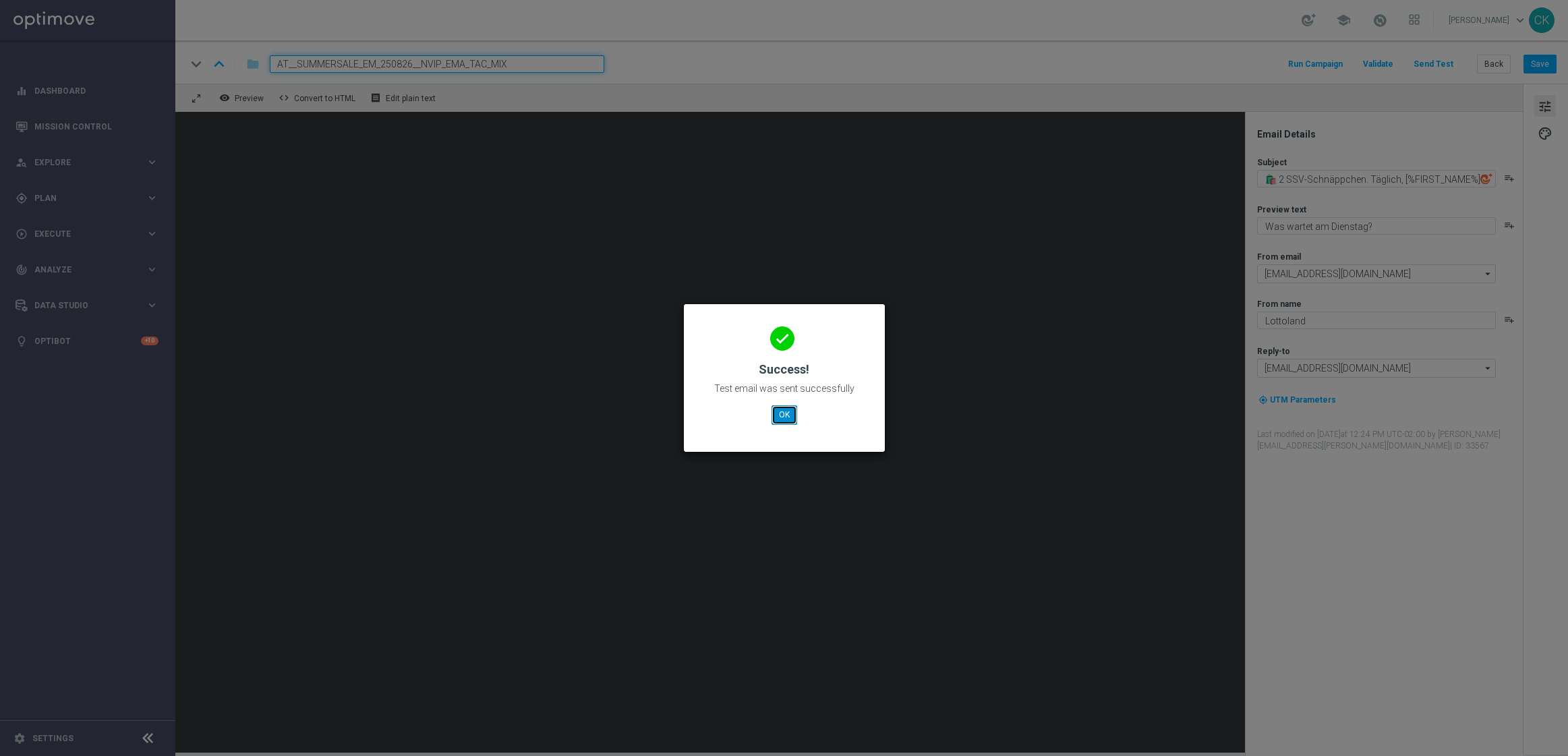
click at [782, 410] on button "OK" at bounding box center [784, 414] width 25 height 19
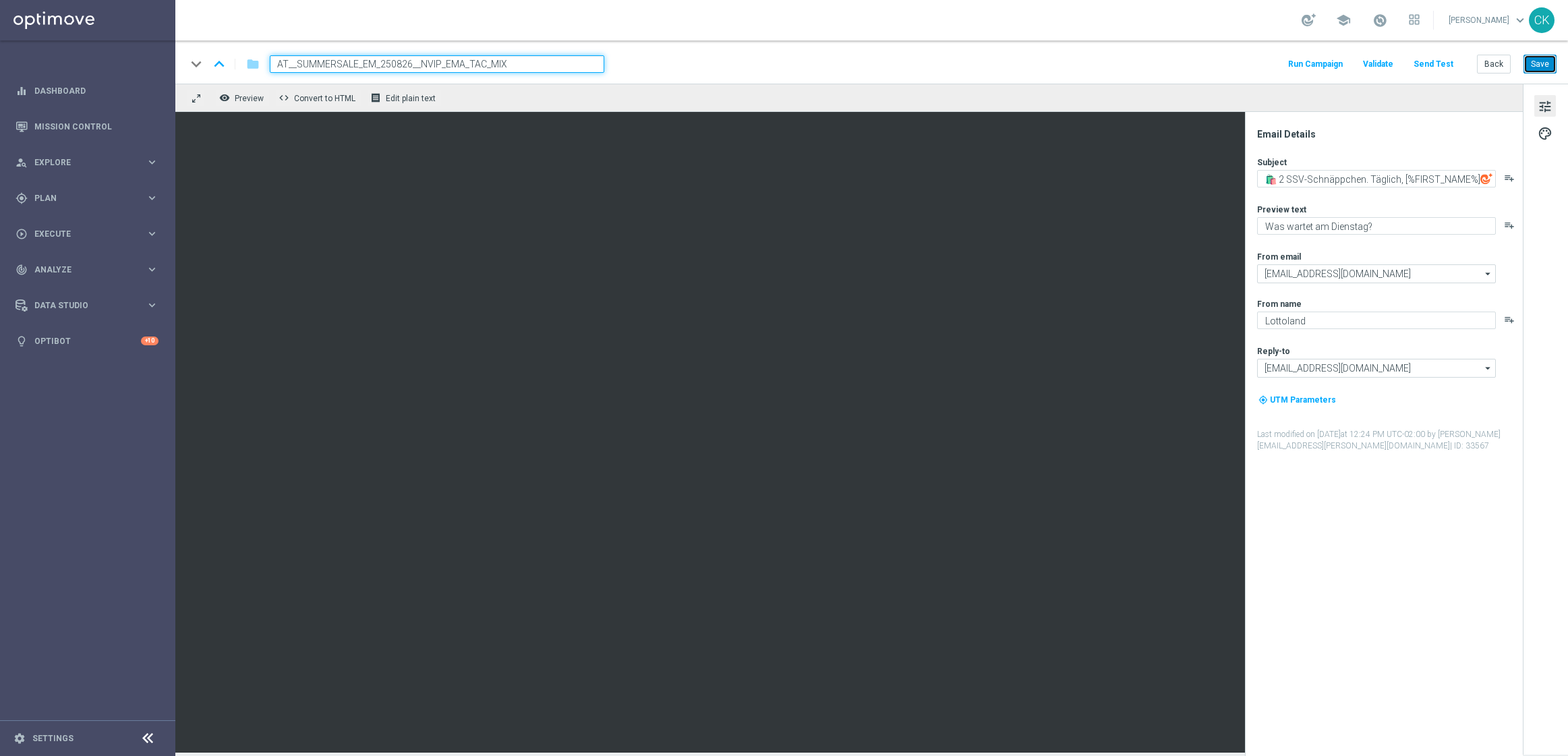
click at [1543, 59] on button "Save" at bounding box center [1540, 64] width 33 height 19
click at [1494, 60] on button "Back" at bounding box center [1494, 64] width 34 height 19
